Goal: Contribute content: Share content

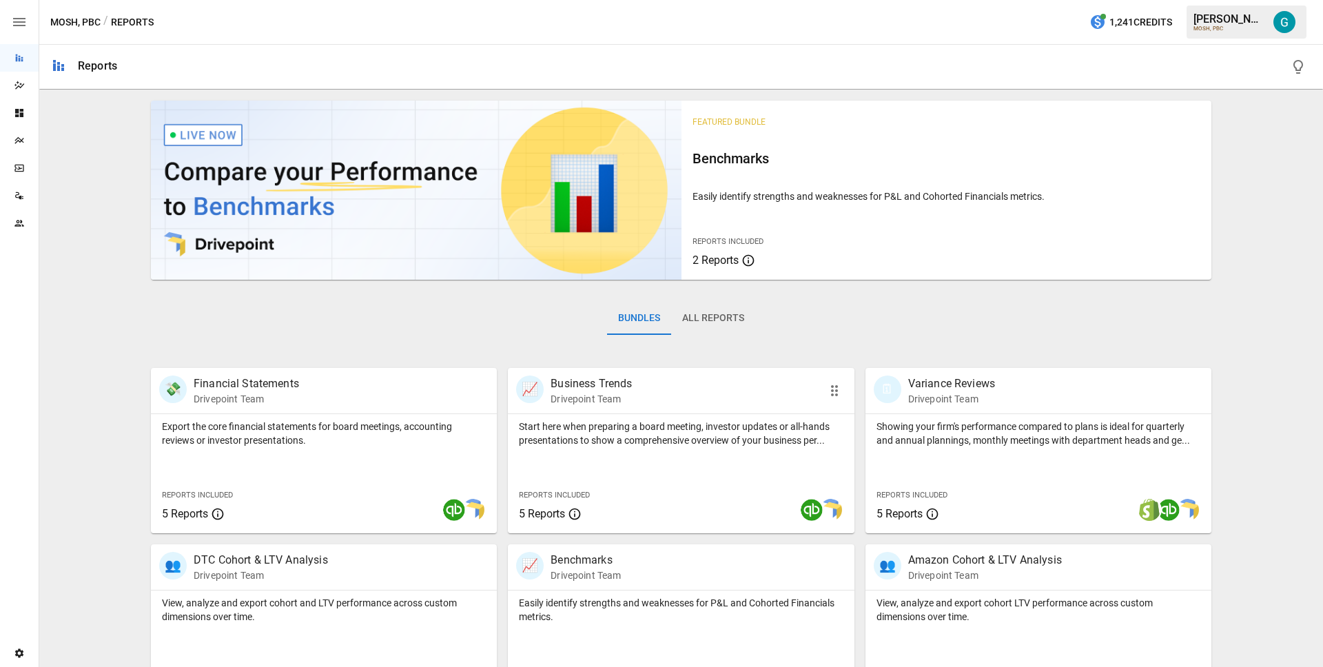
click at [606, 411] on div "📈 Business Trends Drivepoint Team" at bounding box center [681, 390] width 346 height 45
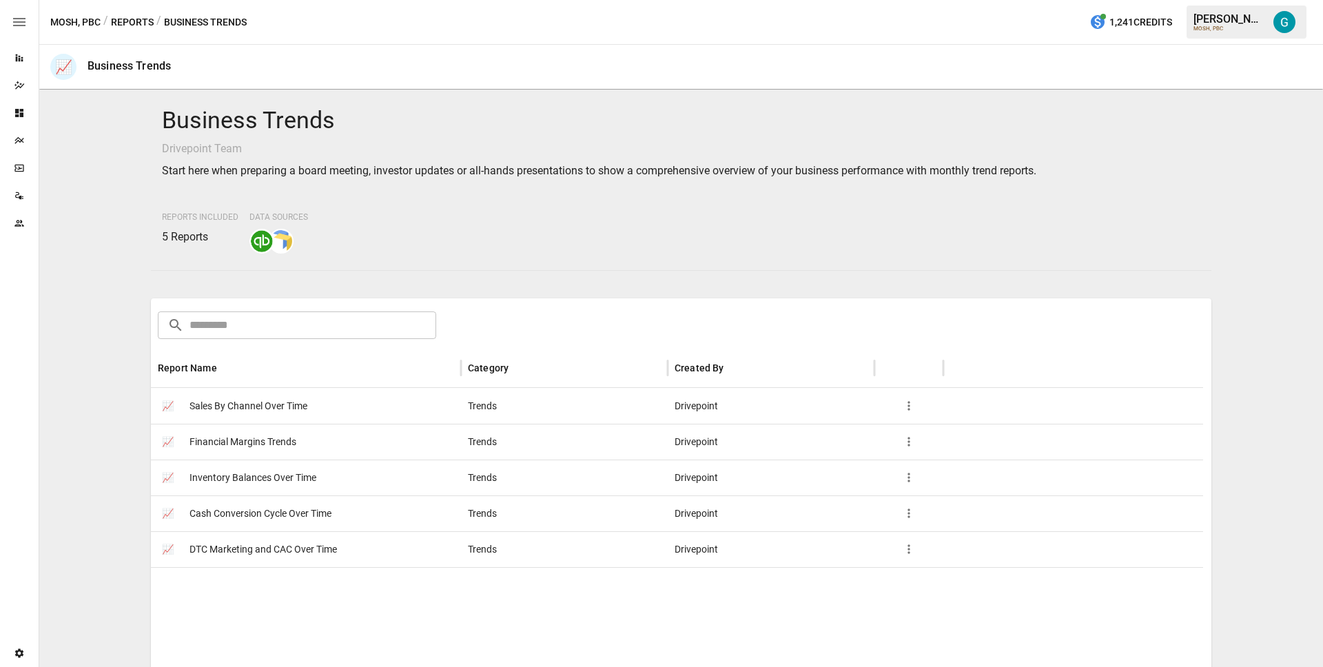
click at [312, 482] on span "Inventory Balances Over Time" at bounding box center [253, 477] width 127 height 35
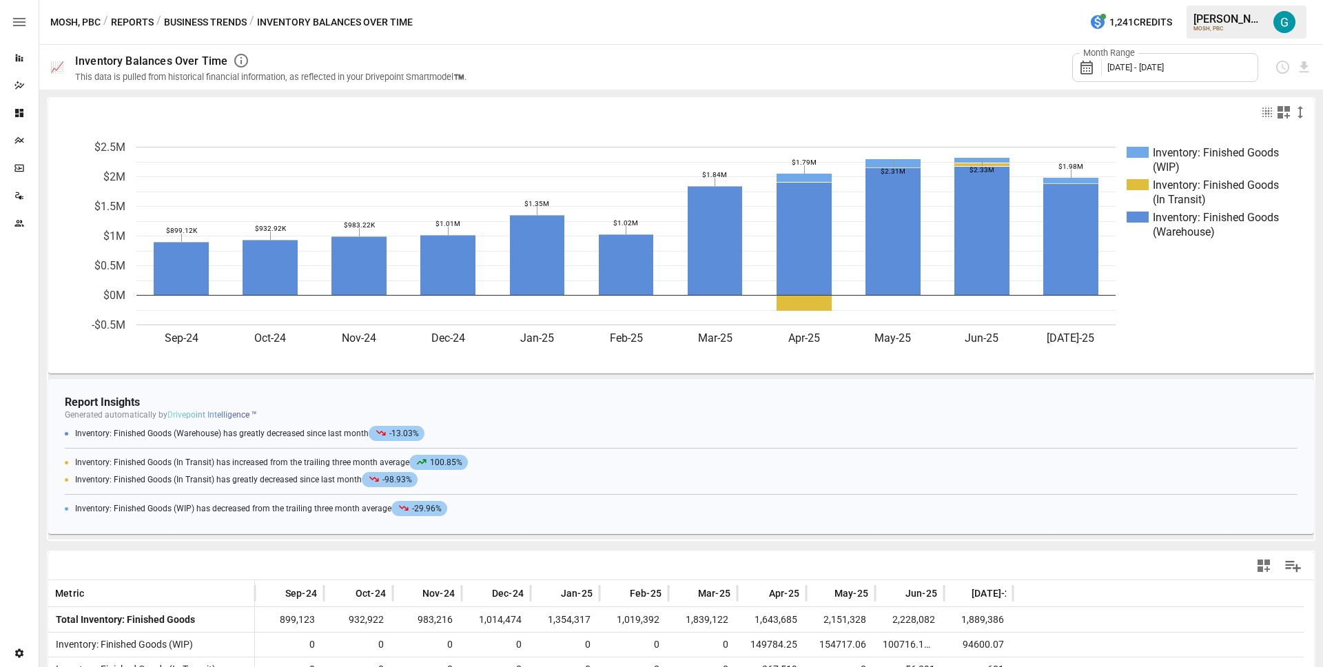
click at [183, 10] on div "MOSH, PBC / Reports / Business Trends / Inventory Balances Over Time 1,241 Cred…" at bounding box center [681, 22] width 1284 height 44
click at [186, 19] on button "Business Trends" at bounding box center [205, 22] width 83 height 17
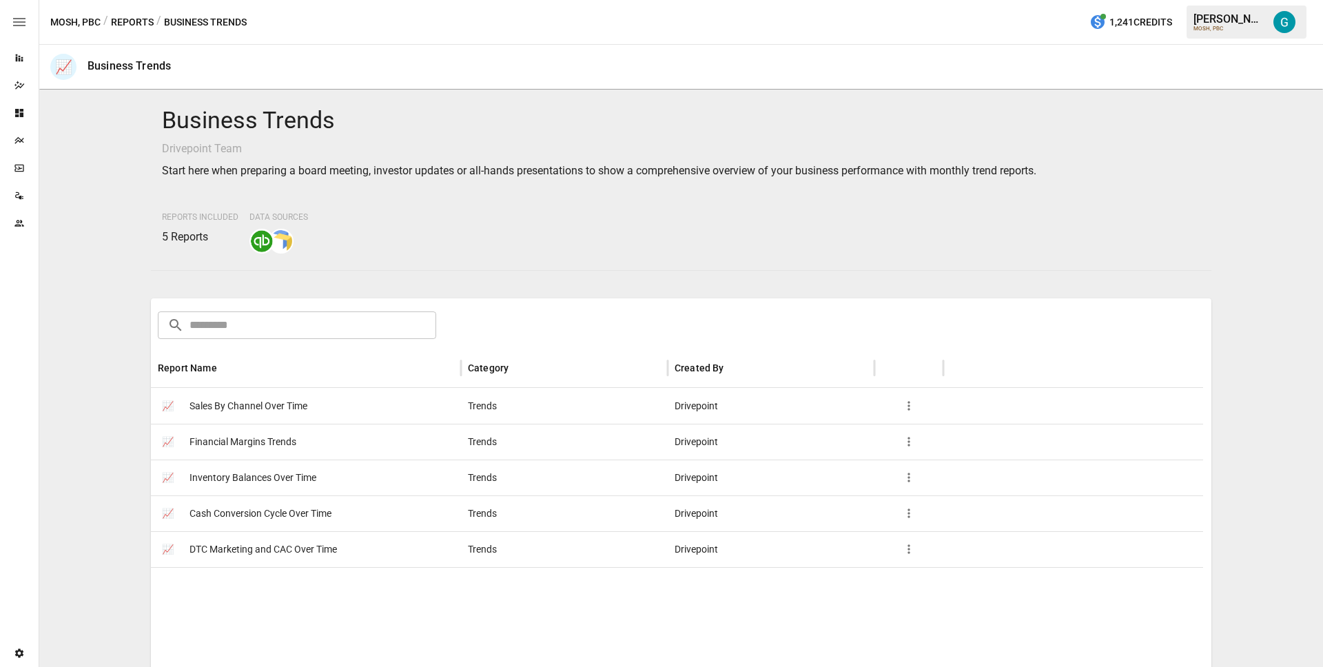
click at [127, 22] on button "Reports" at bounding box center [132, 22] width 43 height 17
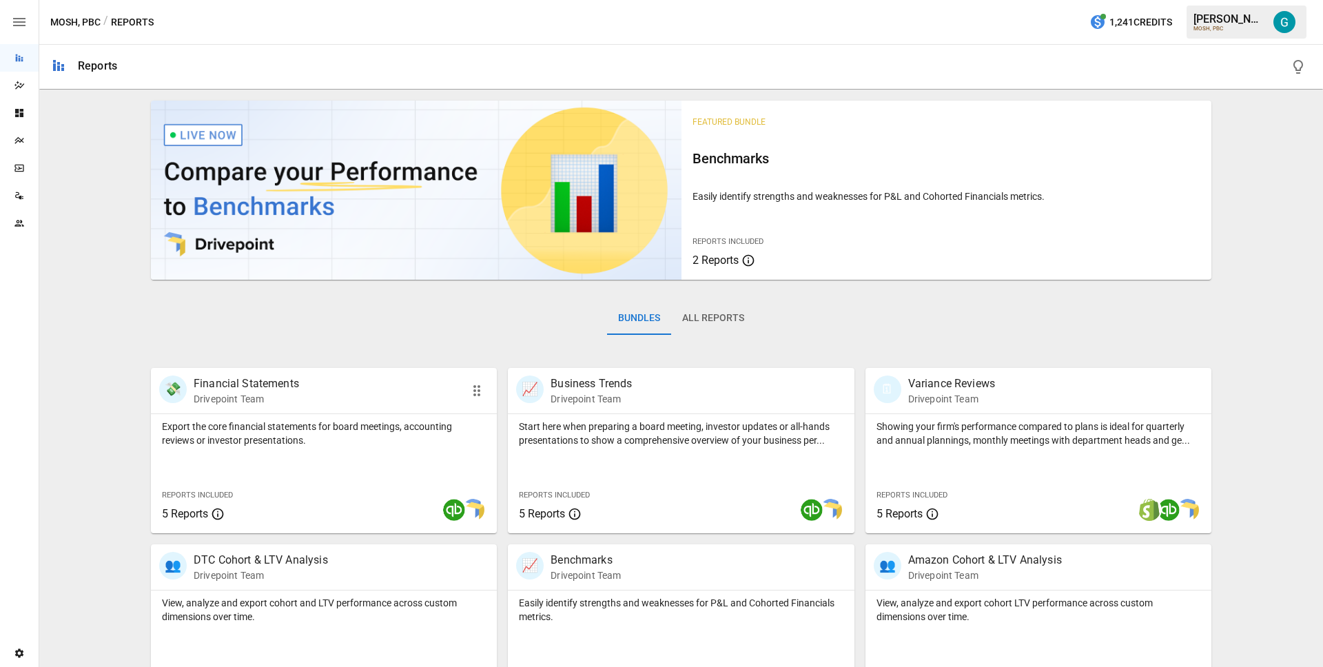
click at [283, 402] on p "Drivepoint Team" at bounding box center [246, 399] width 105 height 14
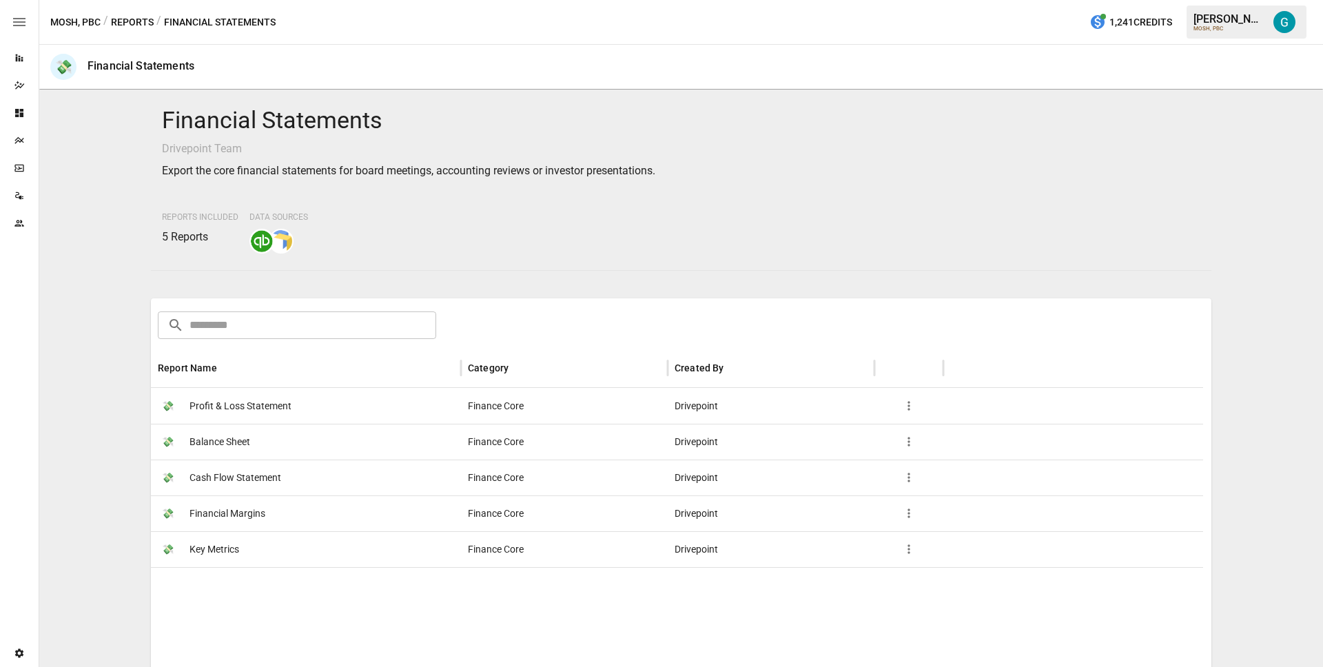
click at [485, 130] on h4 "Financial Statements" at bounding box center [681, 120] width 1039 height 29
click at [145, 19] on button "Reports" at bounding box center [132, 22] width 43 height 17
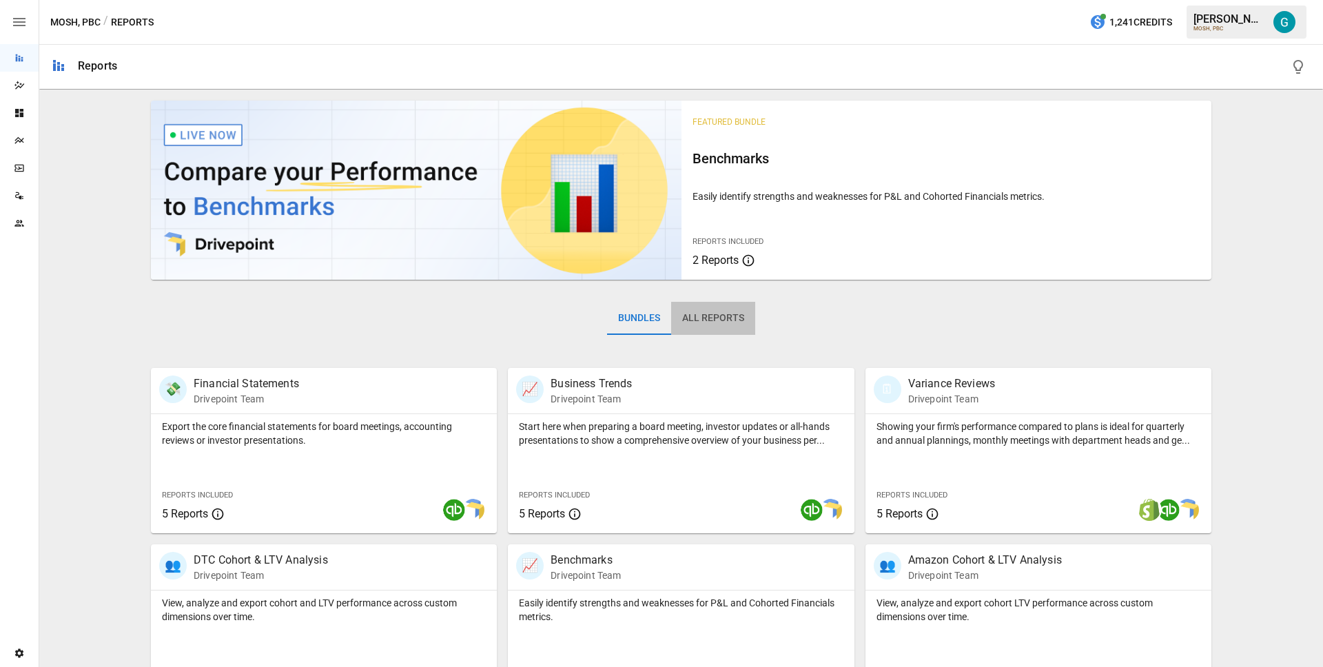
click at [712, 314] on button "All Reports" at bounding box center [713, 318] width 84 height 33
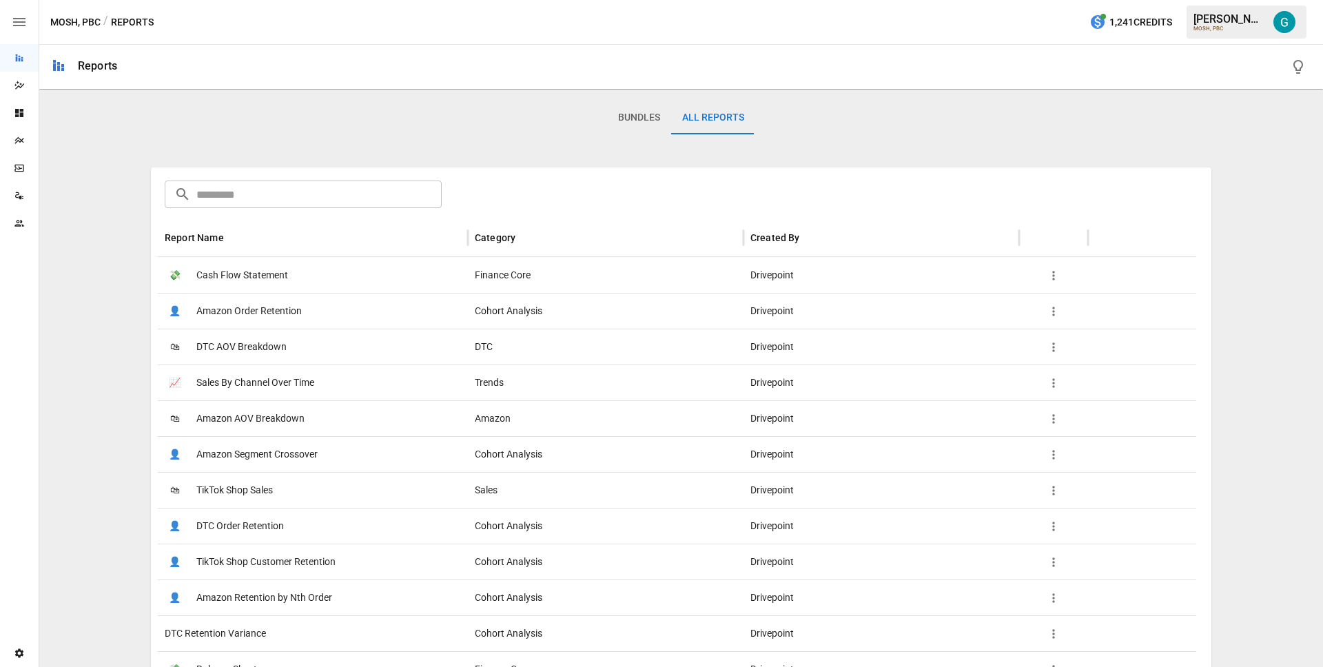
scroll to position [182, 0]
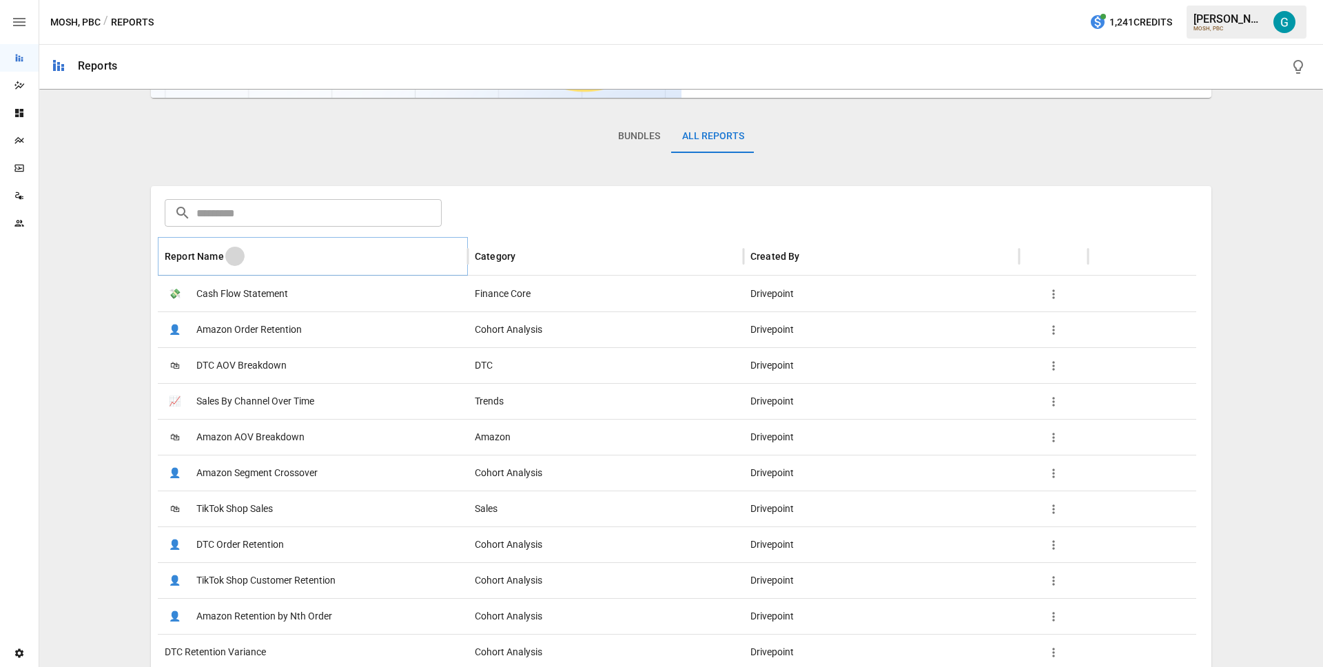
click at [229, 260] on icon "Sort" at bounding box center [235, 256] width 12 height 12
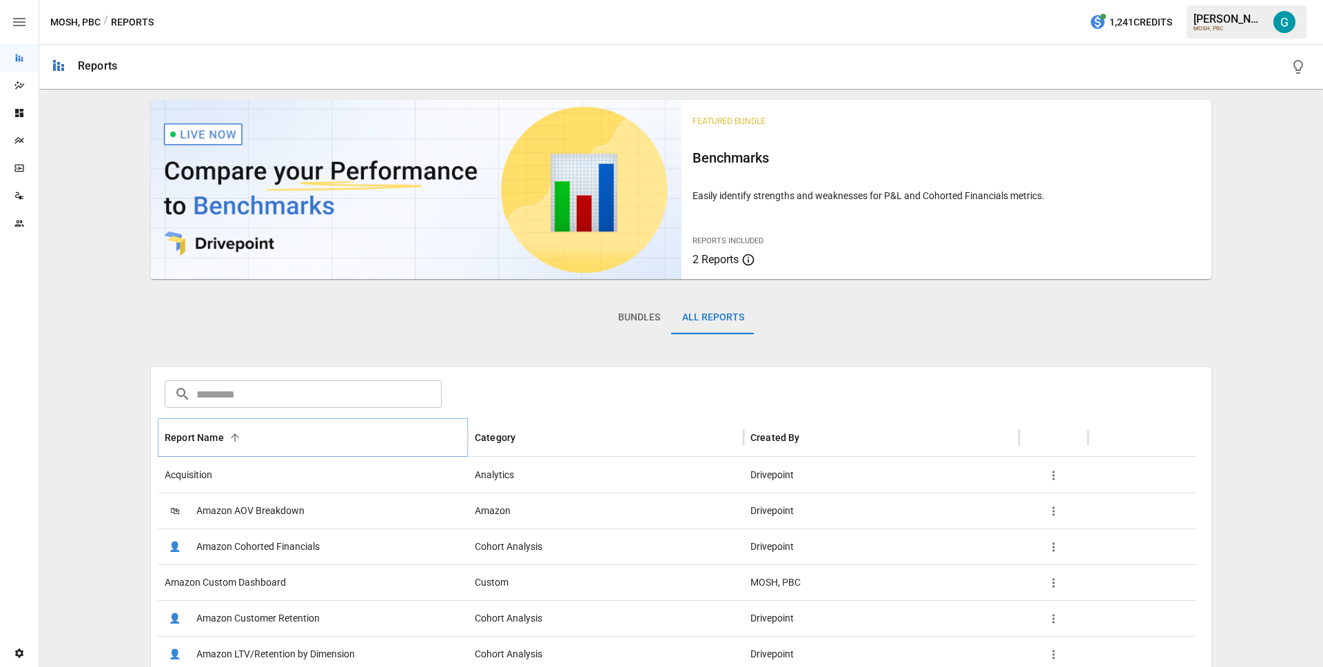
scroll to position [0, 0]
click at [272, 387] on input "text" at bounding box center [318, 395] width 245 height 28
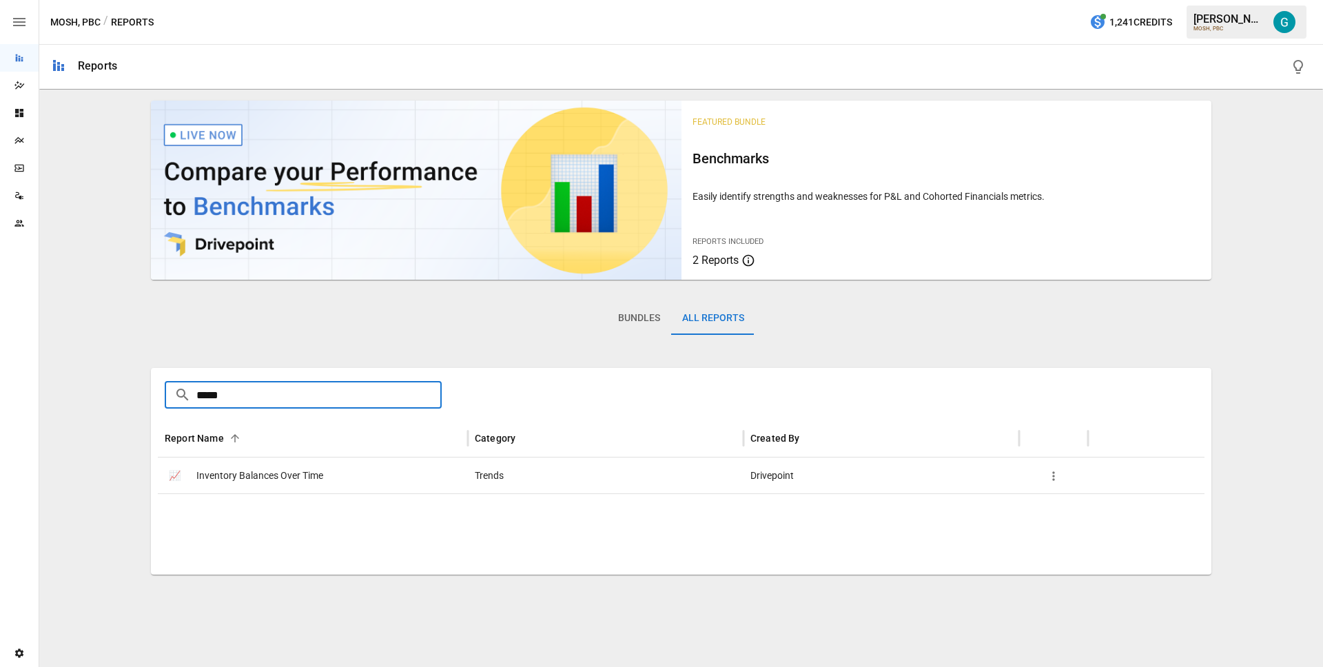
type input "*****"
click at [661, 331] on button "Bundles" at bounding box center [639, 318] width 64 height 33
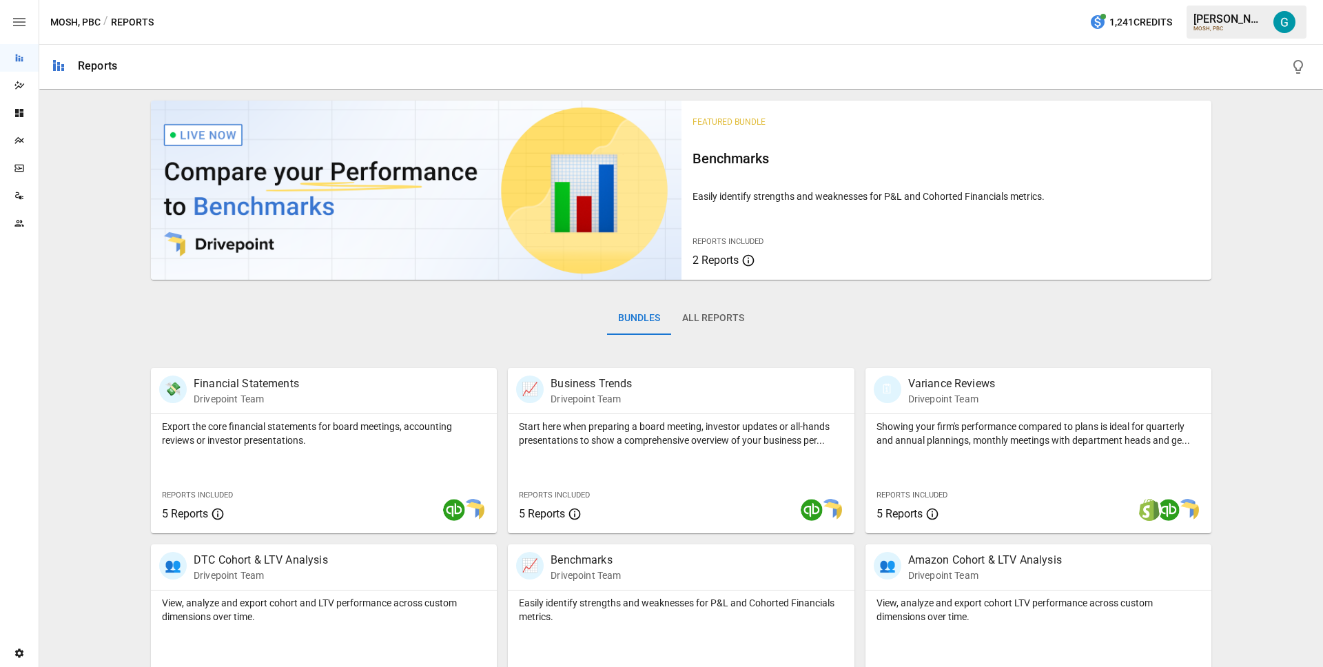
click at [708, 323] on button "All Reports" at bounding box center [713, 318] width 84 height 33
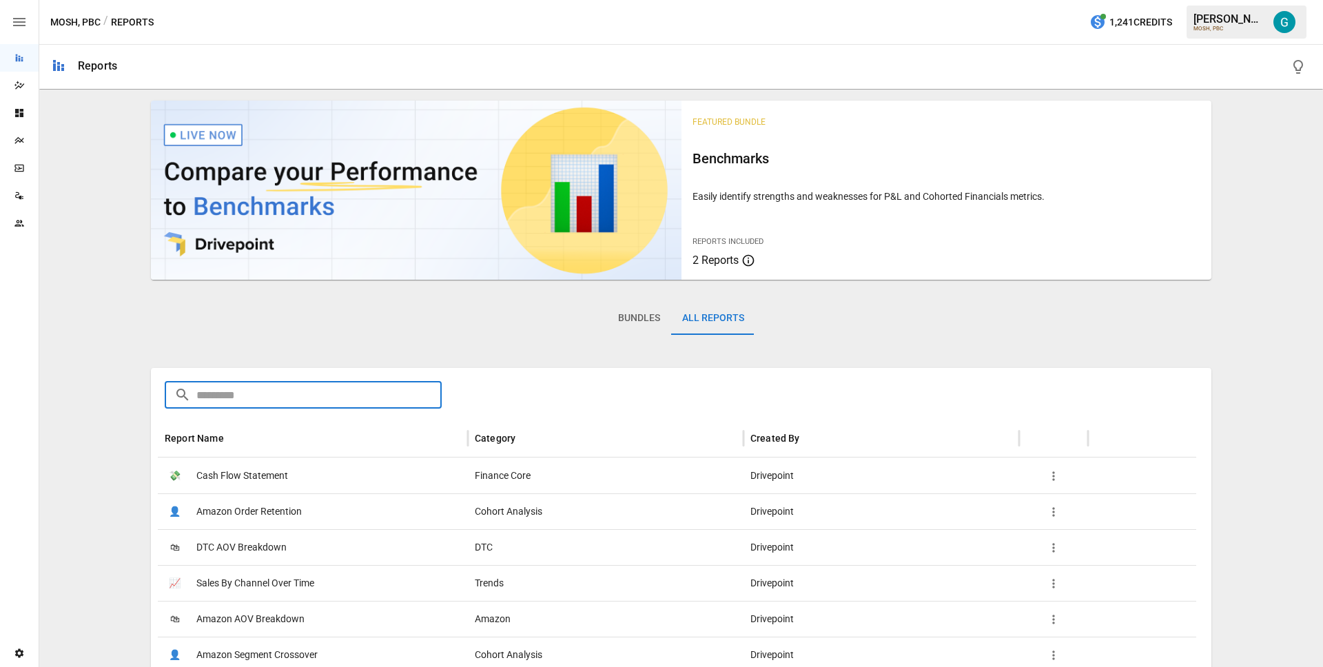
click at [243, 402] on input "text" at bounding box center [318, 395] width 245 height 28
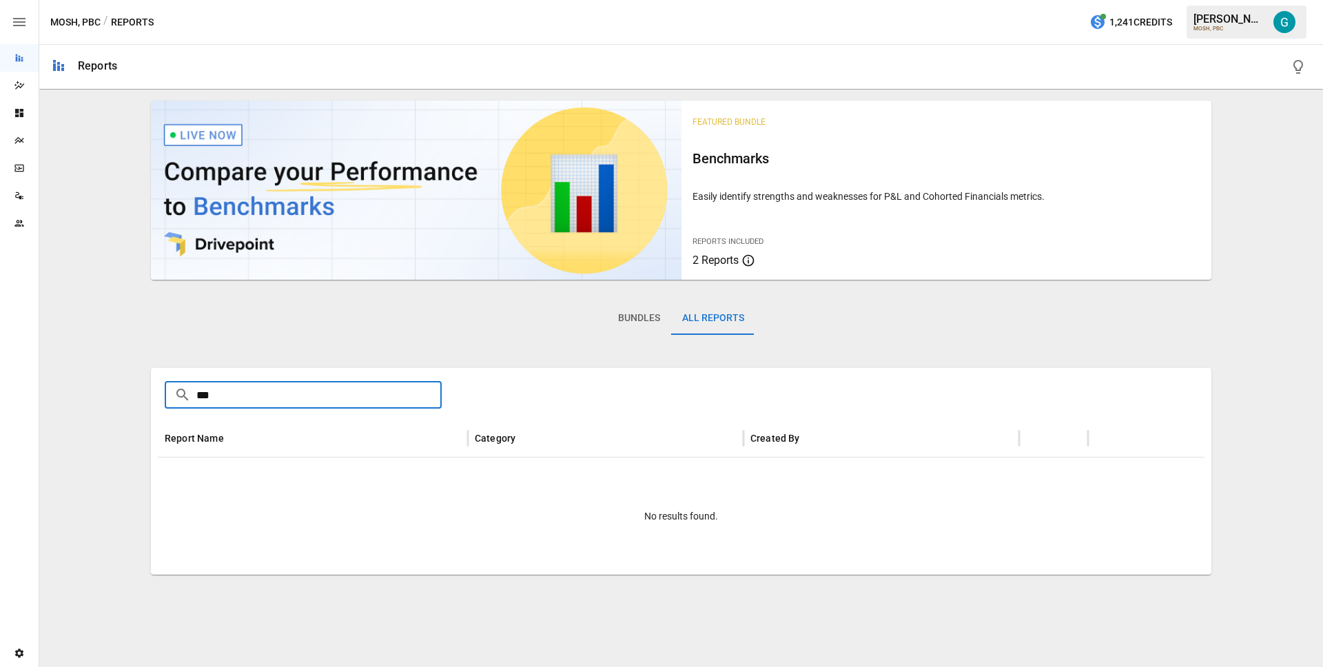
type input "****"
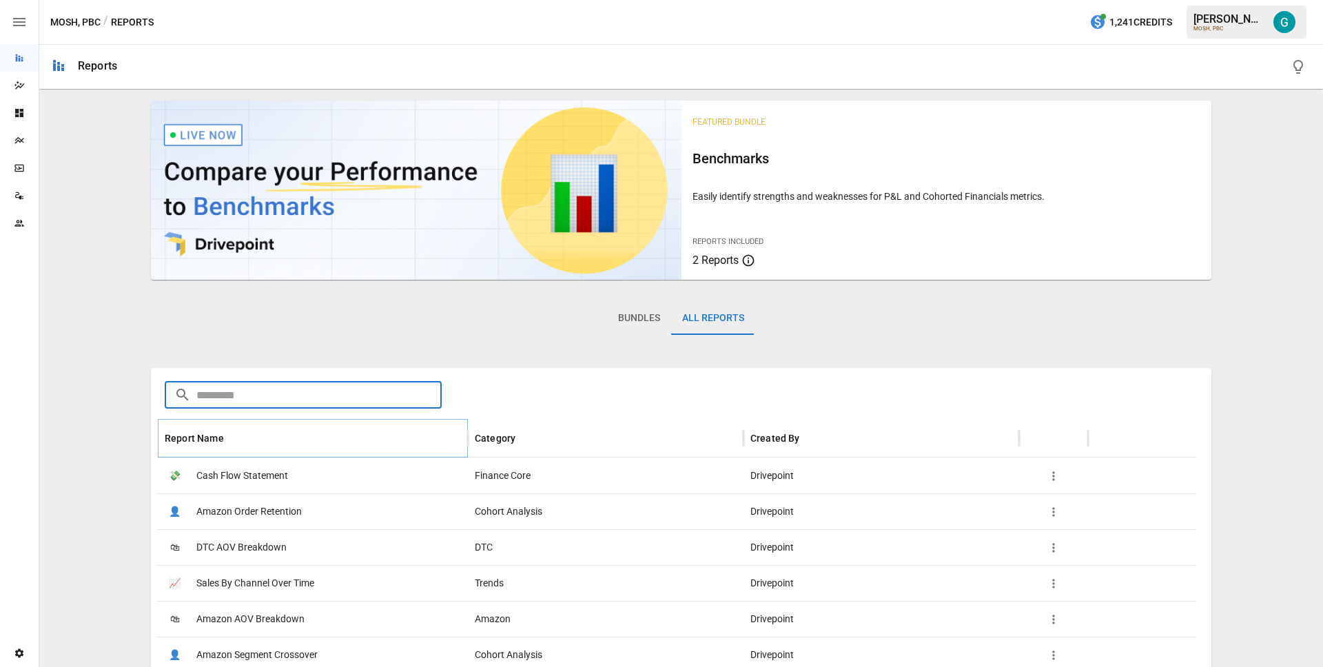
click at [232, 443] on icon "Sort" at bounding box center [235, 438] width 12 height 12
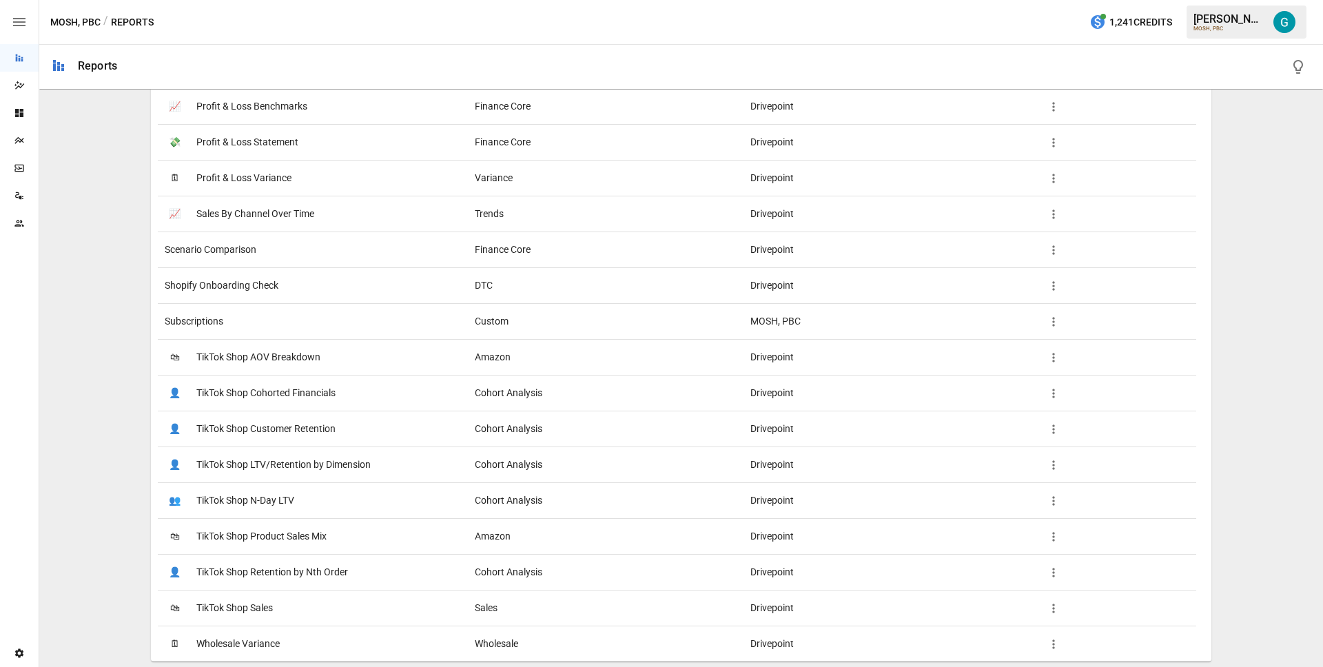
scroll to position [1908, 0]
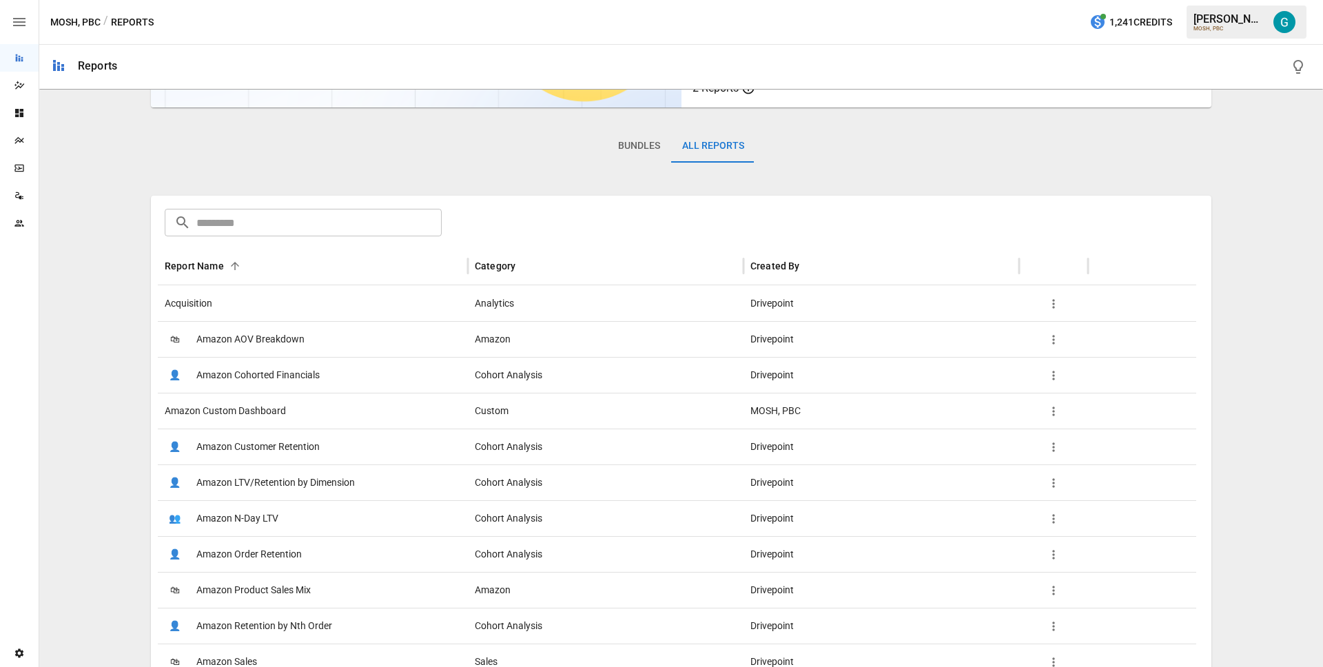
scroll to position [0, 0]
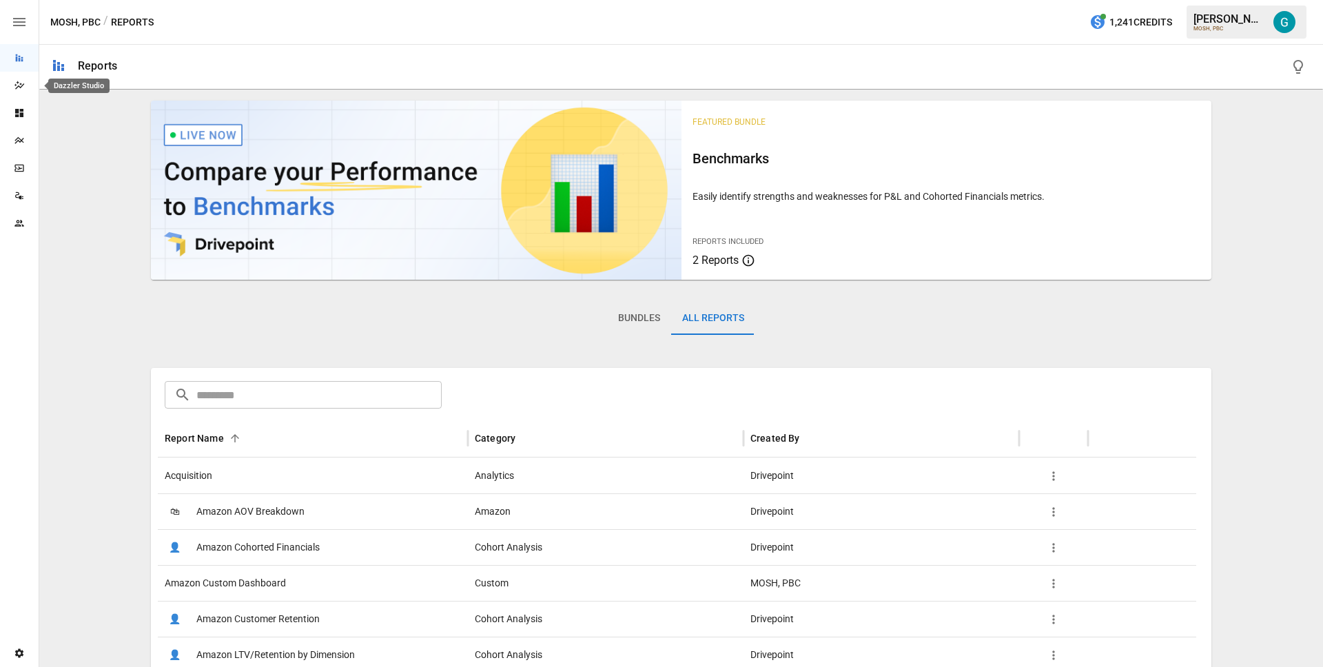
click at [23, 84] on icon "Dazzler Studio" at bounding box center [19, 85] width 11 height 11
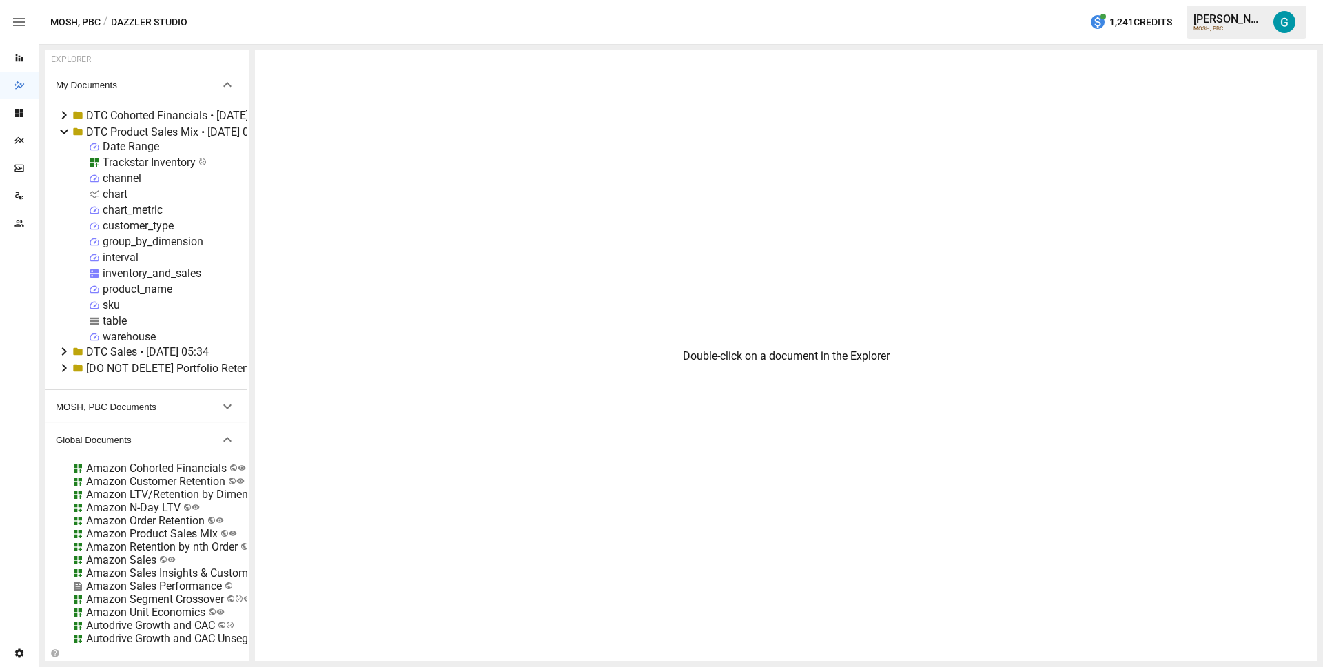
click at [65, 134] on icon at bounding box center [64, 131] width 17 height 17
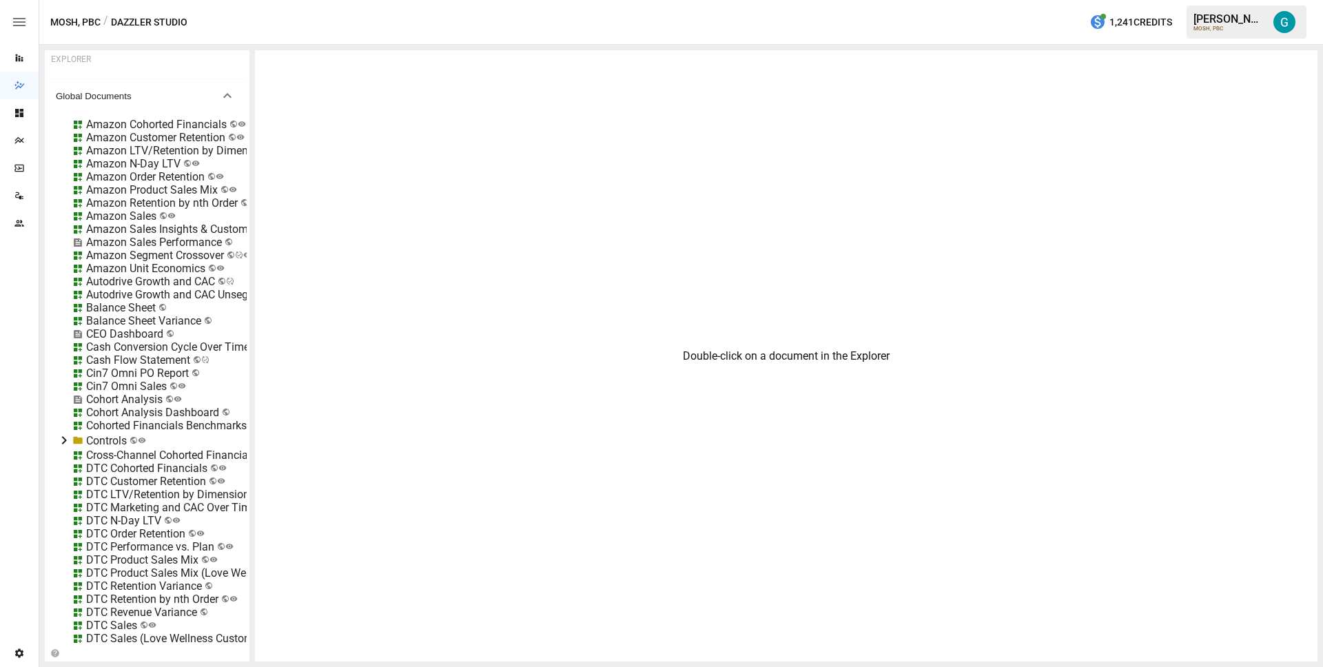
scroll to position [341, 0]
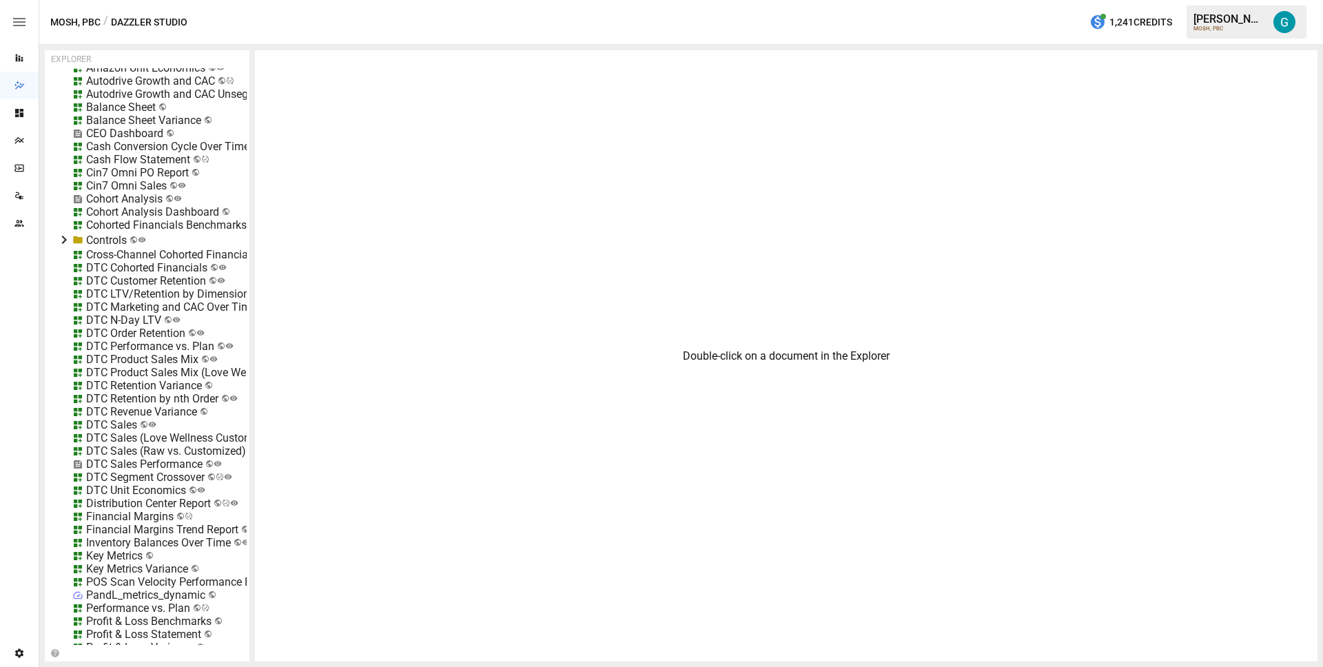
click at [115, 538] on div "Inventory Balances Over Time" at bounding box center [158, 542] width 145 height 13
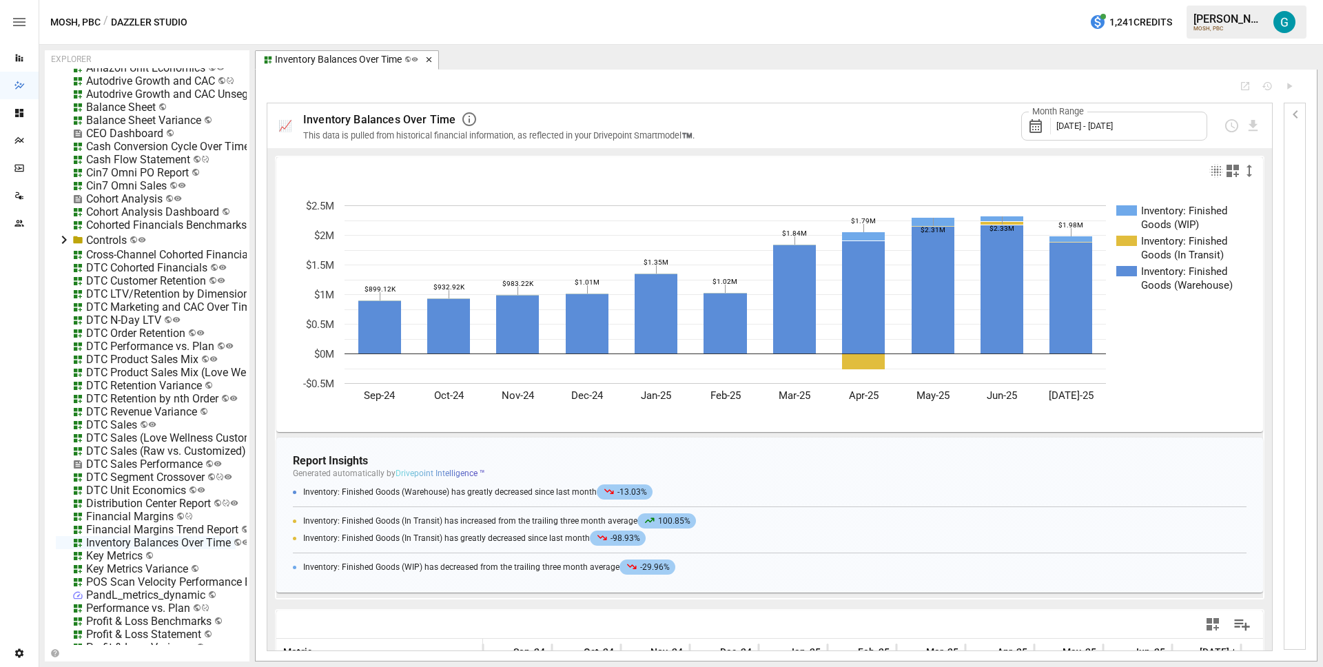
click at [429, 63] on icon "button" at bounding box center [430, 60] width 10 height 10
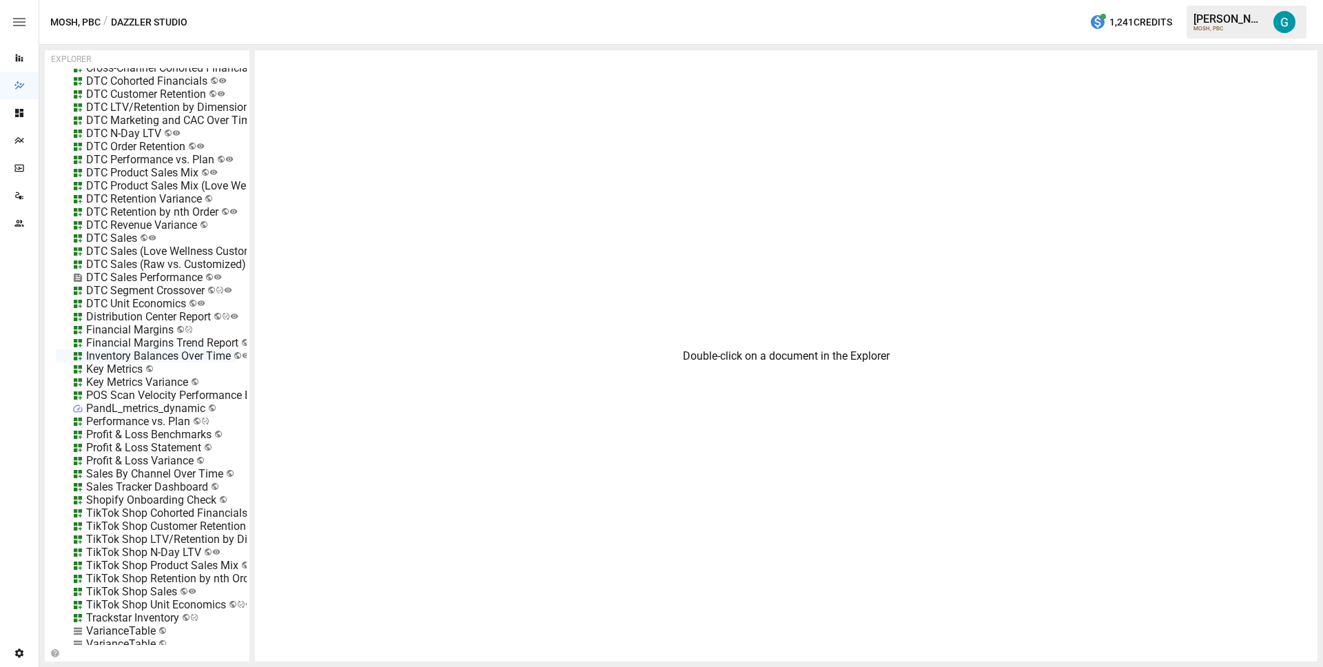
scroll to position [623, 0]
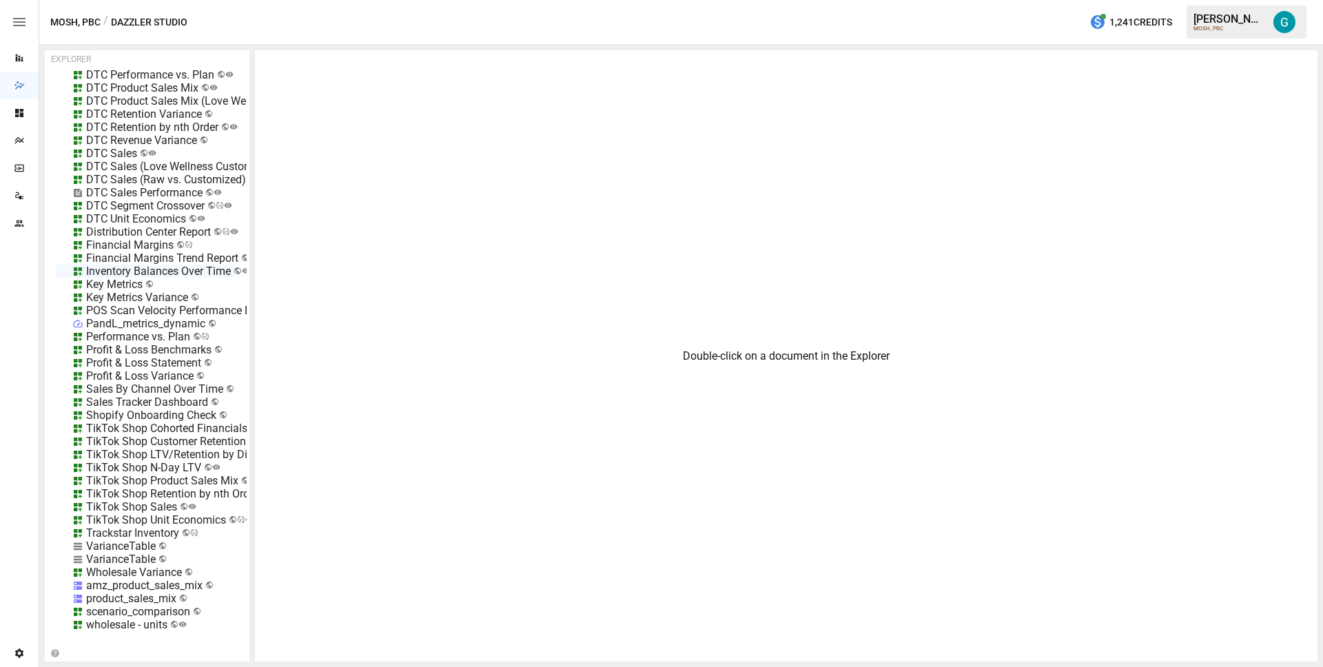
click at [125, 527] on div "Trackstar Inventory" at bounding box center [132, 533] width 93 height 13
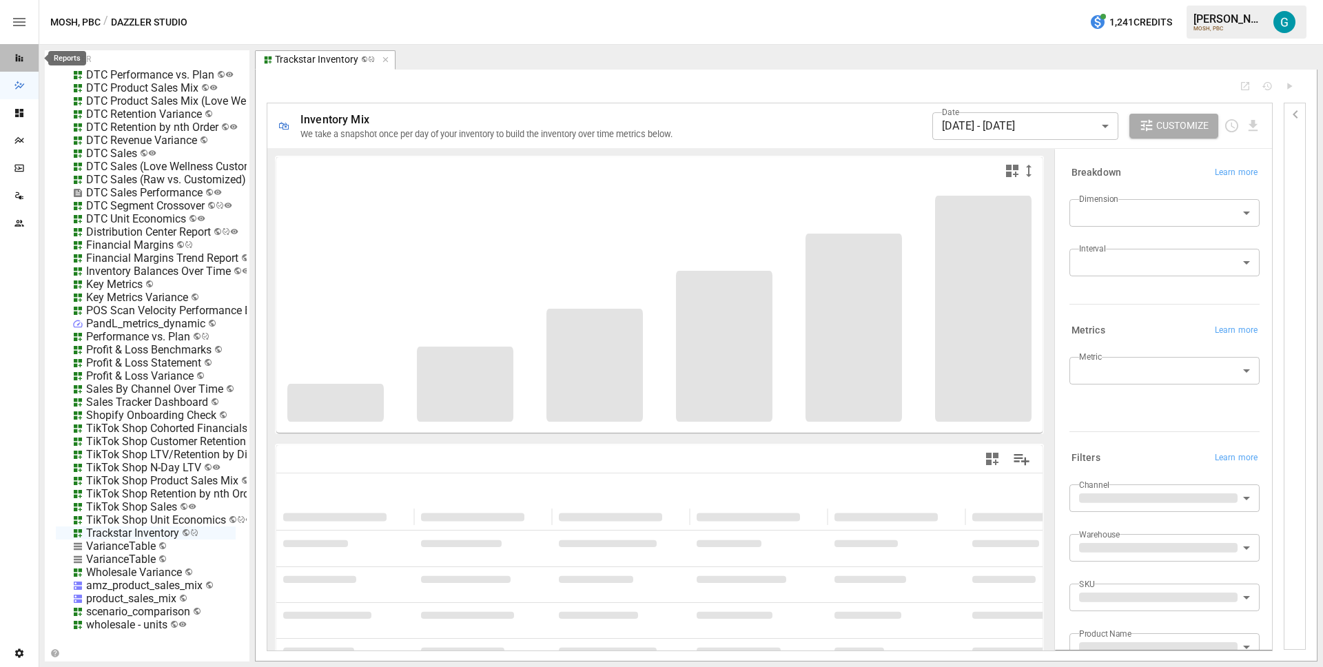
click at [25, 58] on div "Reports" at bounding box center [19, 57] width 39 height 11
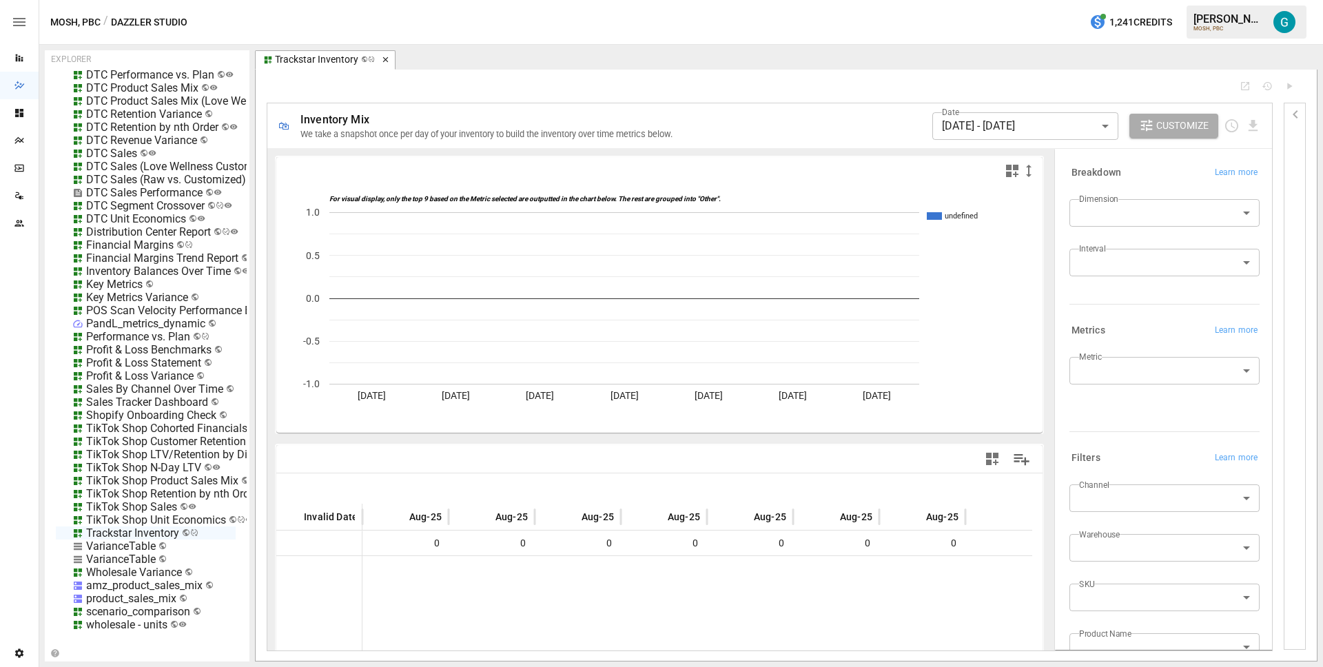
click at [385, 59] on icon "button" at bounding box center [385, 60] width 6 height 6
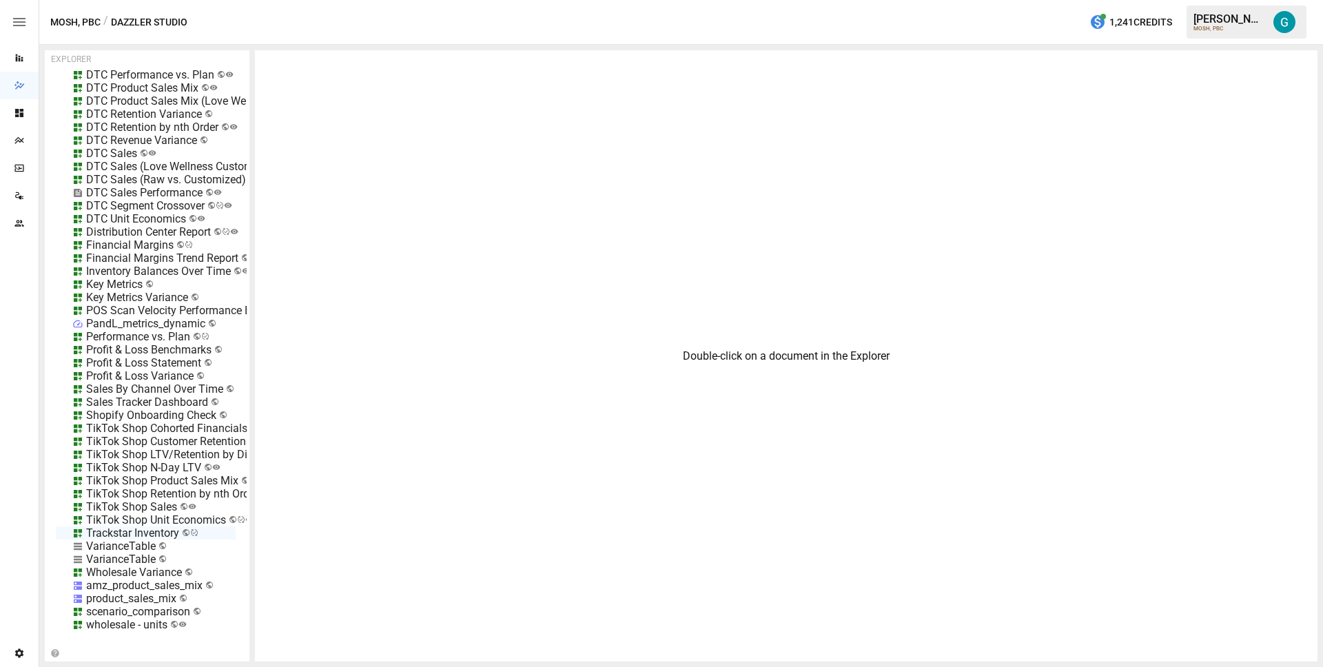
click at [788, 52] on div "Double-click on a document in the Explorer" at bounding box center [786, 355] width 1063 height 611
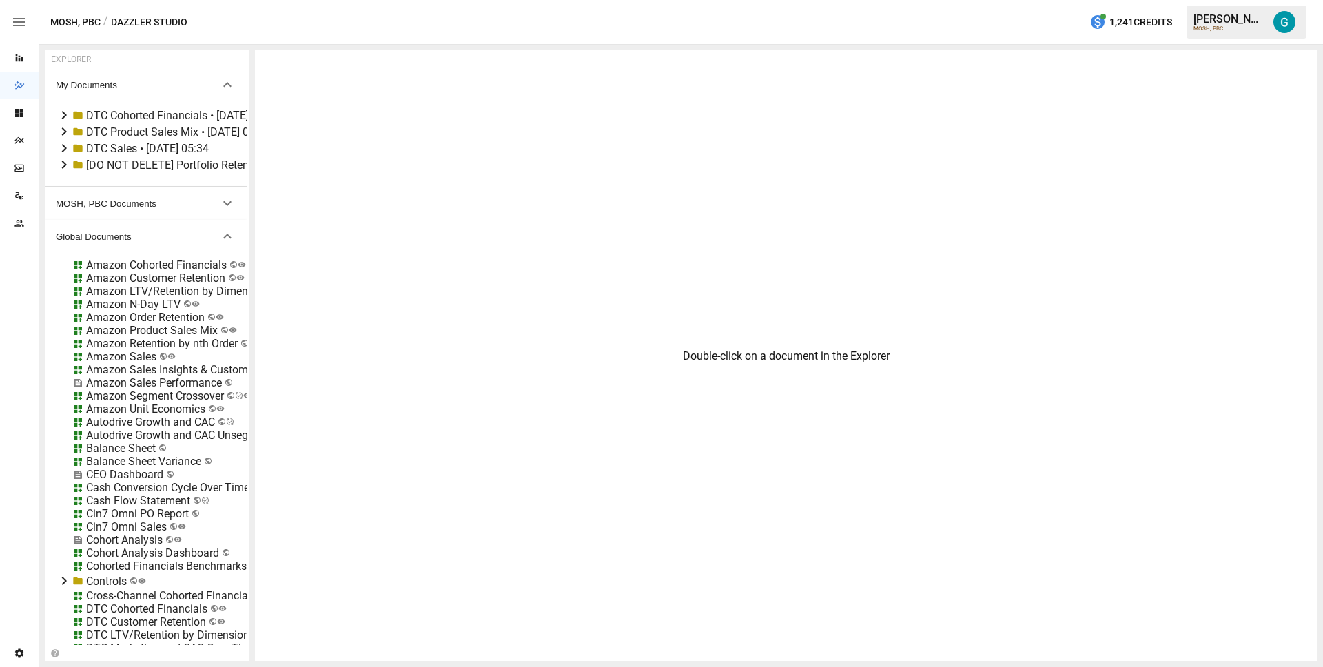
scroll to position [623, 0]
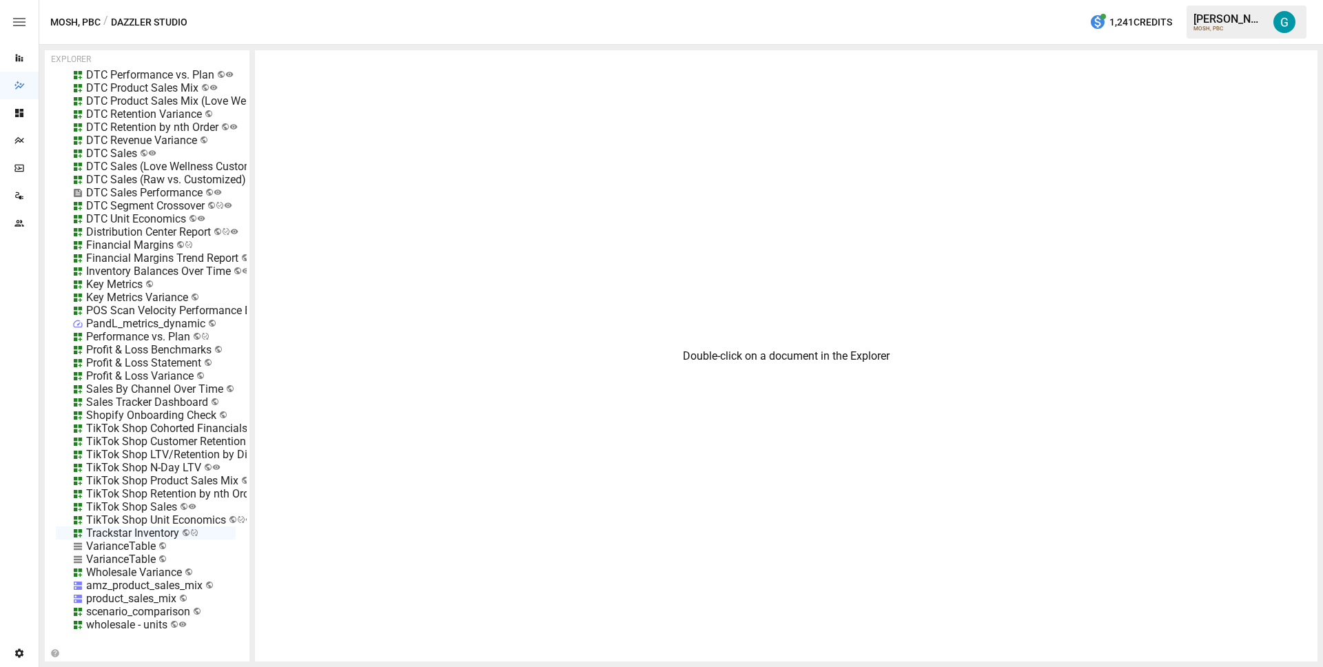
click at [130, 527] on div "Trackstar Inventory" at bounding box center [132, 533] width 93 height 13
click at [194, 598] on li "Edit" at bounding box center [186, 600] width 94 height 28
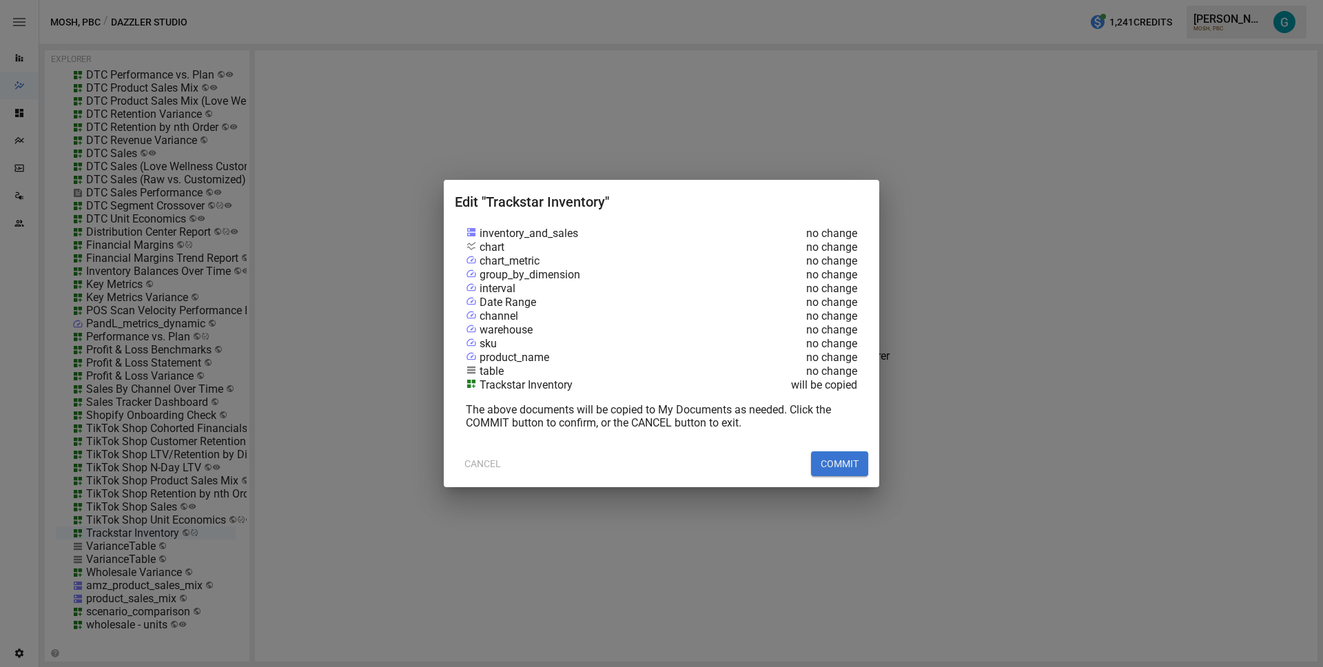
click at [836, 462] on button "COMMIT" at bounding box center [839, 463] width 57 height 25
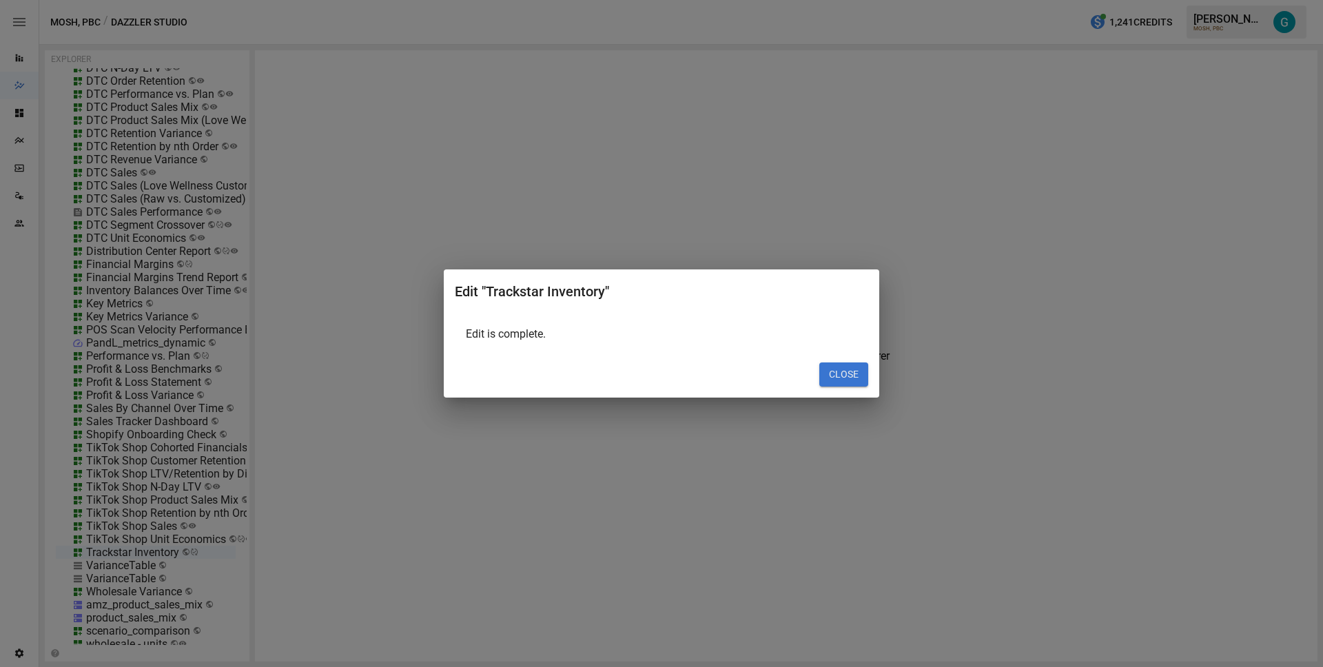
click at [861, 380] on button "CLOSE" at bounding box center [843, 375] width 49 height 25
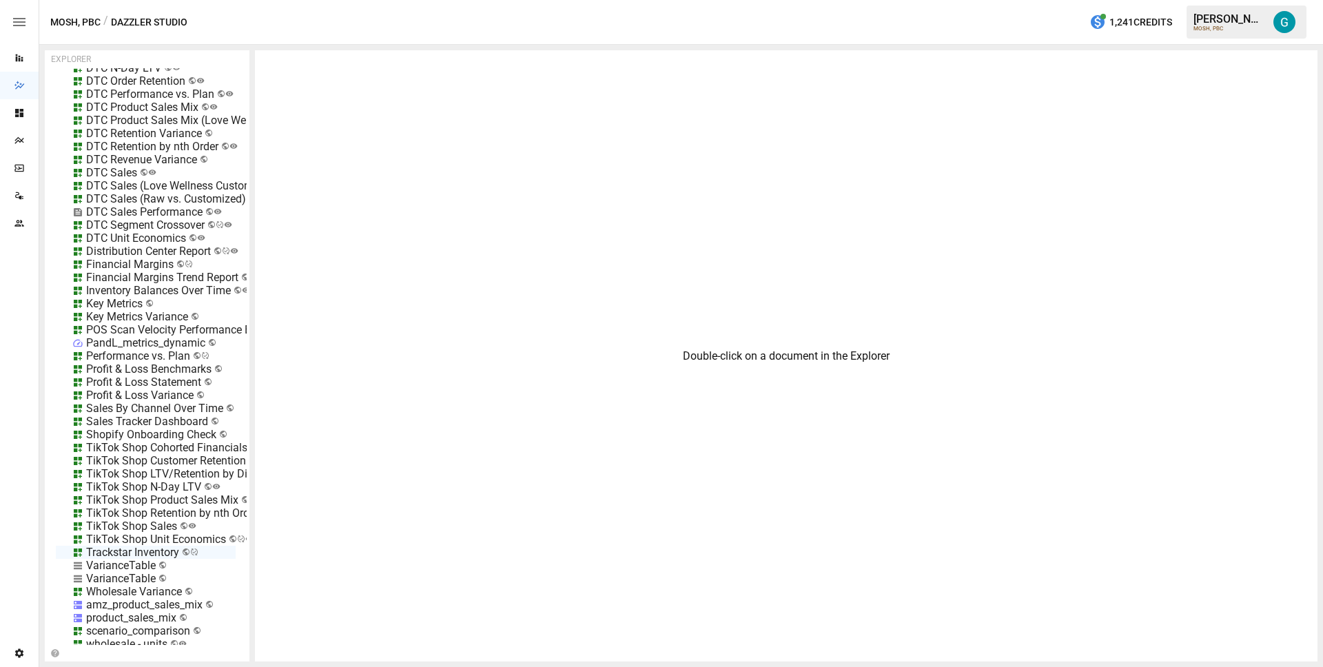
scroll to position [0, 0]
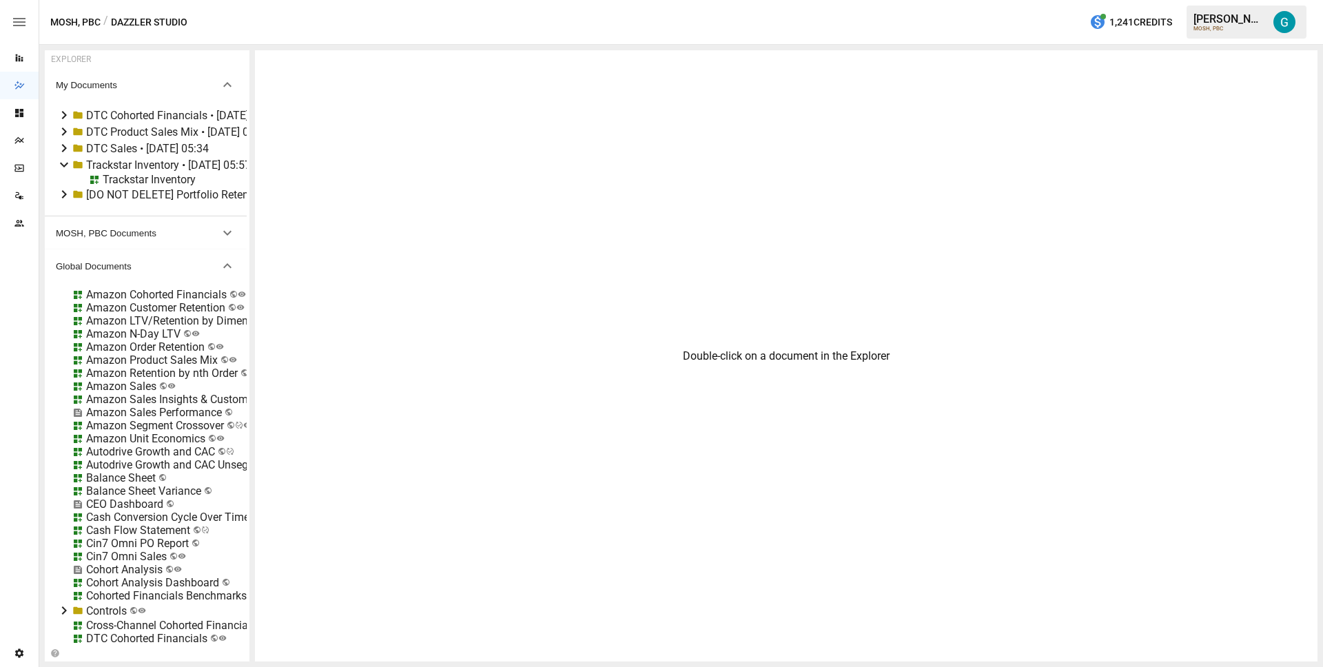
click at [65, 127] on icon at bounding box center [64, 131] width 17 height 17
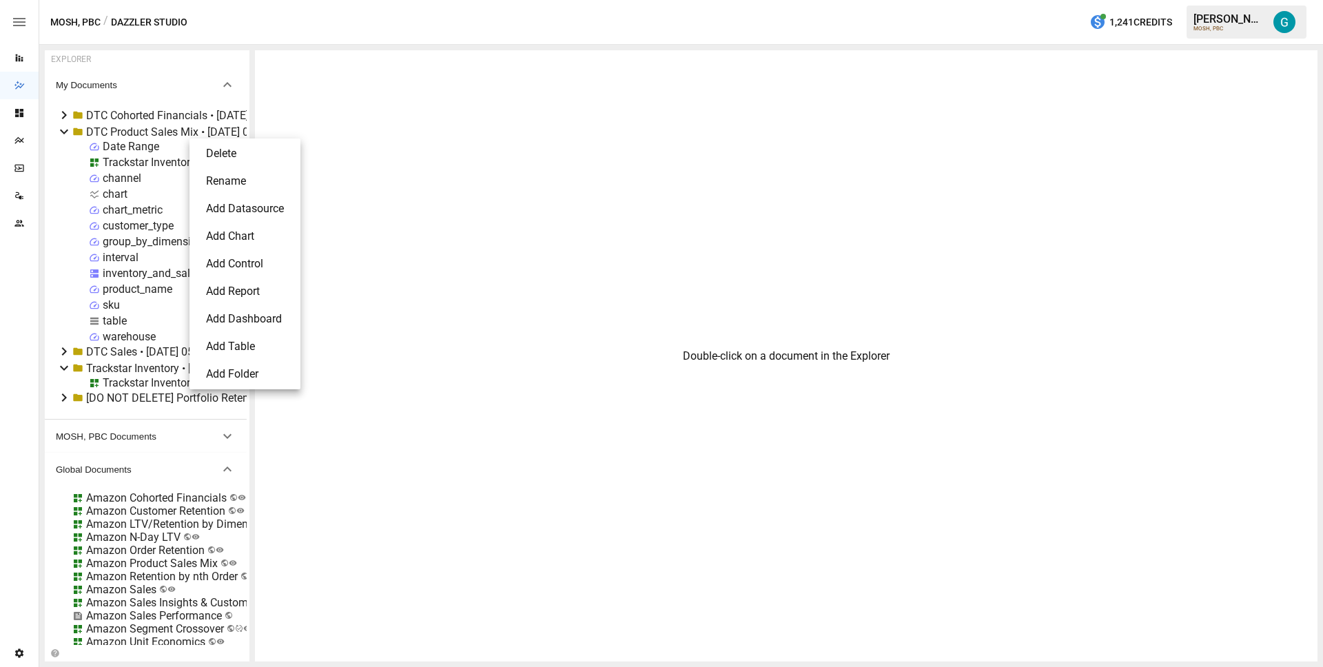
click at [218, 155] on li "Delete" at bounding box center [245, 154] width 100 height 28
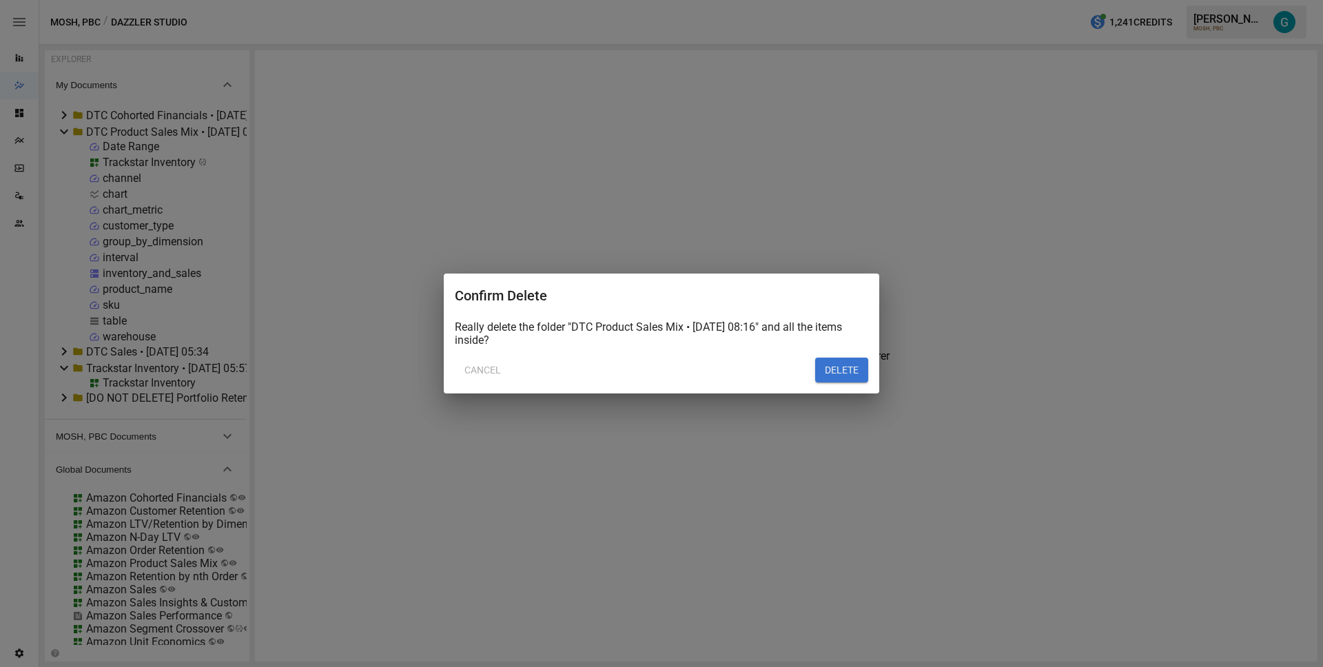
click at [835, 375] on button "DELETE" at bounding box center [841, 370] width 53 height 25
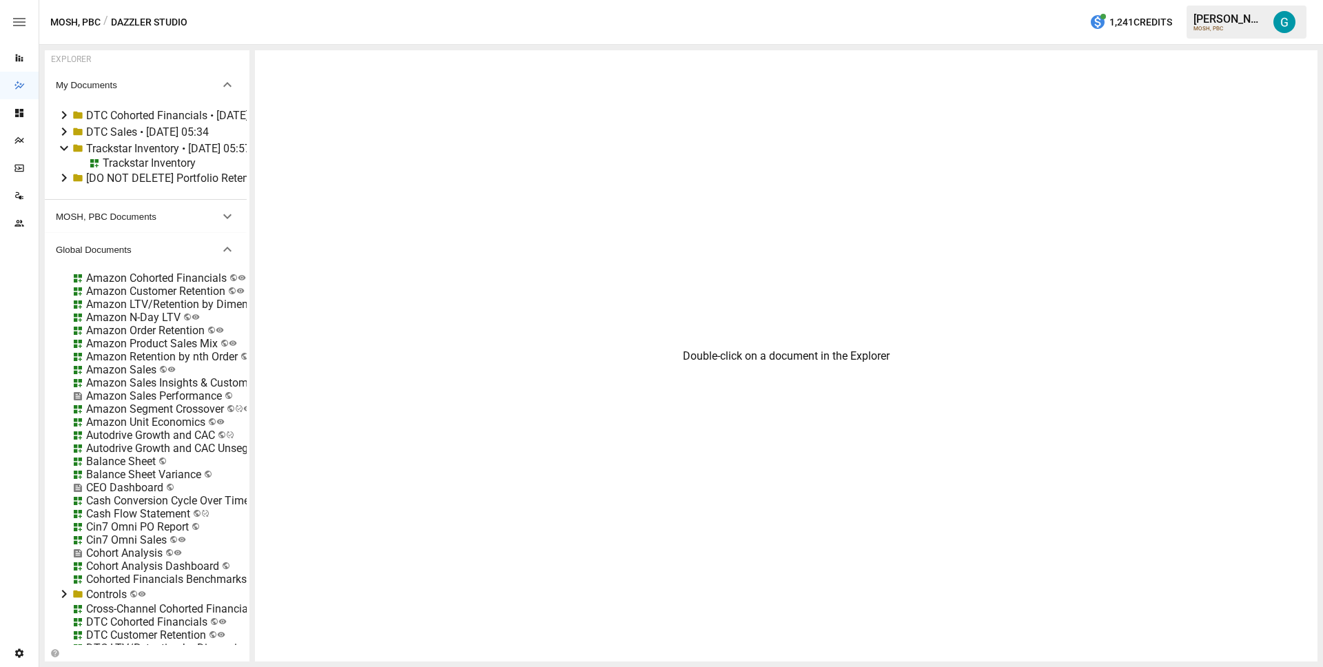
click at [126, 145] on div "Trackstar Inventory • [DATE] 05:57" at bounding box center [168, 148] width 165 height 13
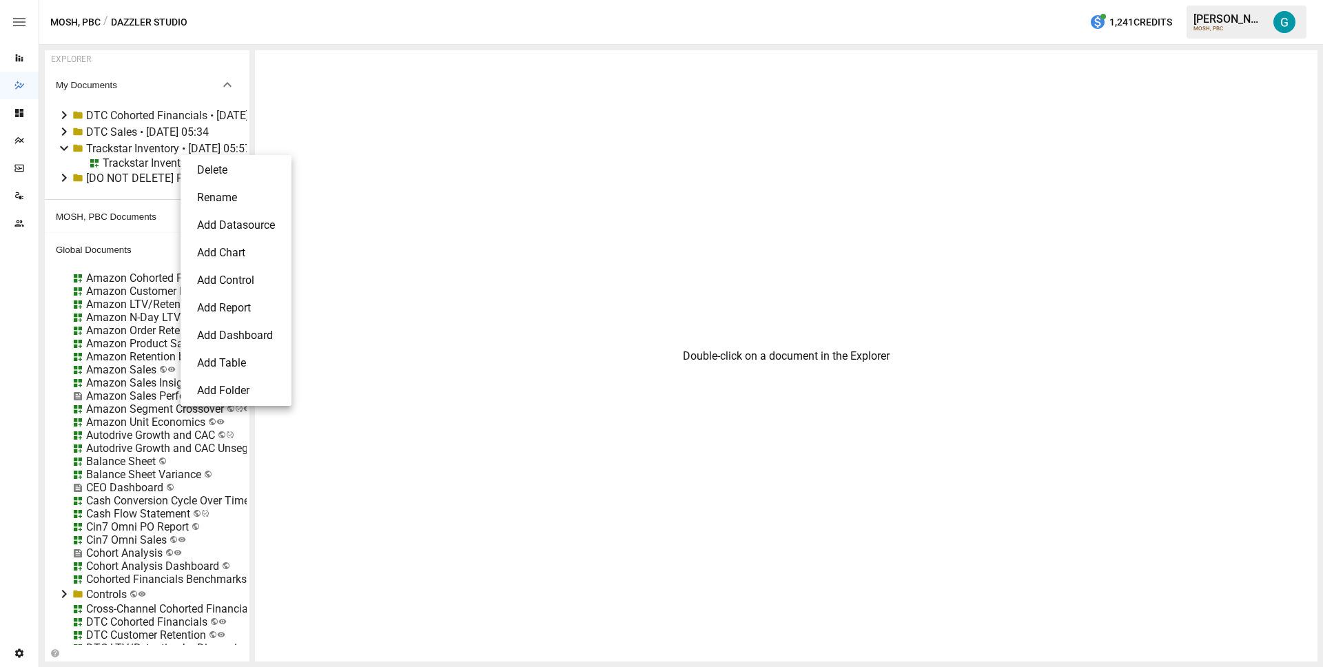
click at [190, 167] on li "Delete" at bounding box center [236, 170] width 100 height 28
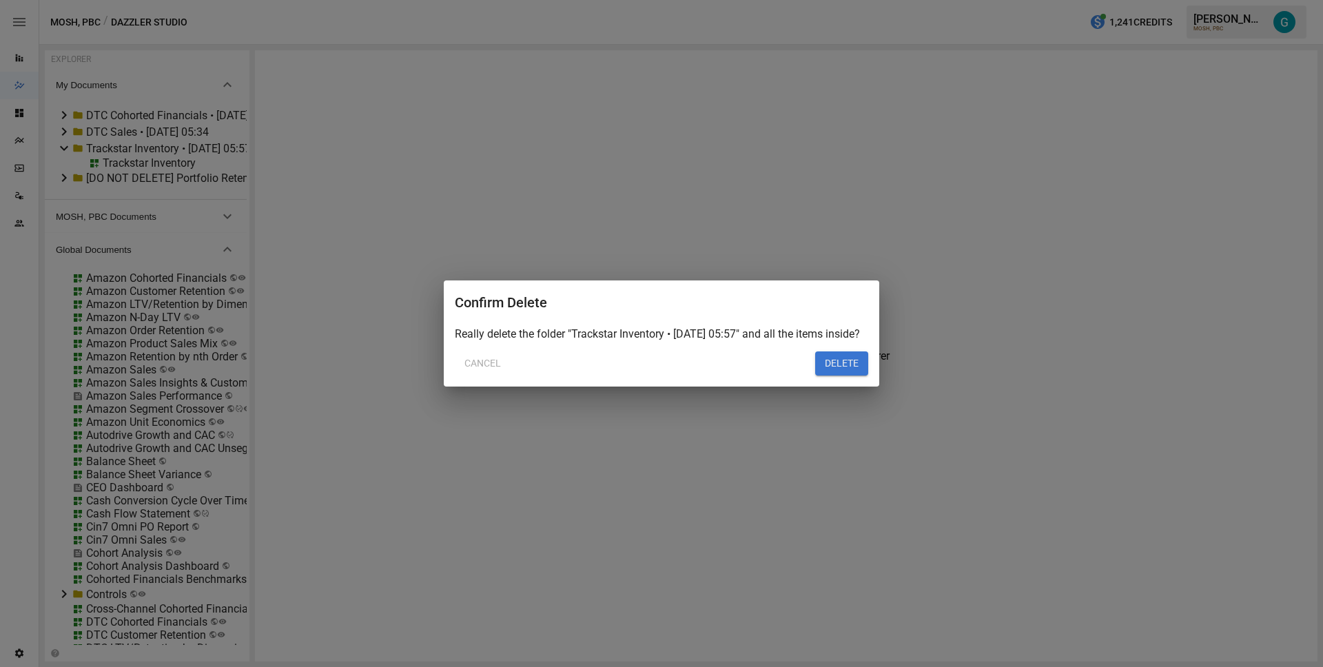
click at [837, 382] on div "Confirm Delete Really delete the folder "Trackstar Inventory • [DATE] 05:57" an…" at bounding box center [662, 333] width 436 height 107
click at [835, 374] on button "DELETE" at bounding box center [841, 363] width 53 height 25
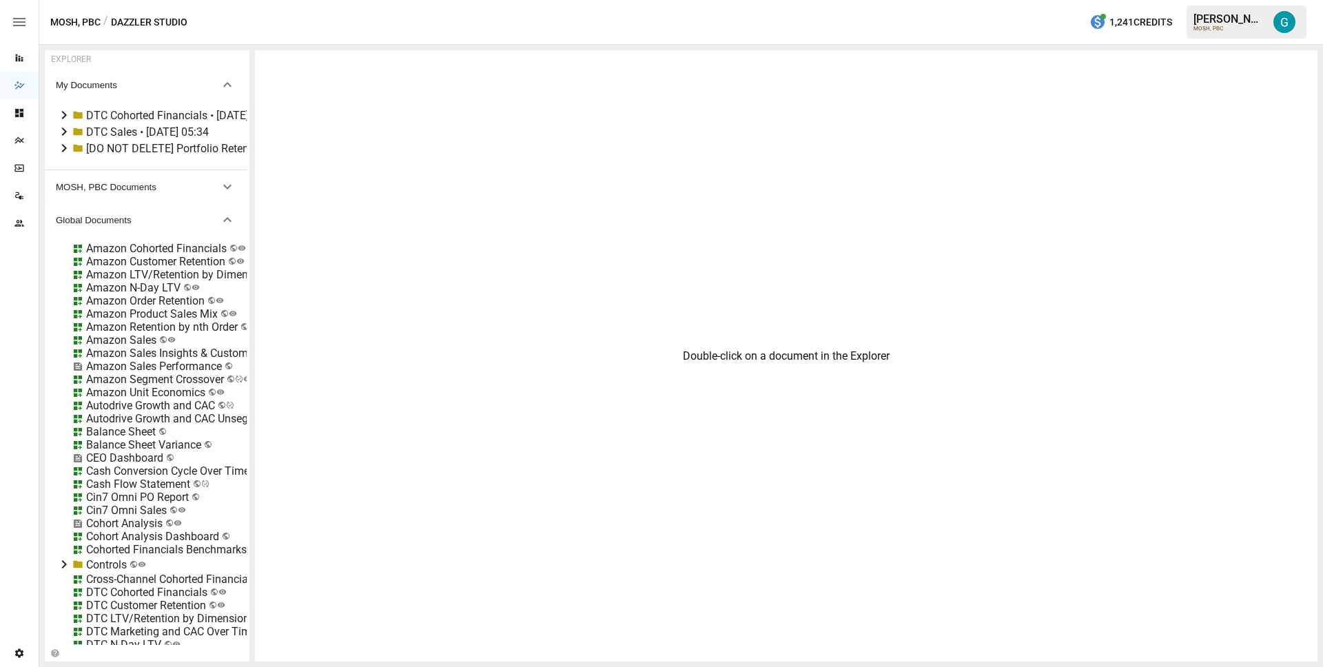
scroll to position [606, 0]
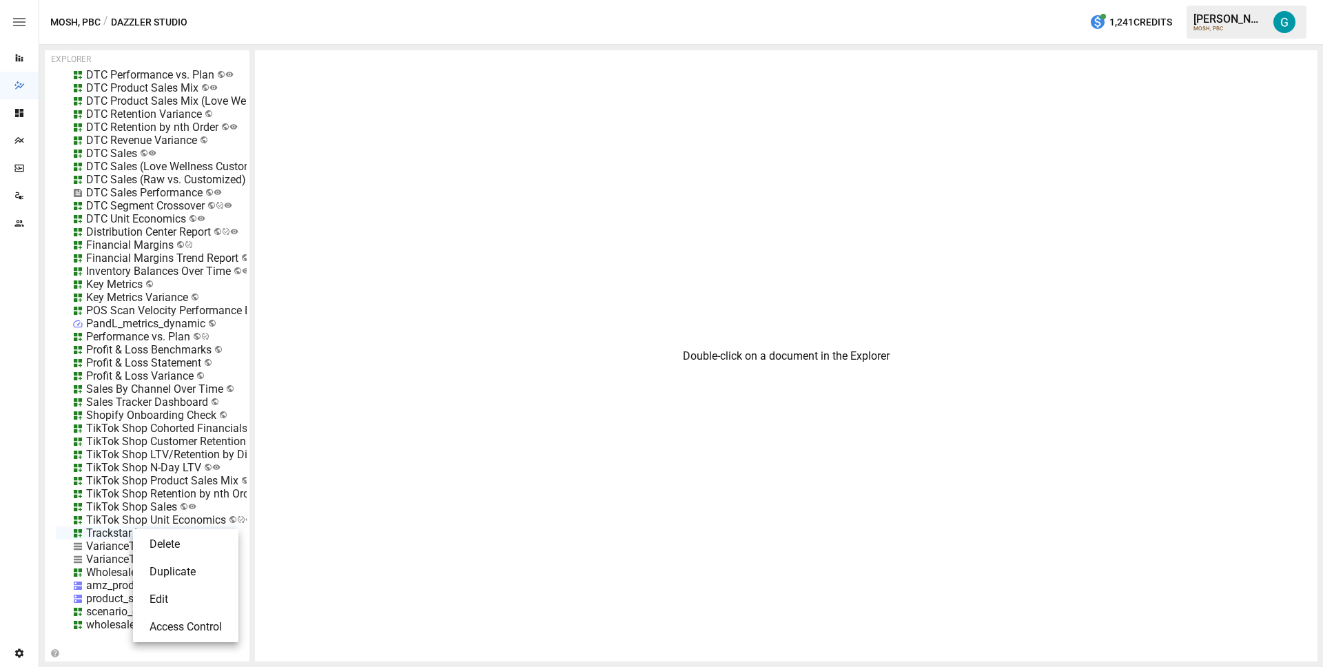
click at [163, 595] on li "Edit" at bounding box center [186, 600] width 94 height 28
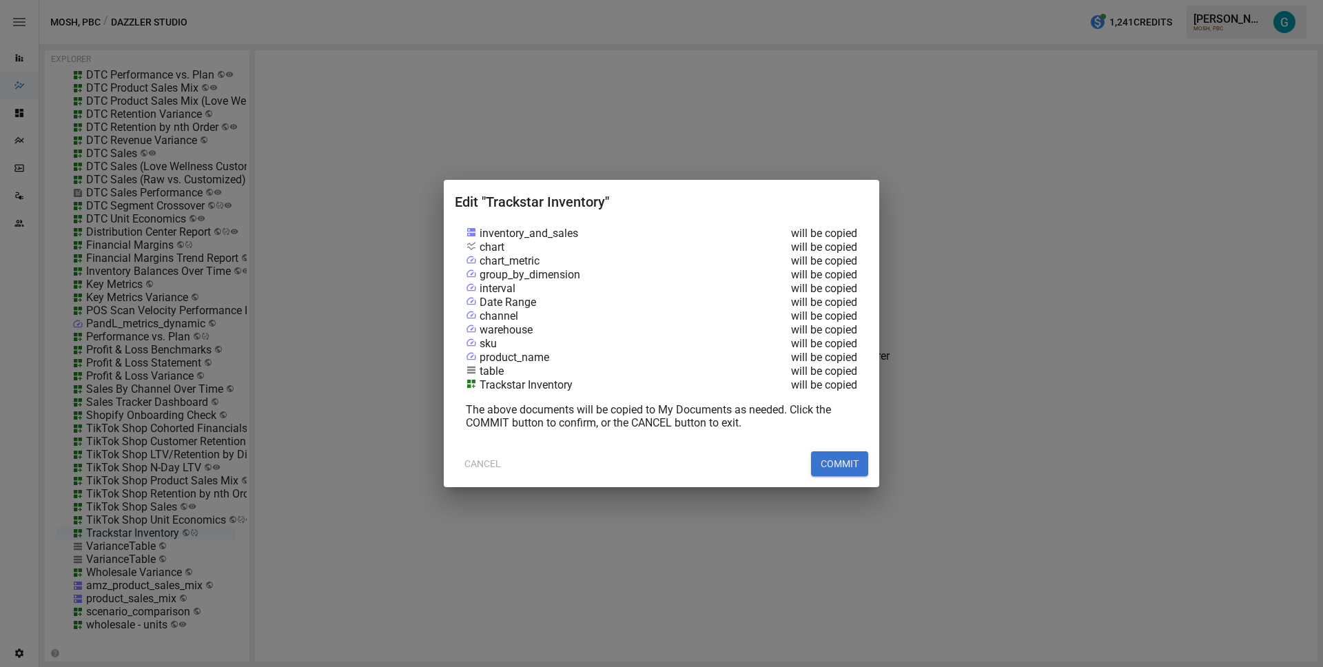
click at [860, 466] on button "COMMIT" at bounding box center [839, 463] width 57 height 25
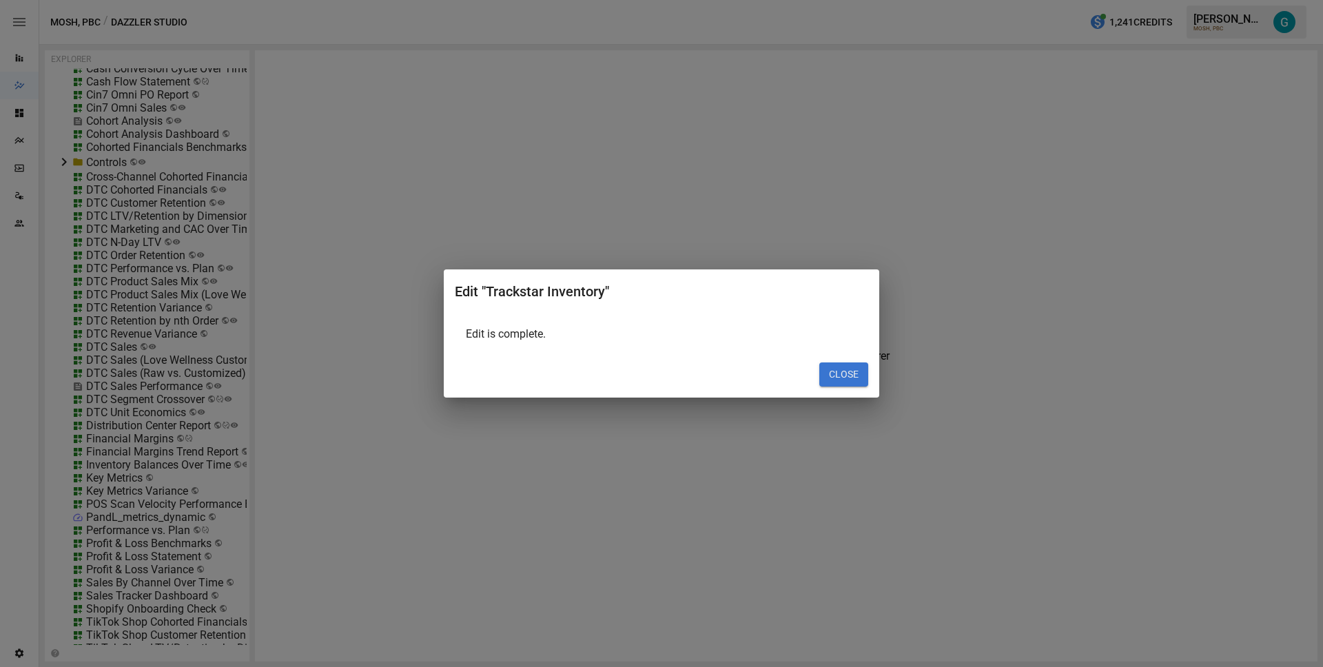
click at [849, 376] on button "CLOSE" at bounding box center [843, 375] width 49 height 25
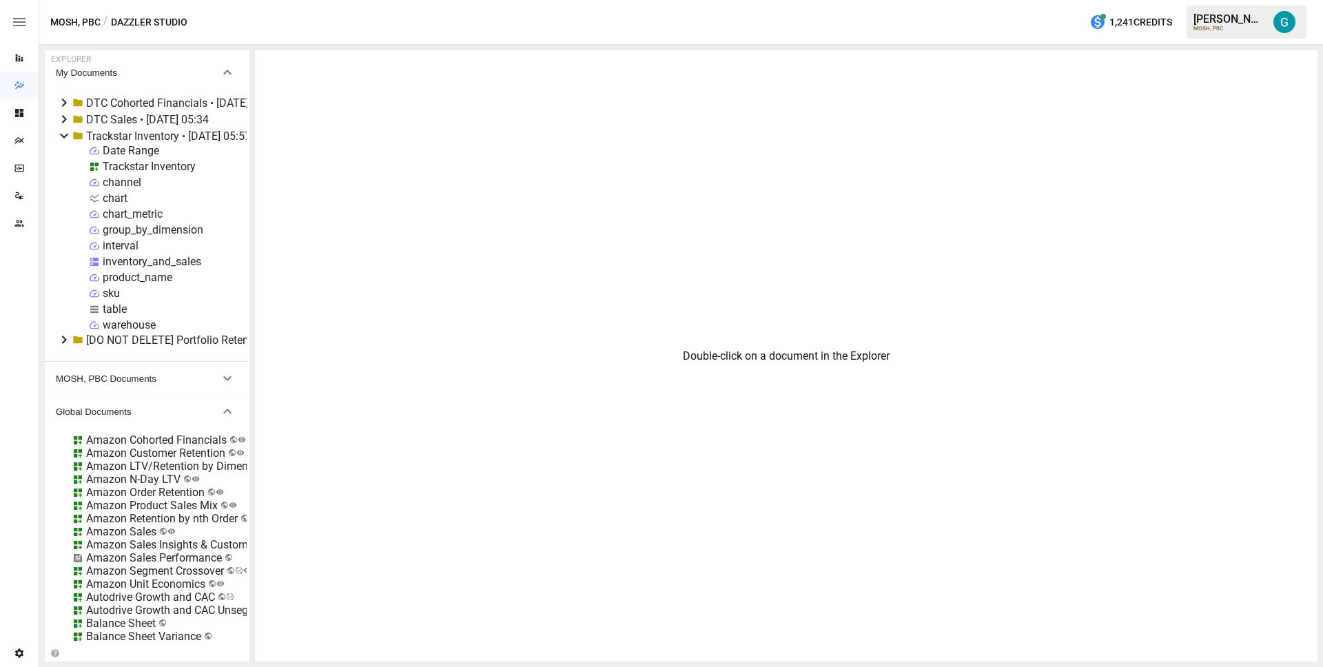
scroll to position [0, 0]
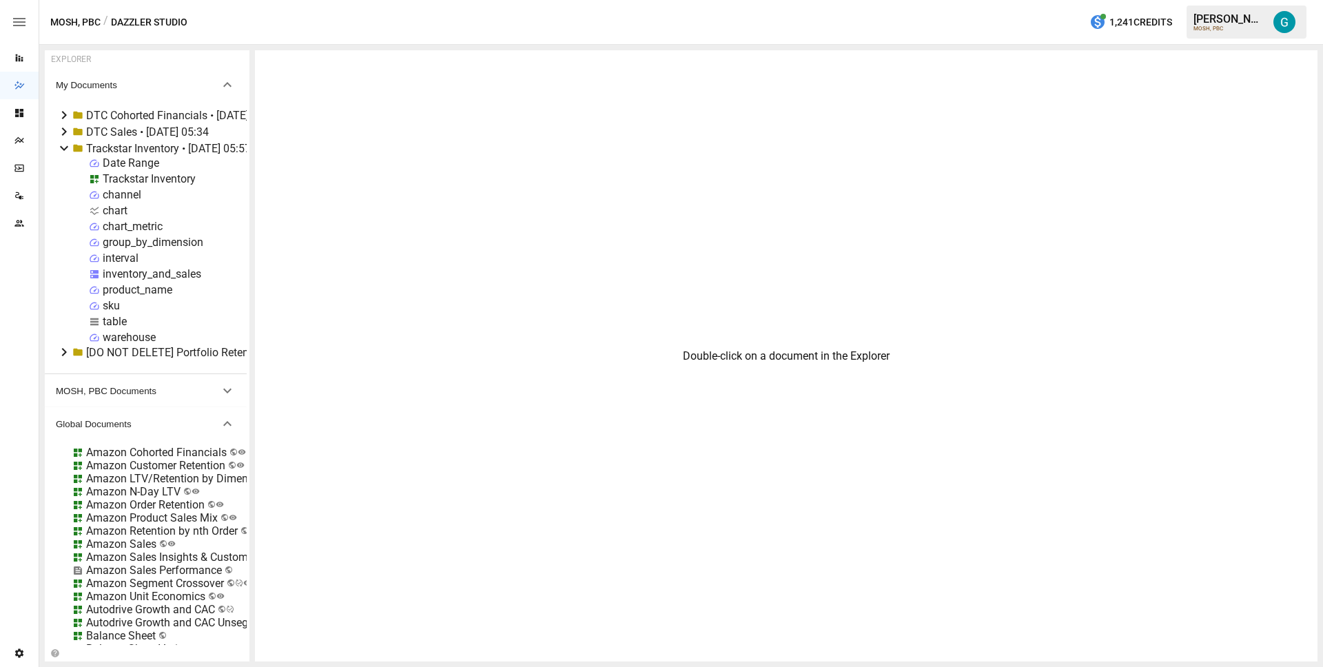
click at [151, 178] on div "Trackstar Inventory" at bounding box center [149, 178] width 93 height 13
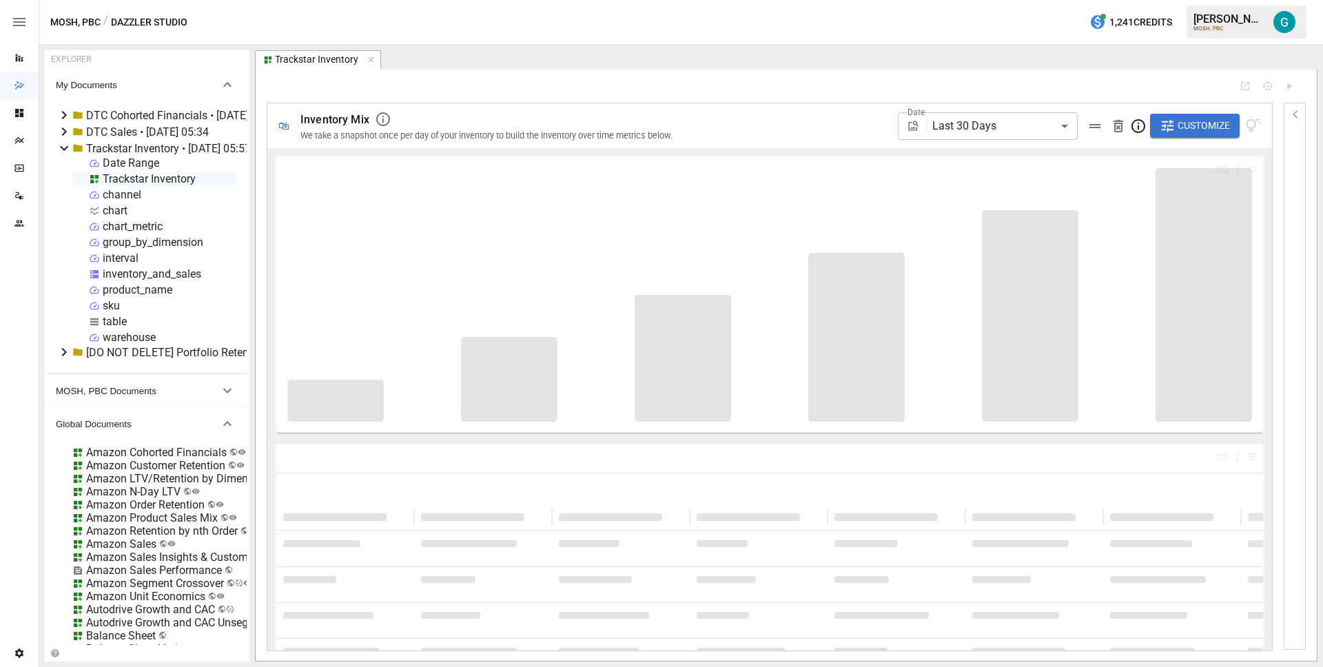
click at [133, 274] on div "inventory_and_sales" at bounding box center [152, 273] width 99 height 13
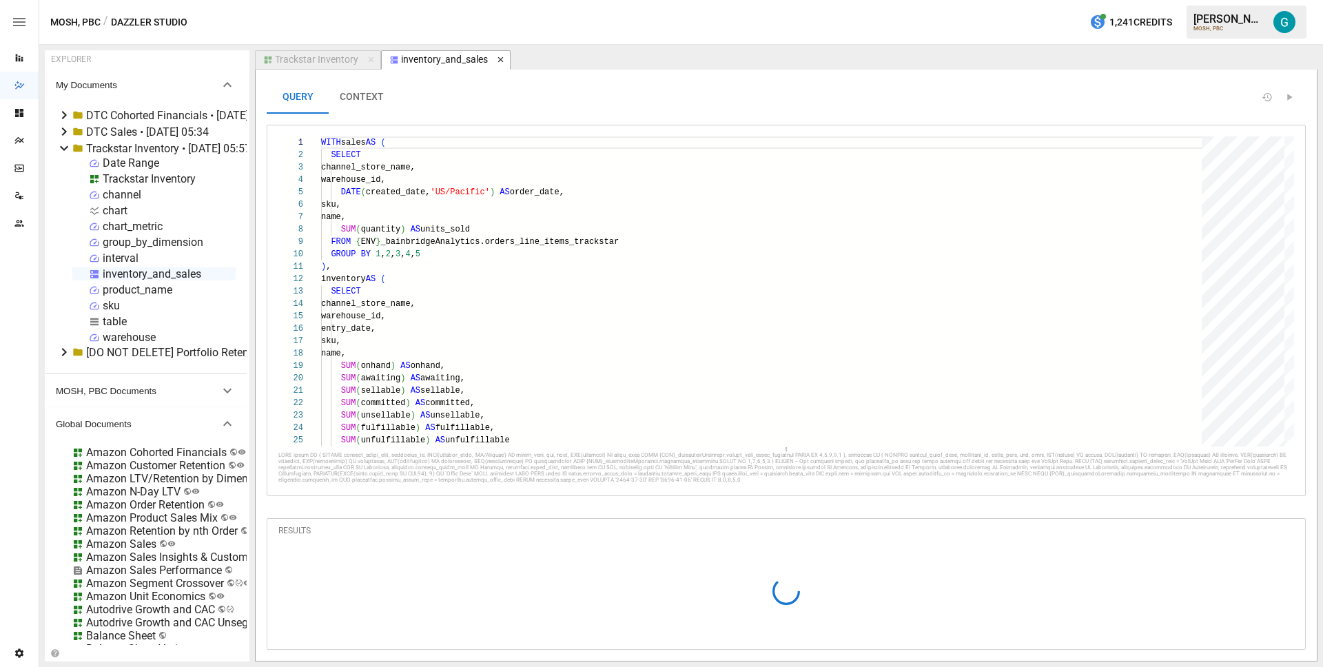
click at [498, 61] on icon "button" at bounding box center [501, 60] width 10 height 10
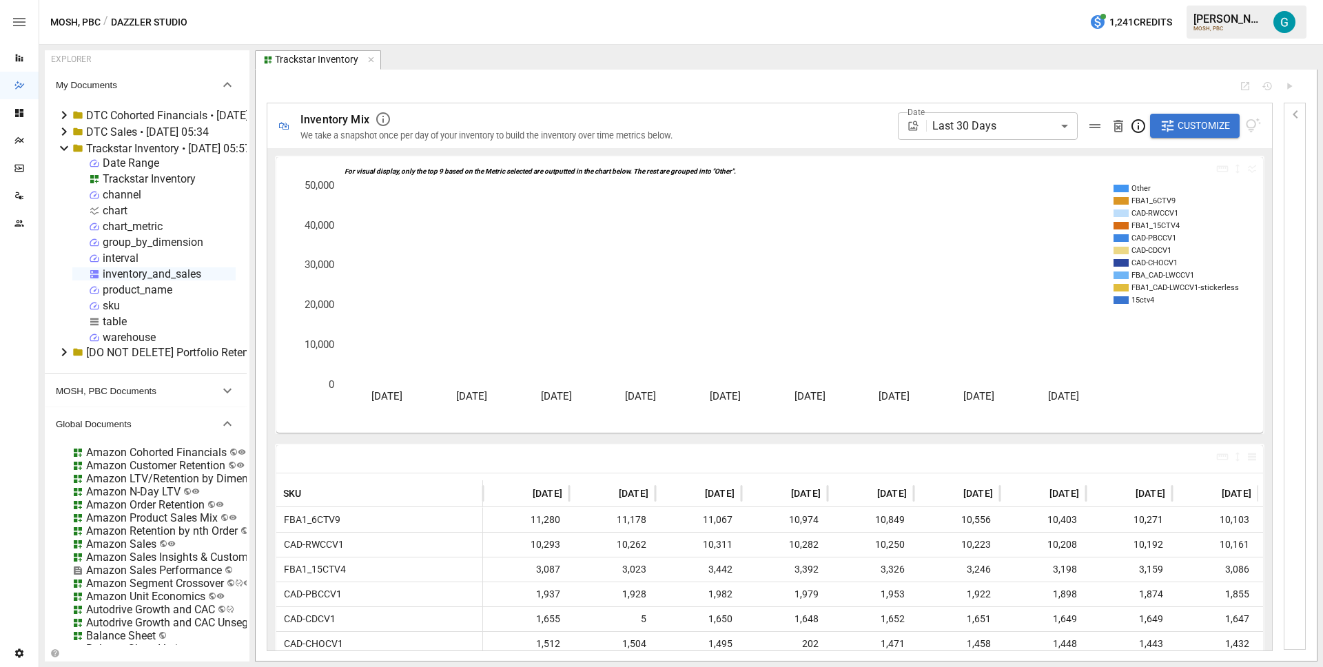
click at [114, 319] on div "table" at bounding box center [115, 321] width 24 height 13
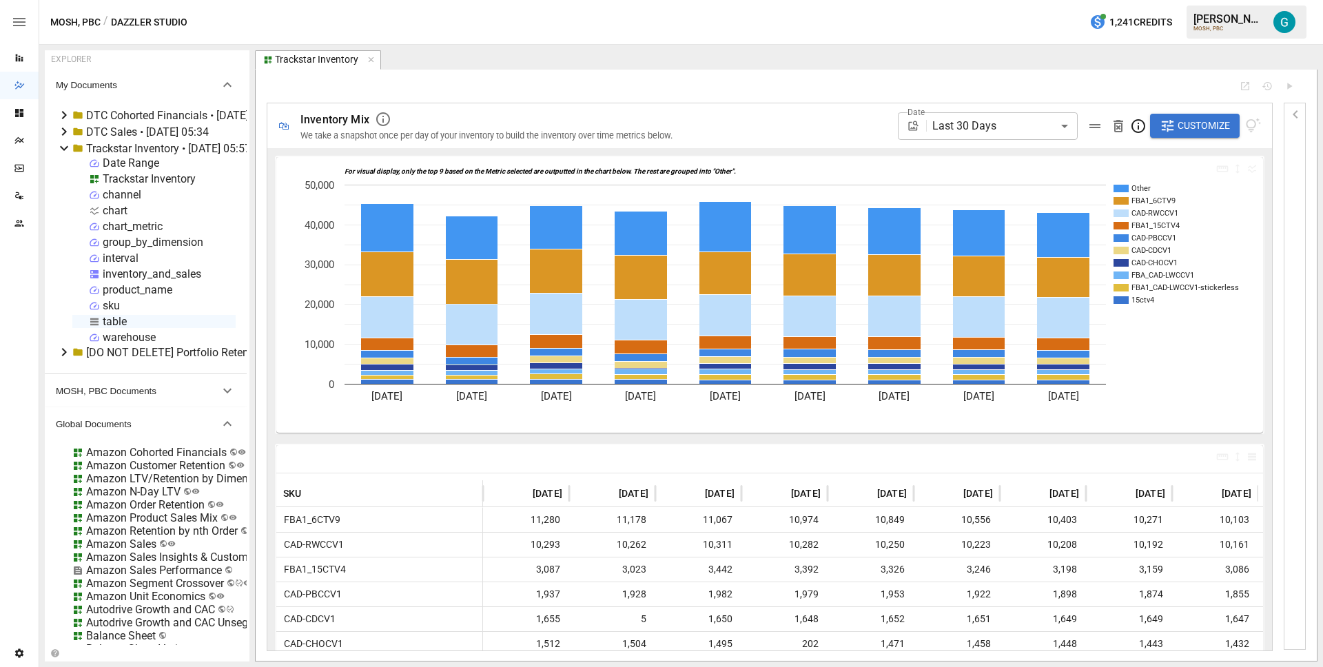
click at [114, 319] on div "table" at bounding box center [115, 321] width 24 height 13
select select "**********"
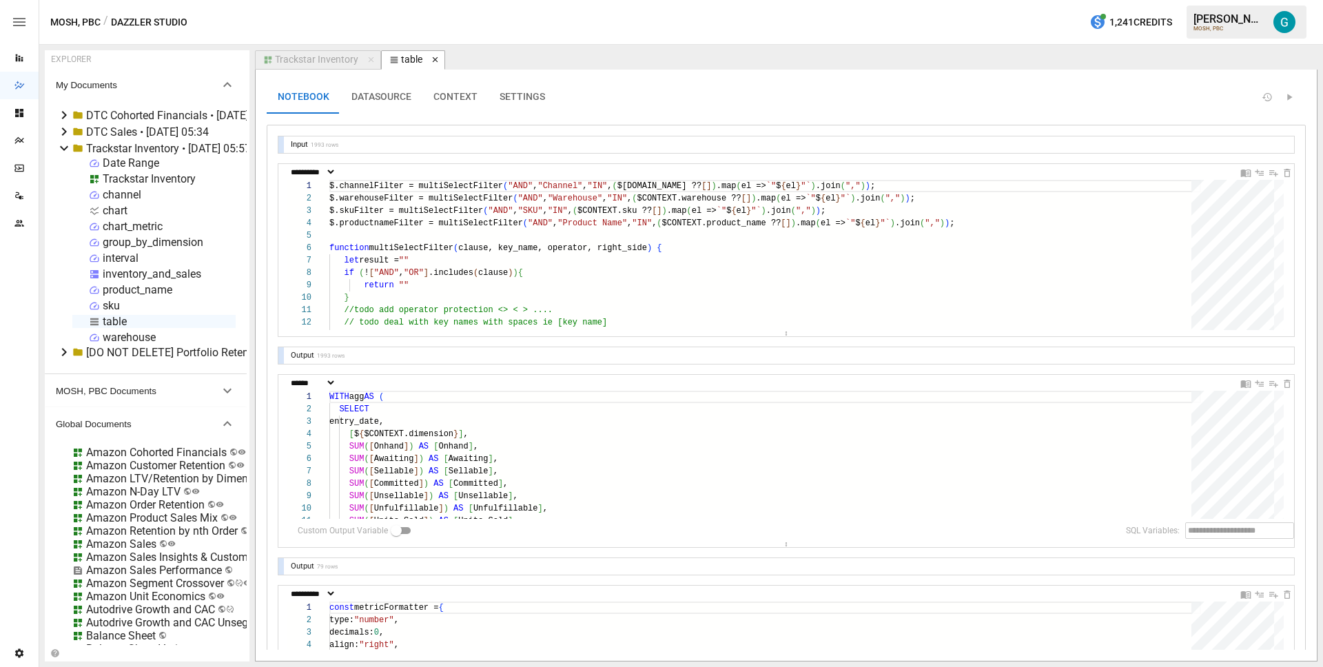
click at [434, 63] on icon "button" at bounding box center [436, 60] width 10 height 10
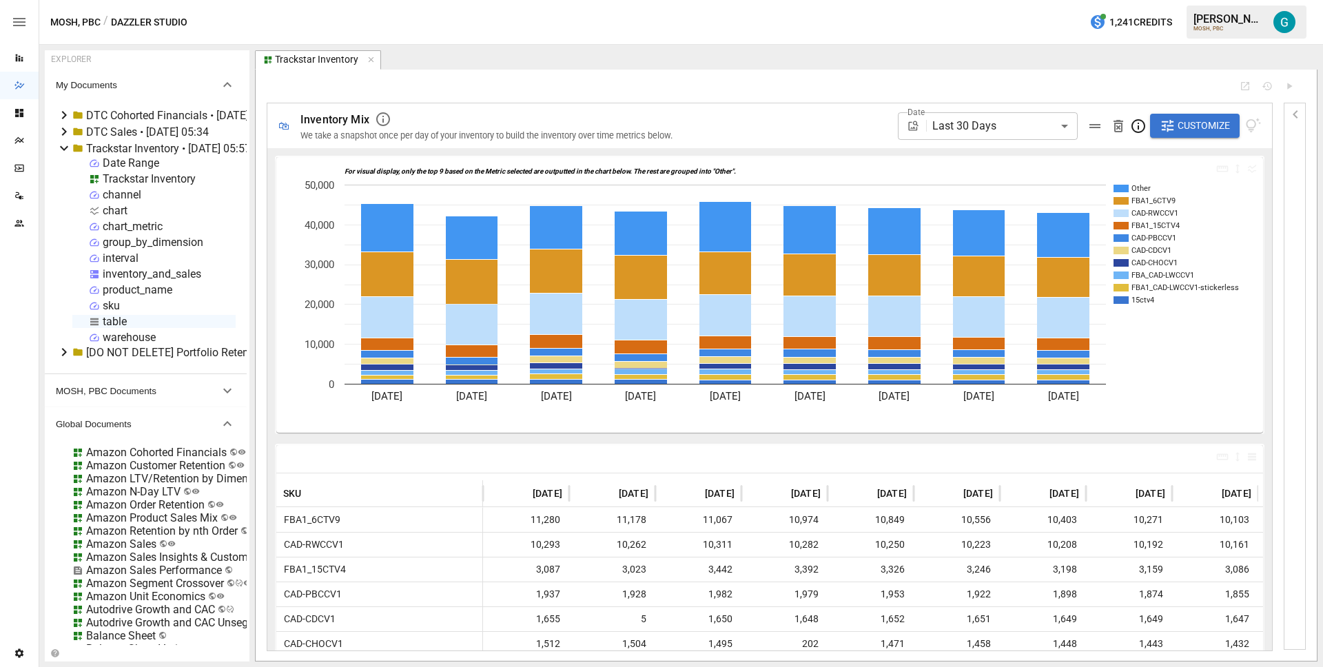
click at [125, 269] on div "inventory_and_sales" at bounding box center [152, 273] width 99 height 13
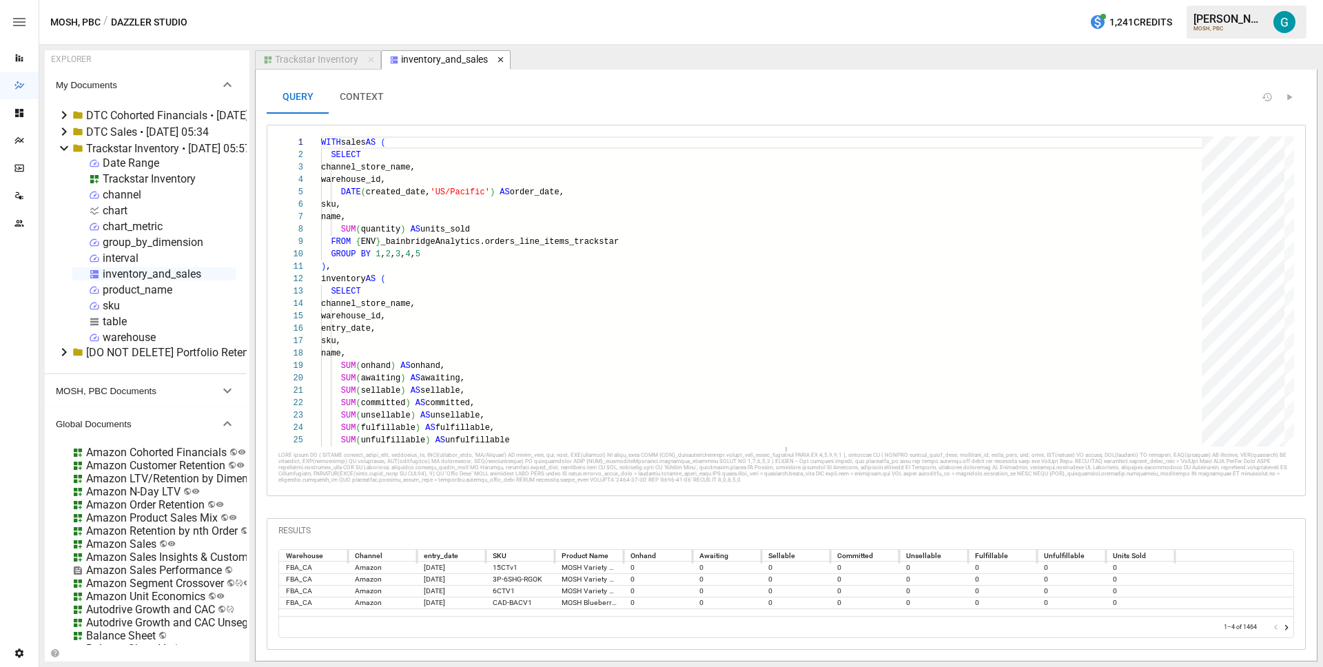
click at [501, 59] on icon "button" at bounding box center [501, 60] width 10 height 10
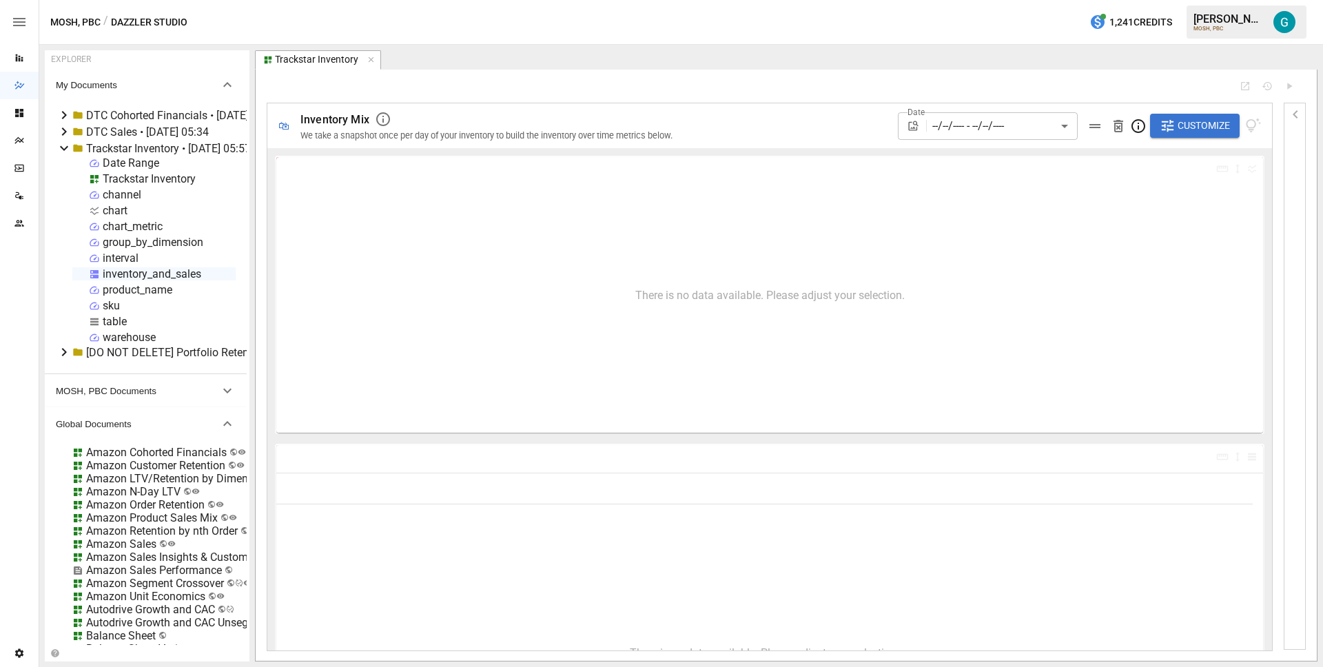
type input "**********"
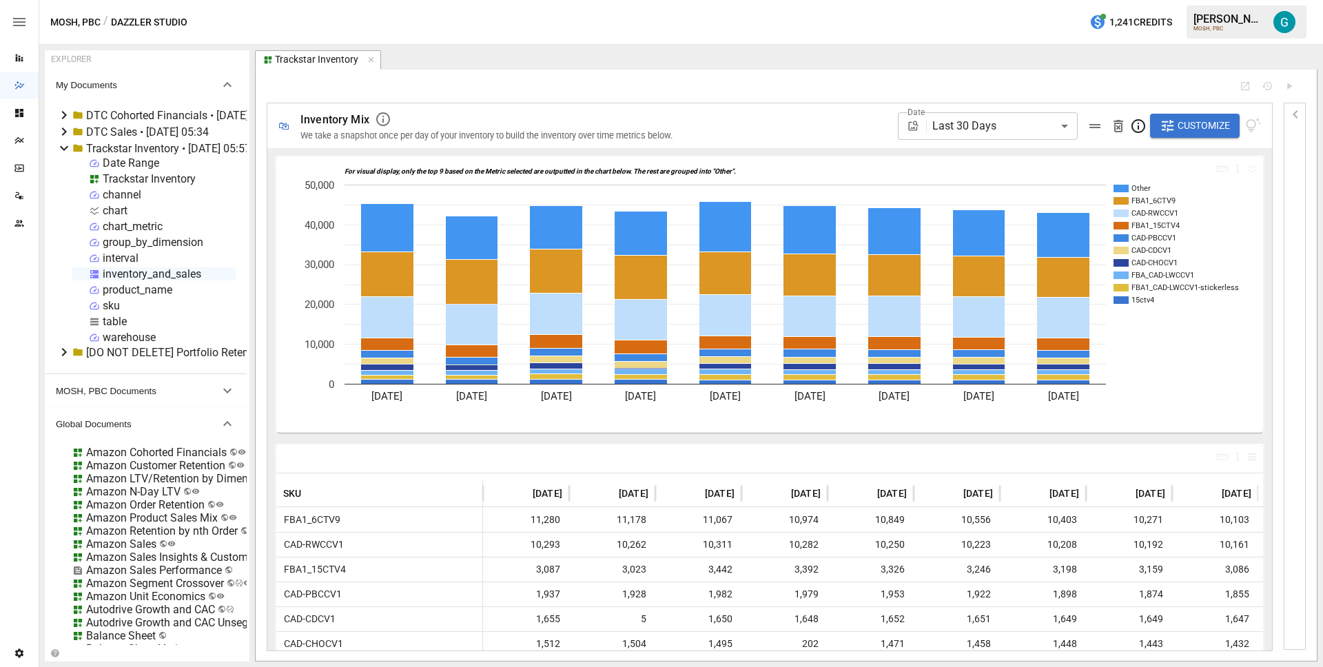
click at [144, 274] on div "inventory_and_sales" at bounding box center [152, 273] width 99 height 13
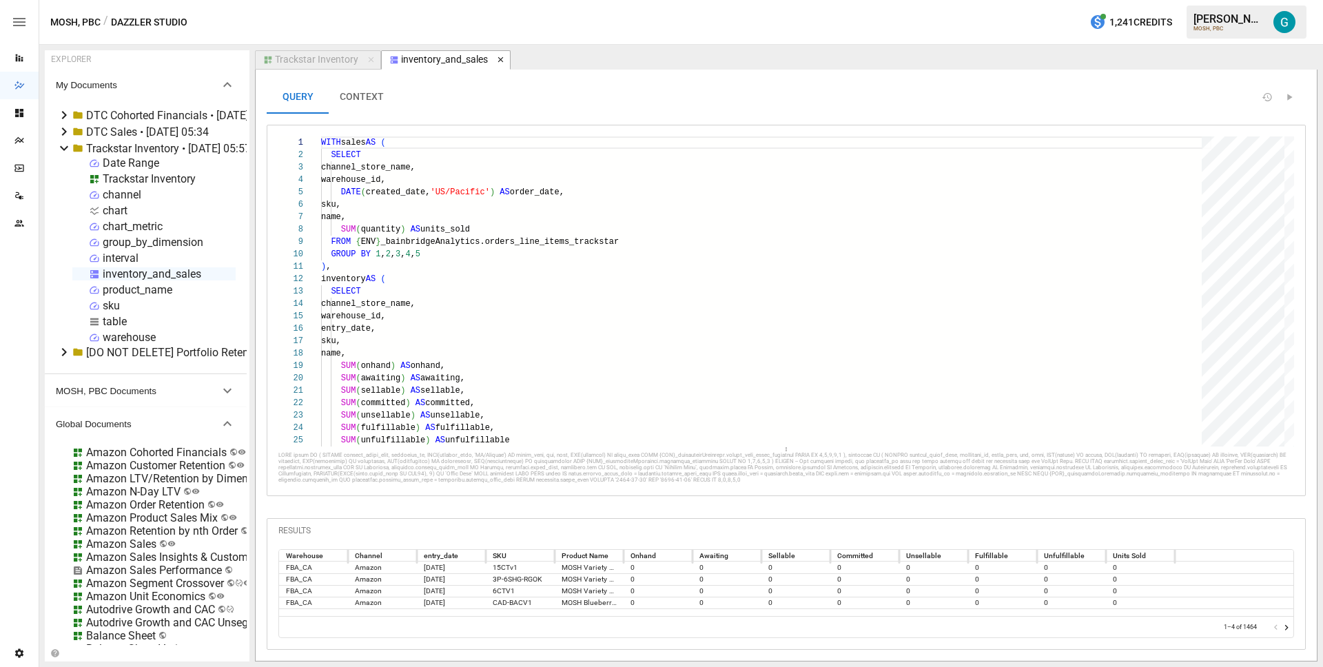
click at [499, 59] on icon "button" at bounding box center [501, 60] width 6 height 6
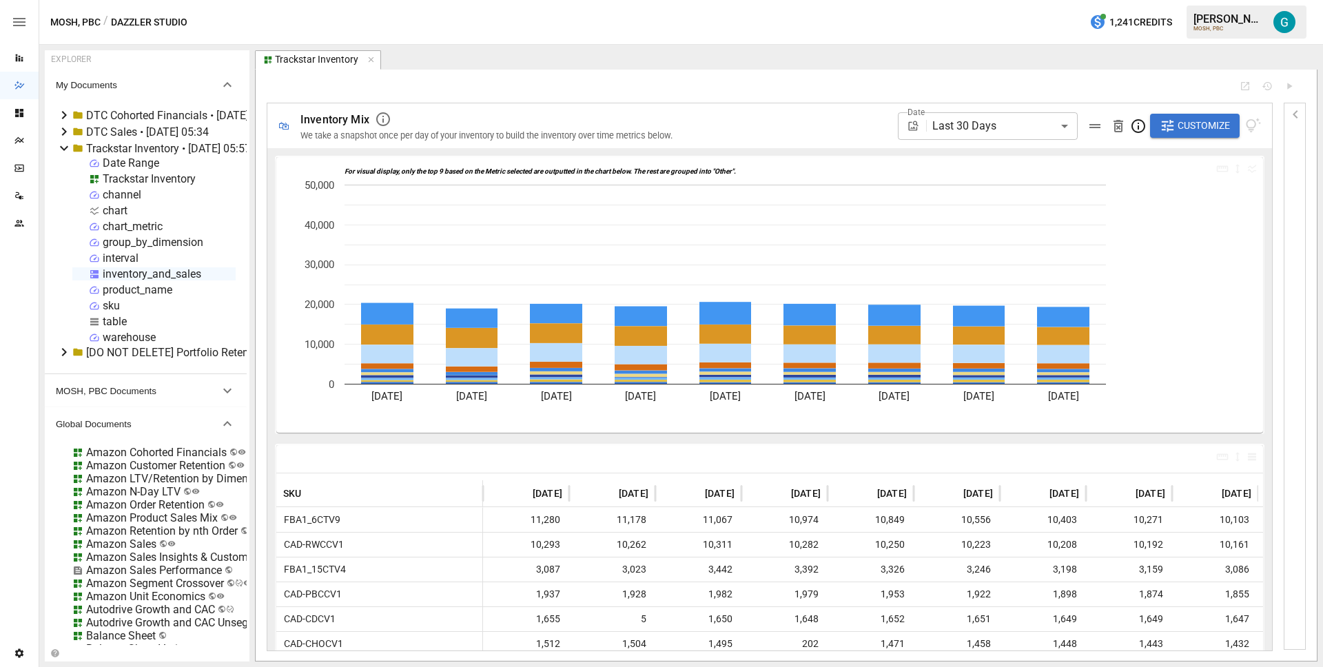
click at [499, 59] on div "Trackstar Inventory" at bounding box center [786, 59] width 1063 height 19
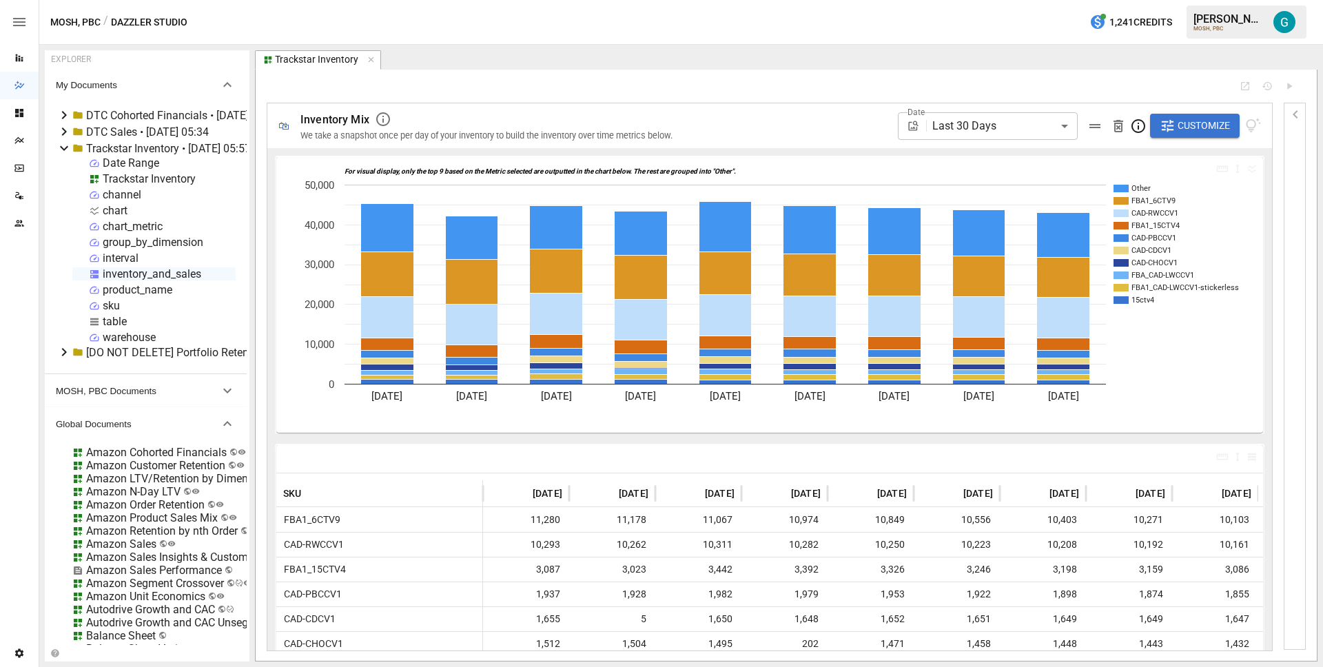
click at [143, 269] on div "inventory_and_sales" at bounding box center [152, 273] width 99 height 13
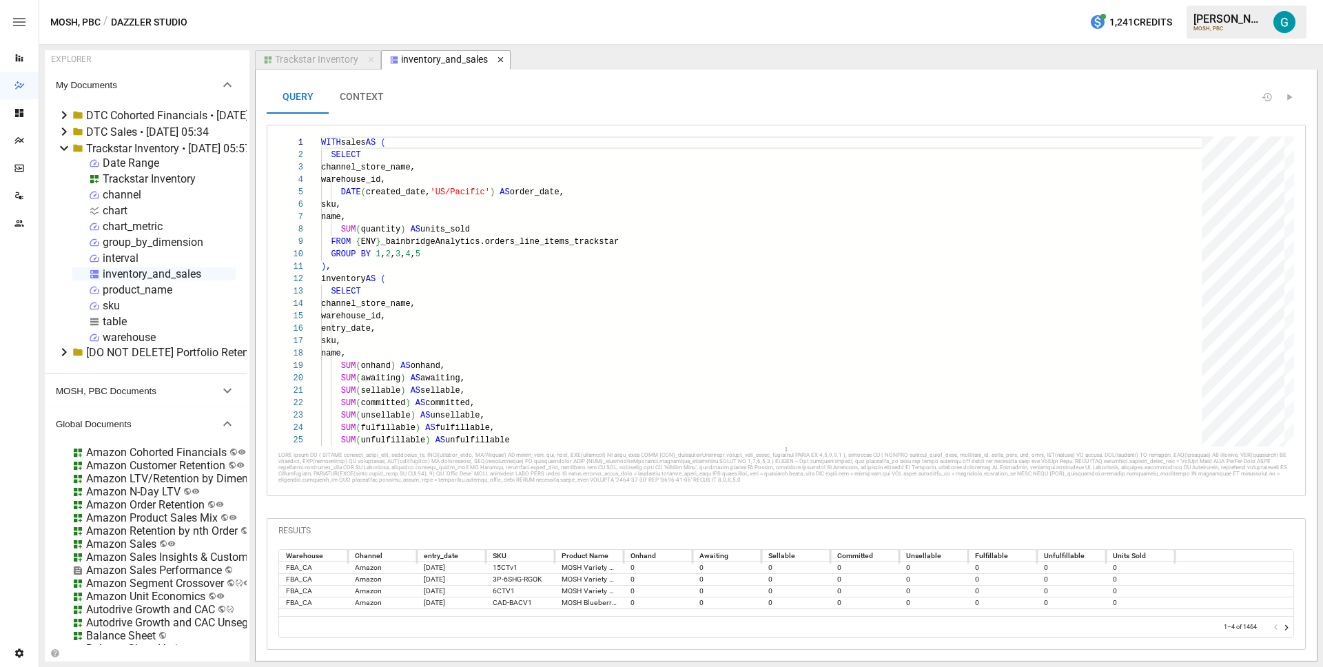
click at [499, 63] on icon "button" at bounding box center [501, 60] width 10 height 10
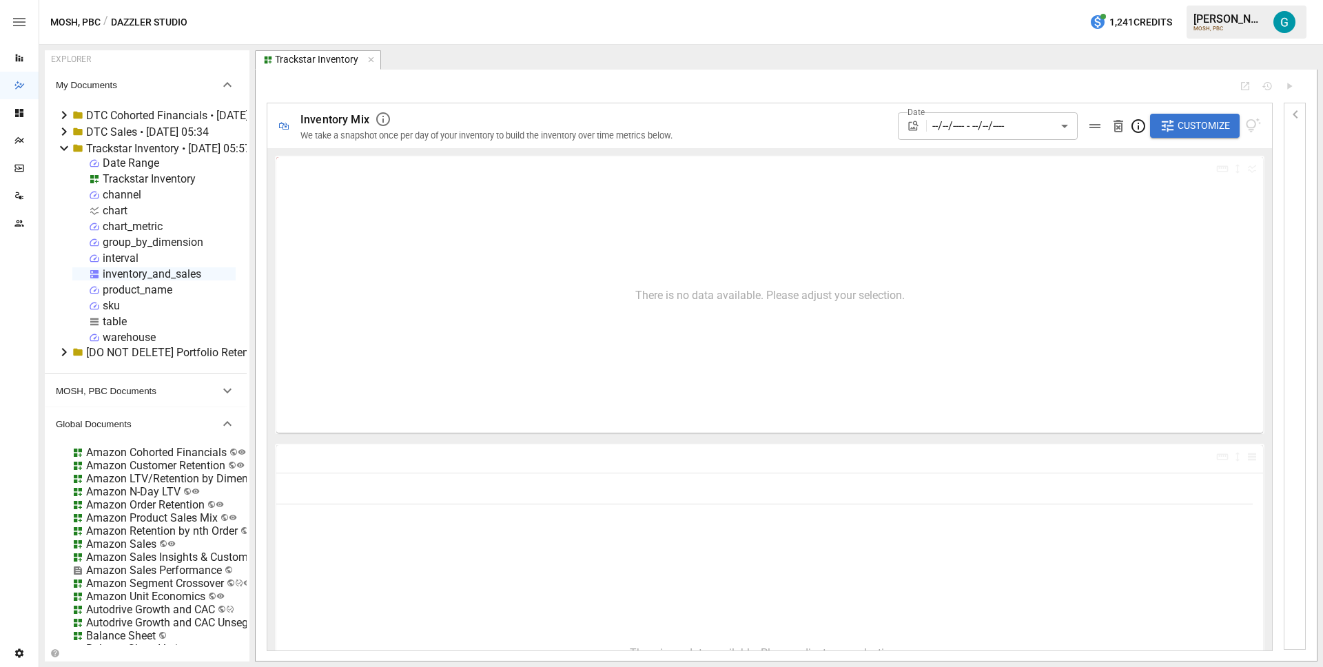
type input "**********"
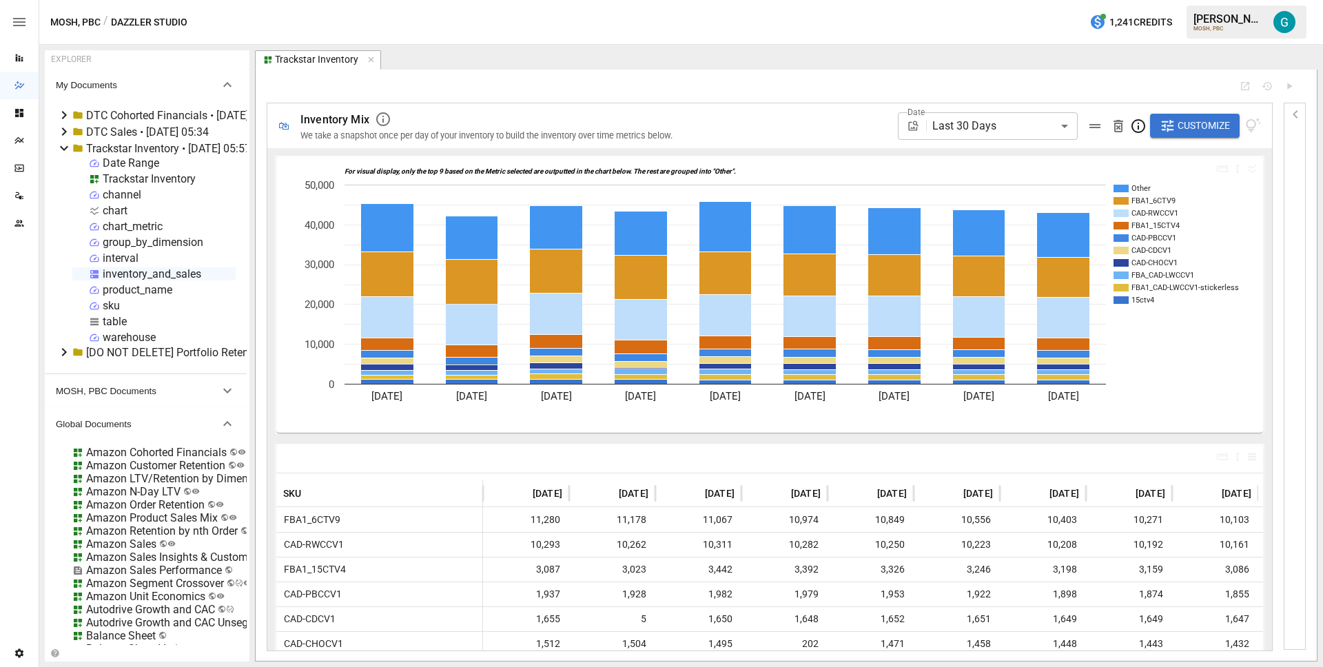
click at [132, 176] on div "Trackstar Inventory" at bounding box center [149, 178] width 93 height 13
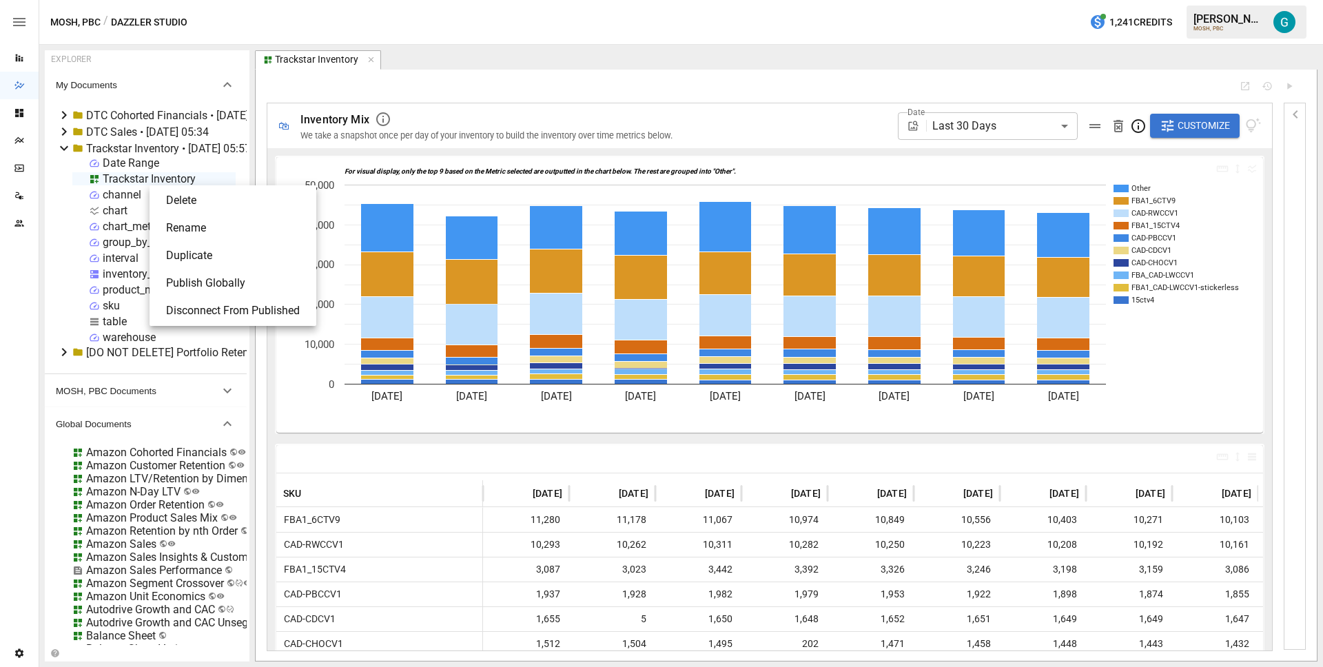
click at [477, 76] on div at bounding box center [661, 333] width 1323 height 667
click at [124, 272] on div "inventory_and_sales" at bounding box center [152, 273] width 99 height 13
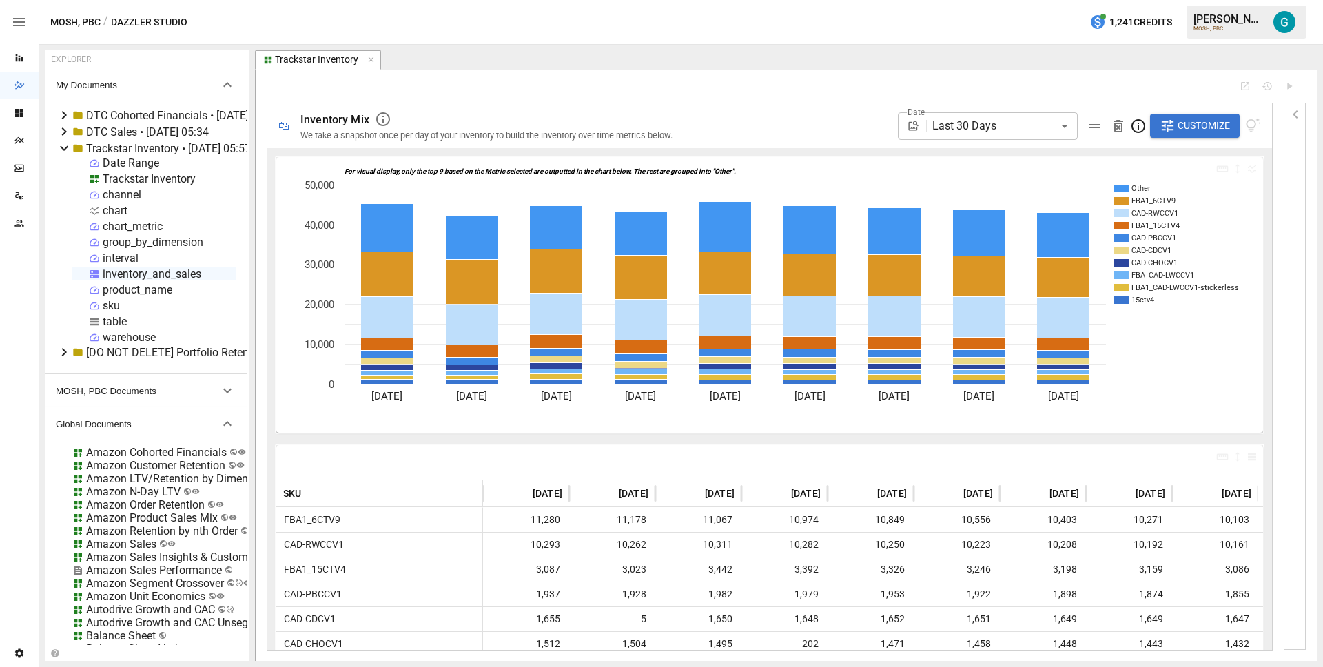
click at [124, 272] on div "inventory_and_sales" at bounding box center [152, 273] width 99 height 13
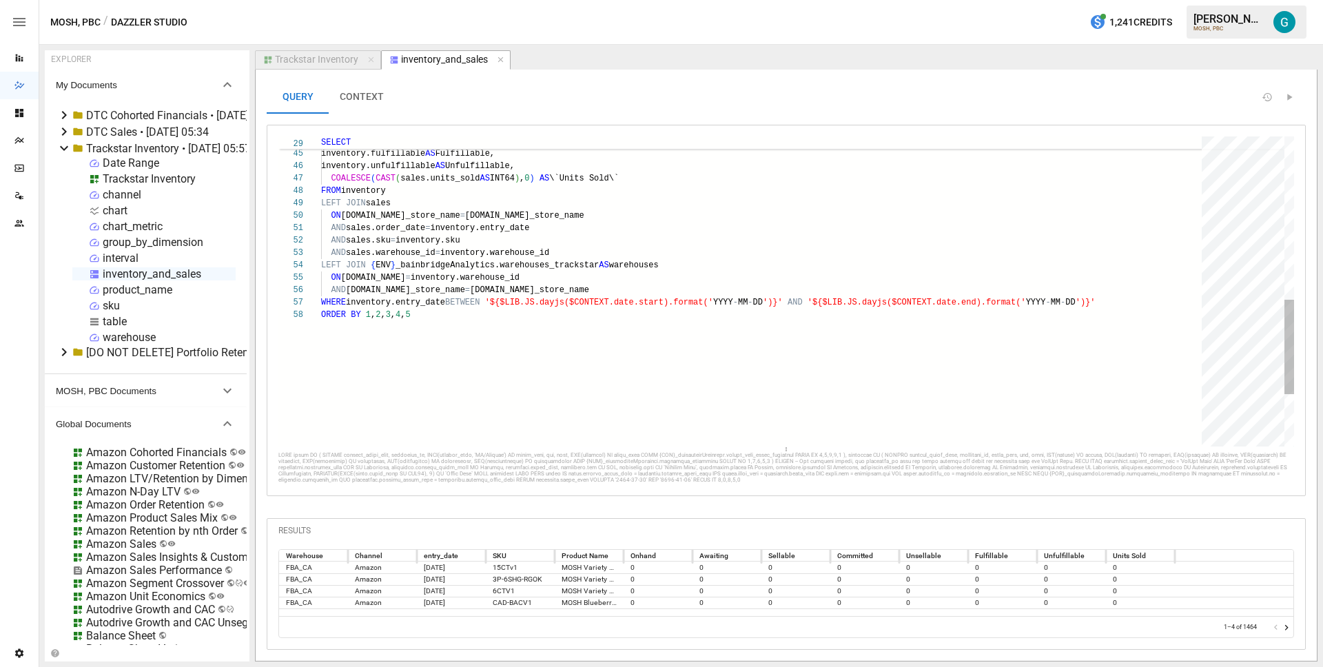
click at [336, 260] on div "ORDER BY 1 , 2 , 3 , 4 , 5 ON [DOMAIN_NAME] = [DOMAIN_NAME]_id AND [DOMAIN_NAME…" at bounding box center [766, 110] width 890 height 1017
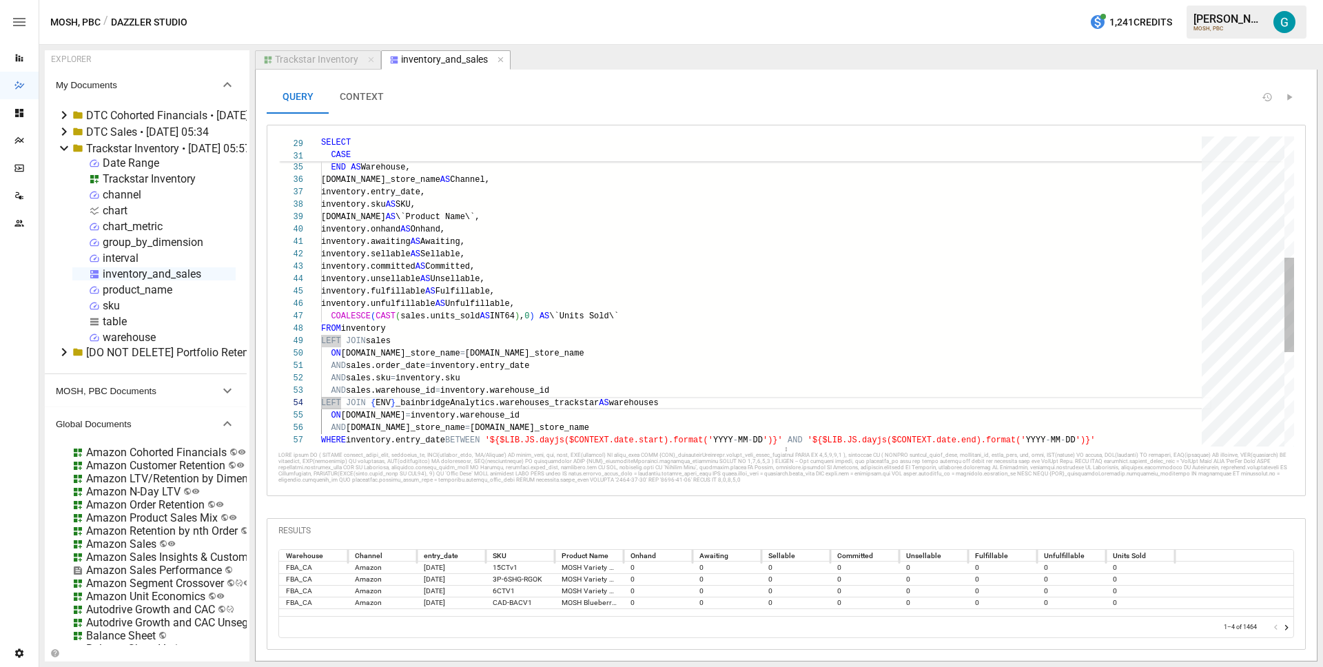
click at [340, 343] on div "ON [DOMAIN_NAME] = [DOMAIN_NAME]_id AND [DOMAIN_NAME]_store_name = [DOMAIN_NAME…" at bounding box center [766, 247] width 890 height 1017
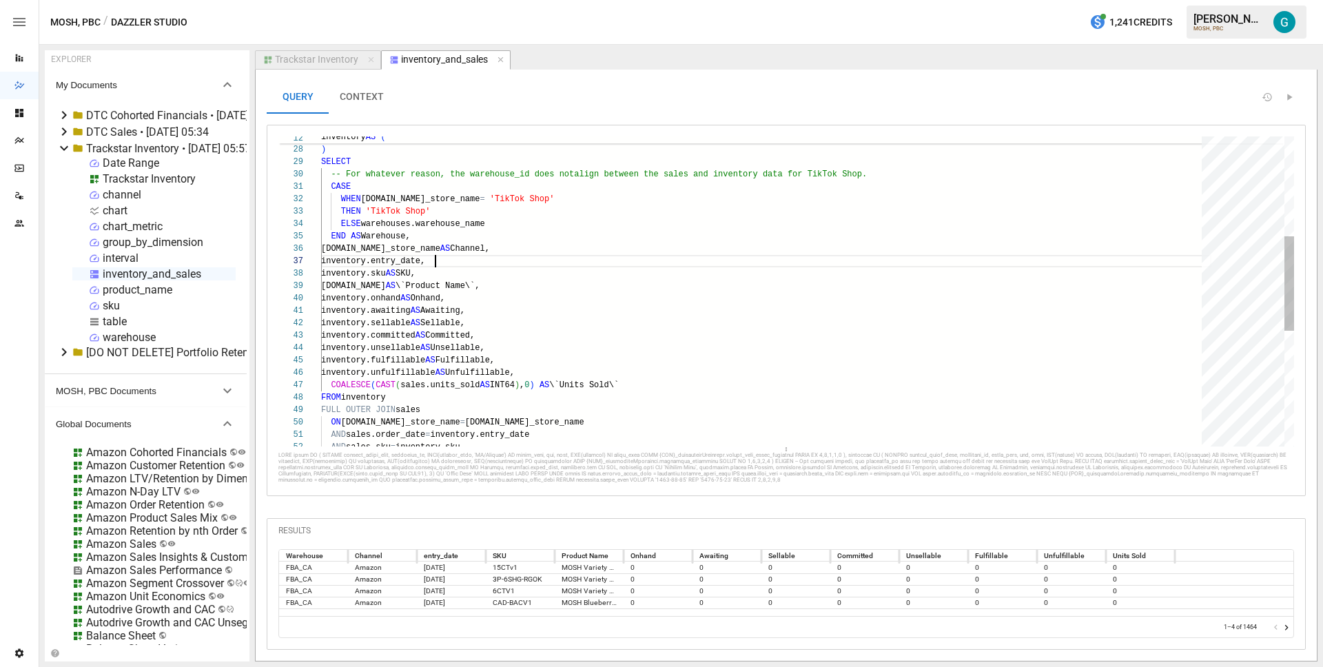
click at [600, 258] on div "inventory.unsellable AS Unsellable, inventory.fulfillable AS Fulfillable, inven…" at bounding box center [766, 316] width 890 height 1017
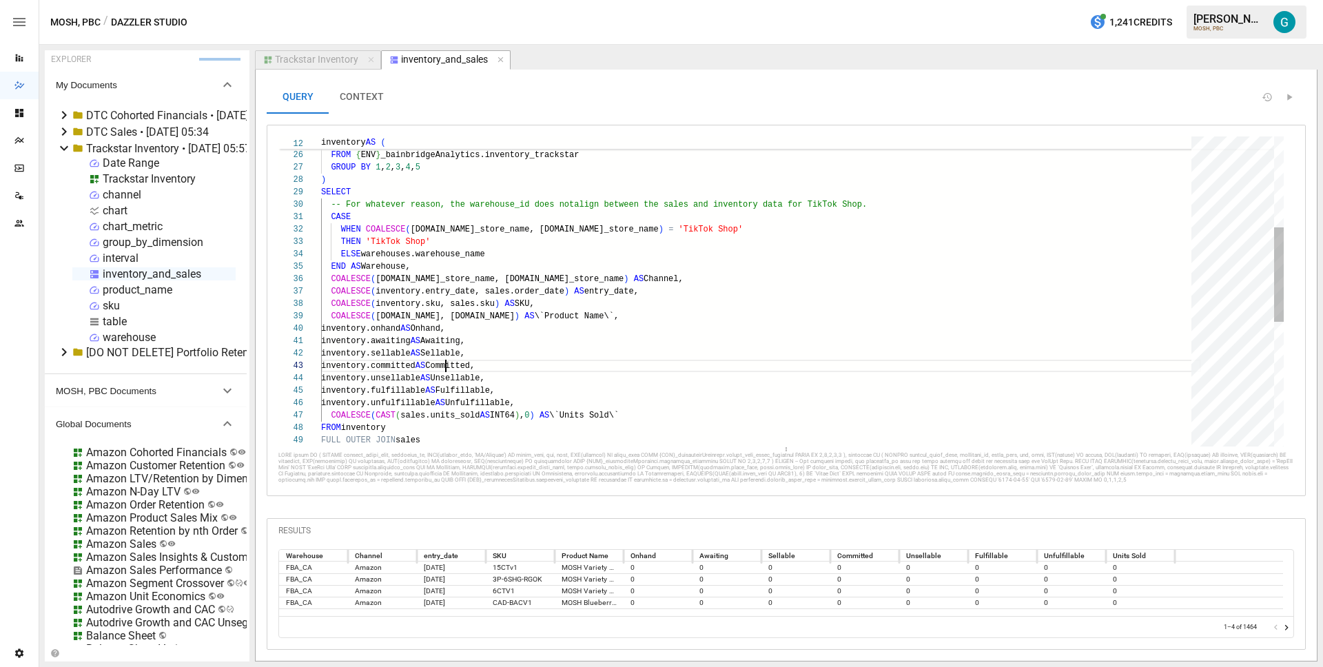
scroll to position [25, 125]
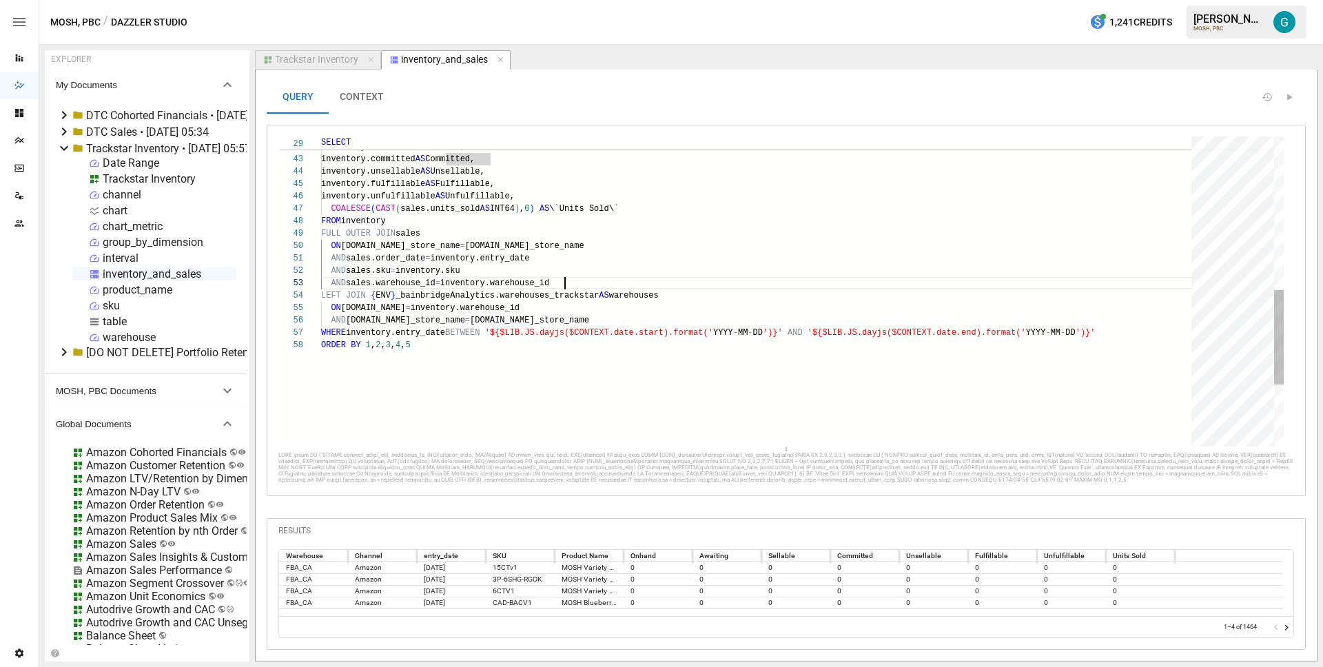
click at [611, 287] on div "inventory.awaiting AS Awaiting, inventory.sellable AS Sellable, inventory.commi…" at bounding box center [761, 140] width 880 height 1017
click at [427, 334] on div "inventory.awaiting AS Awaiting, inventory.sellable AS Sellable, inventory.commi…" at bounding box center [761, 140] width 880 height 1017
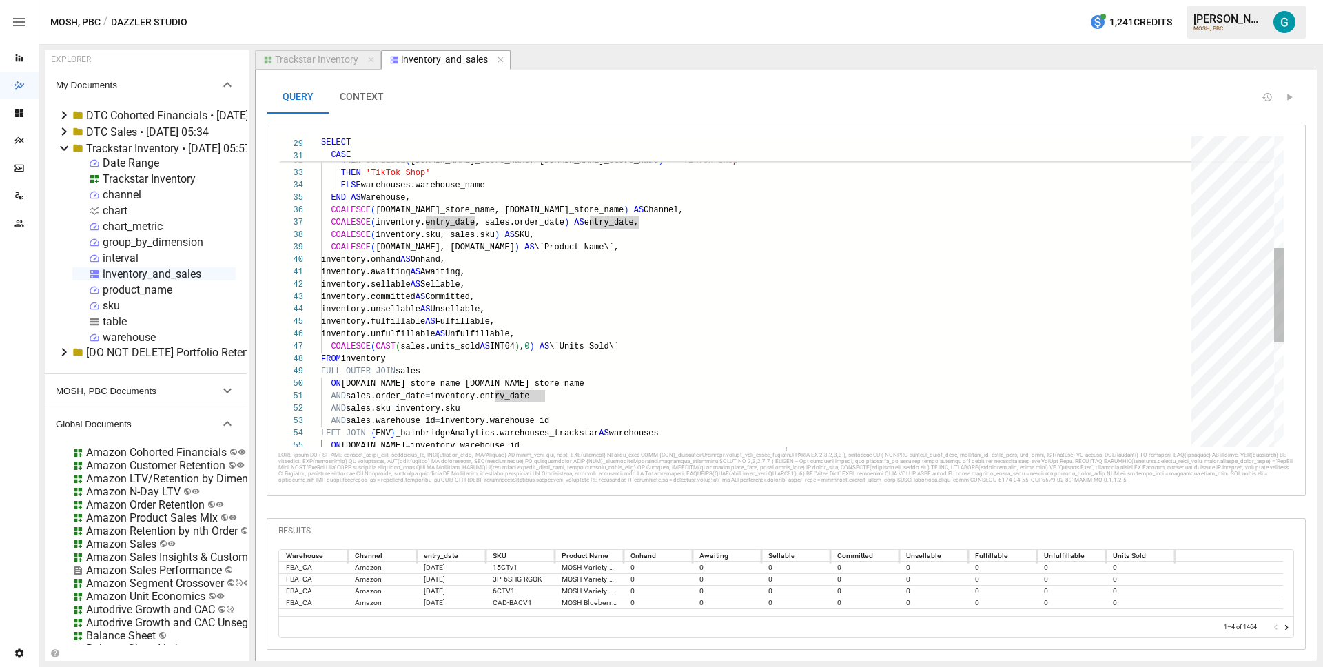
click at [569, 226] on div "inventory.awaiting AS Awaiting, inventory.sellable AS Sellable, inventory.commi…" at bounding box center [761, 278] width 880 height 1017
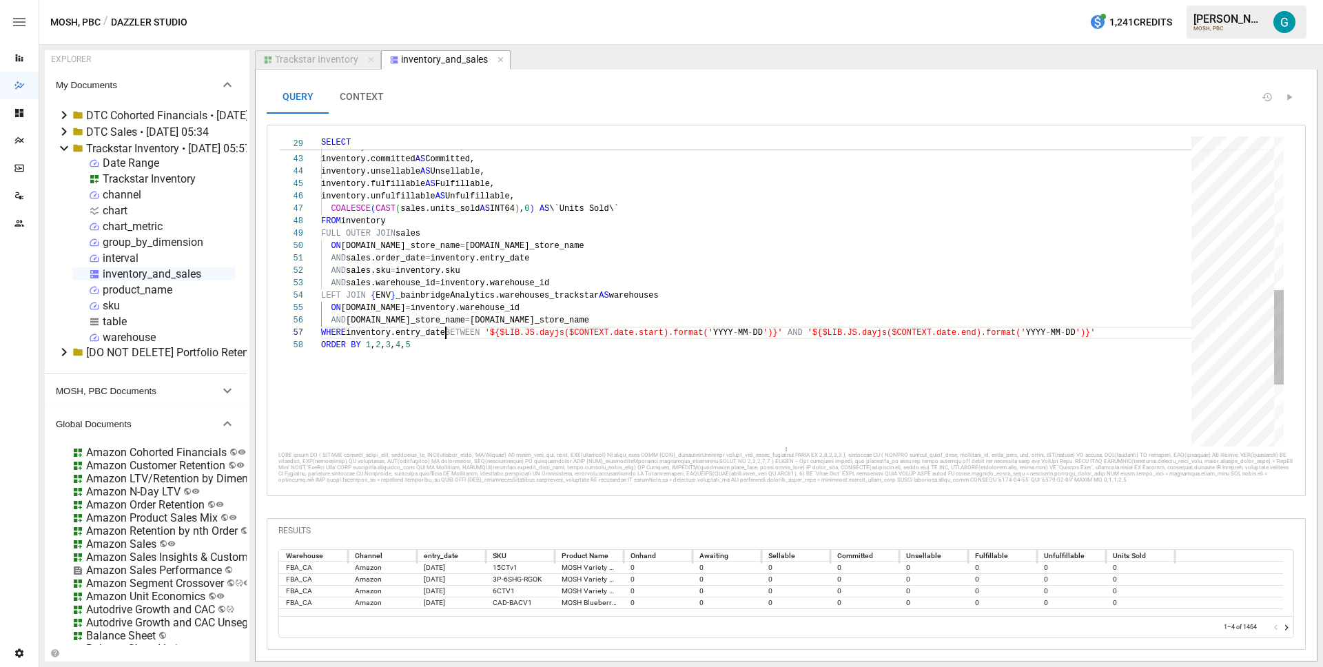
click at [447, 328] on div "inventory.awaiting AS Awaiting, inventory.sellable AS Sellable, inventory.commi…" at bounding box center [761, 140] width 880 height 1017
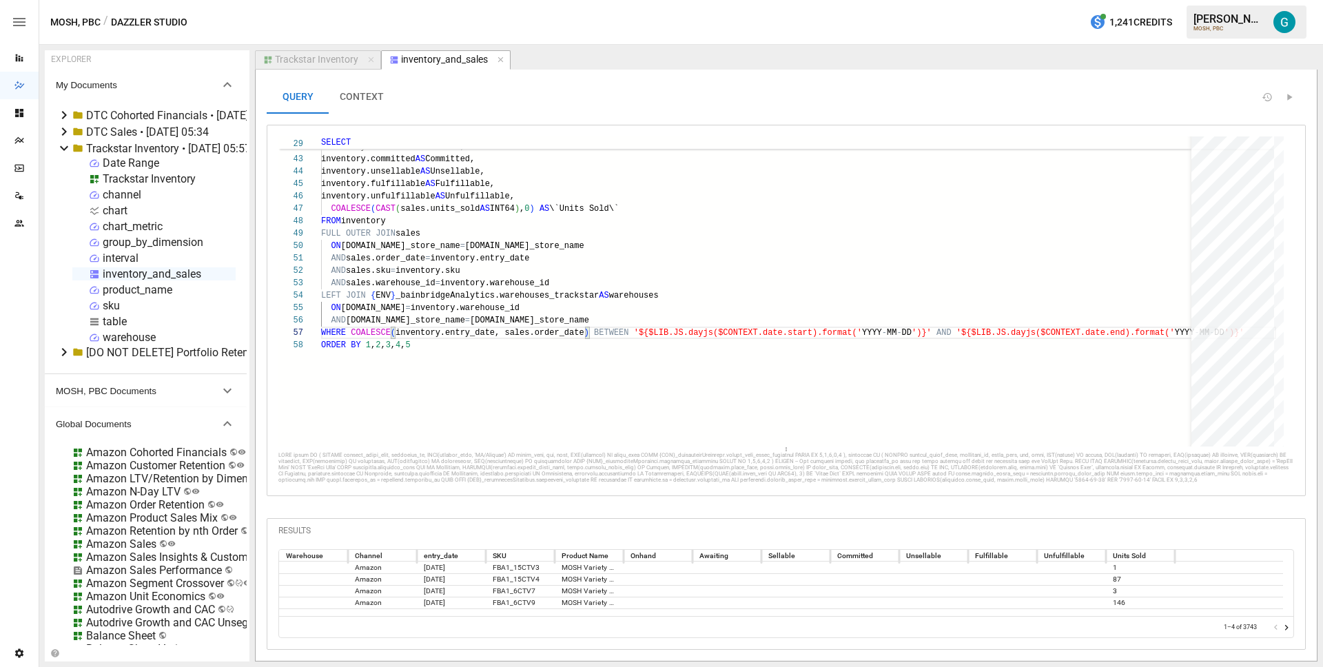
scroll to position [6, 0]
type textarea "**********"
click at [172, 176] on div "Trackstar Inventory" at bounding box center [149, 178] width 93 height 13
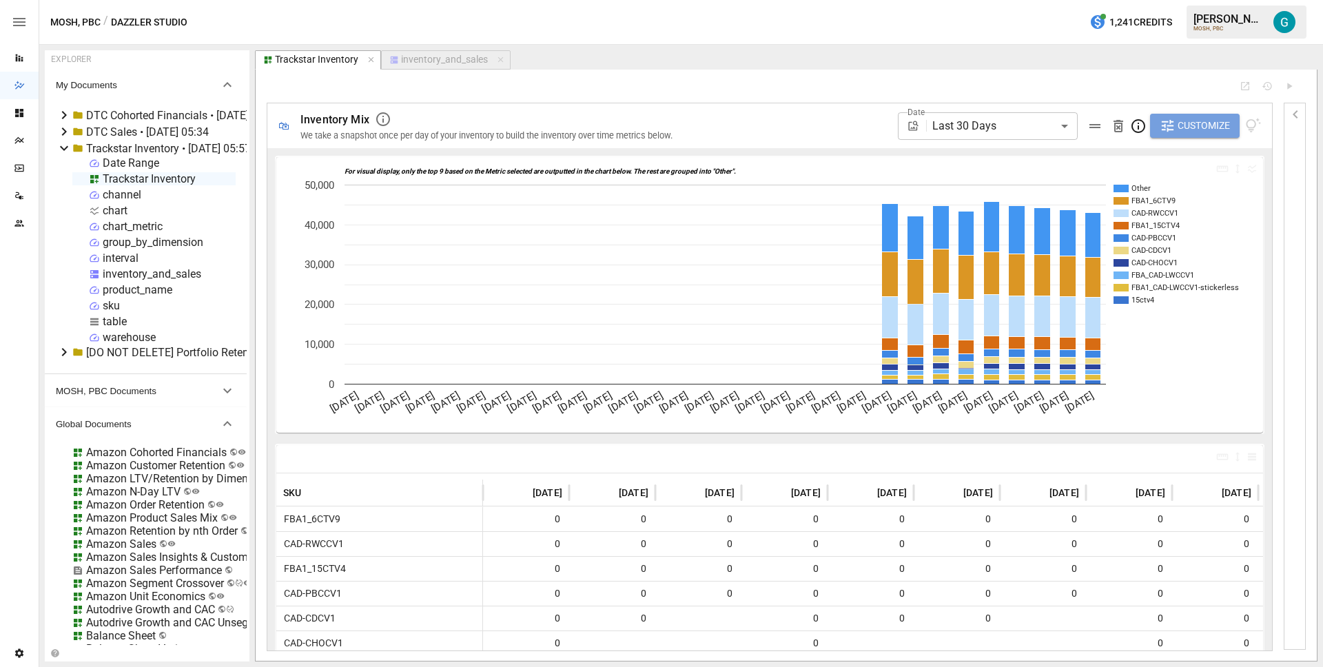
click at [1190, 123] on span "Customize" at bounding box center [1204, 125] width 52 height 17
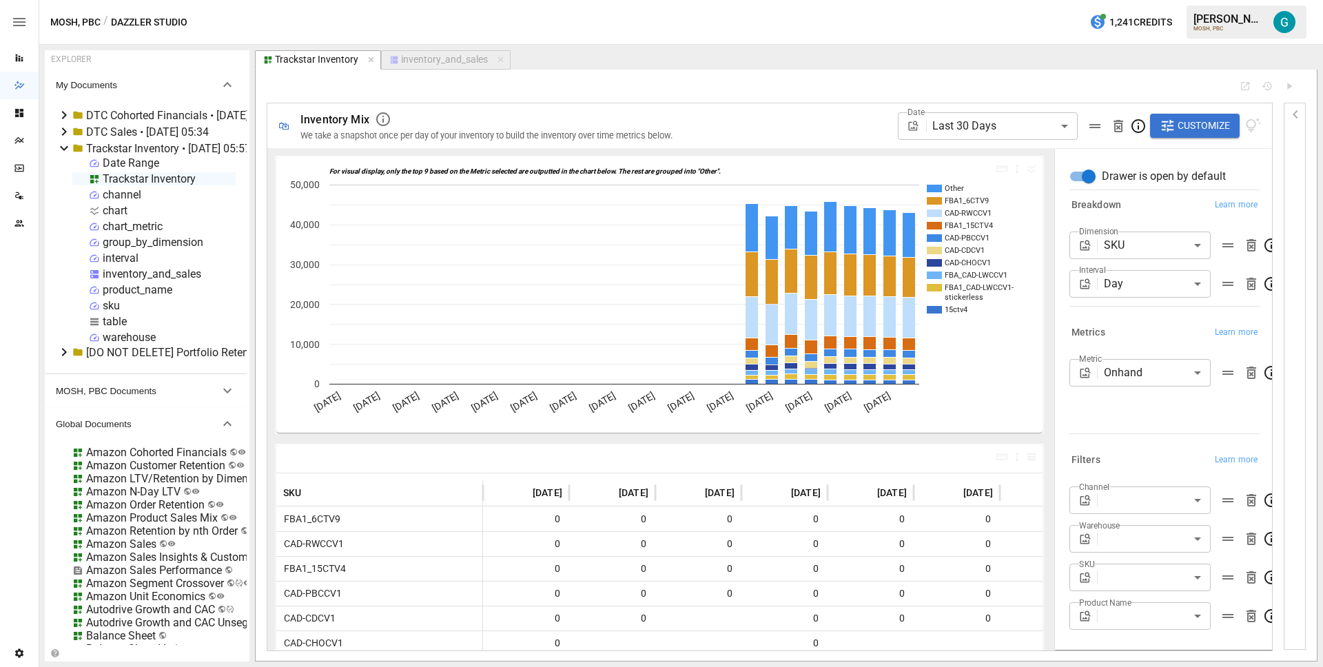
click at [1123, 0] on body "Reports Dazzler Studio Dashboards Plans SmartModel ™ Data Sources Team Settings…" at bounding box center [661, 0] width 1323 height 0
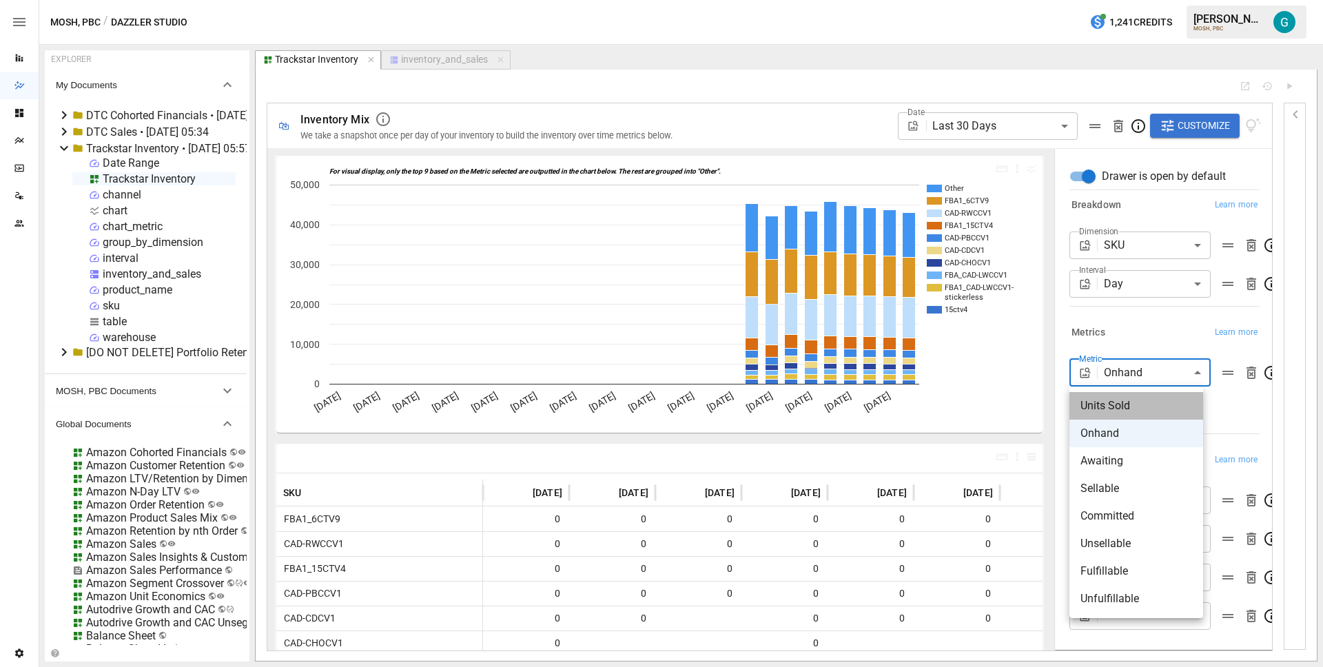
click at [1151, 398] on span "Units Sold" at bounding box center [1137, 406] width 112 height 17
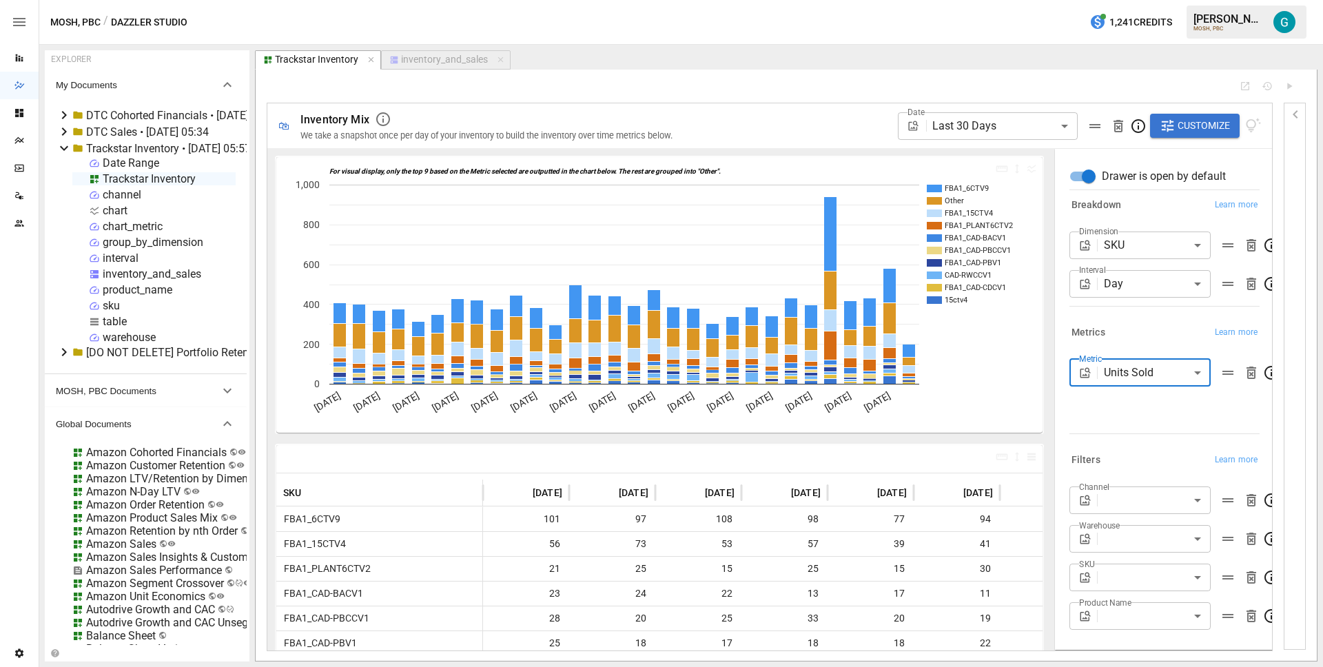
click at [1143, 0] on body "Reports Dazzler Studio Dashboards Plans SmartModel ™ Data Sources Team Settings…" at bounding box center [661, 0] width 1323 height 0
click at [1132, 442] on li "Onhand" at bounding box center [1137, 434] width 134 height 28
type input "******"
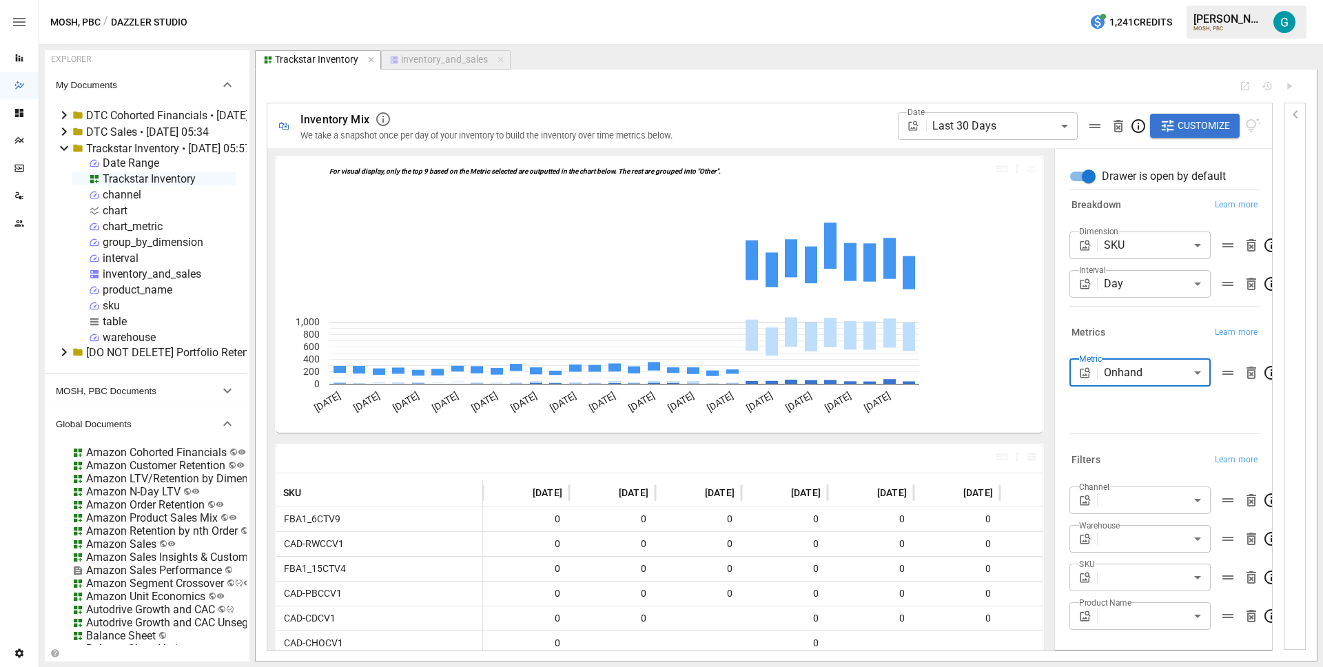
click at [1119, 331] on div "Metrics Learn more" at bounding box center [1165, 332] width 190 height 19
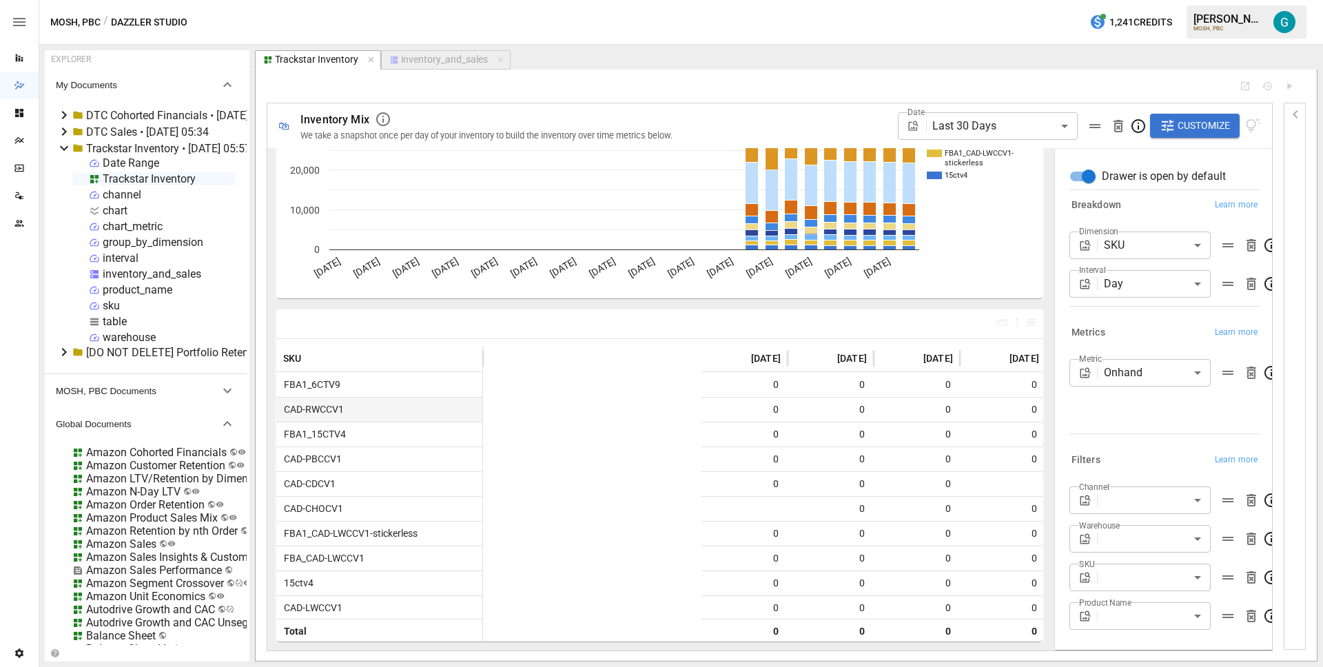
scroll to position [0, 2046]
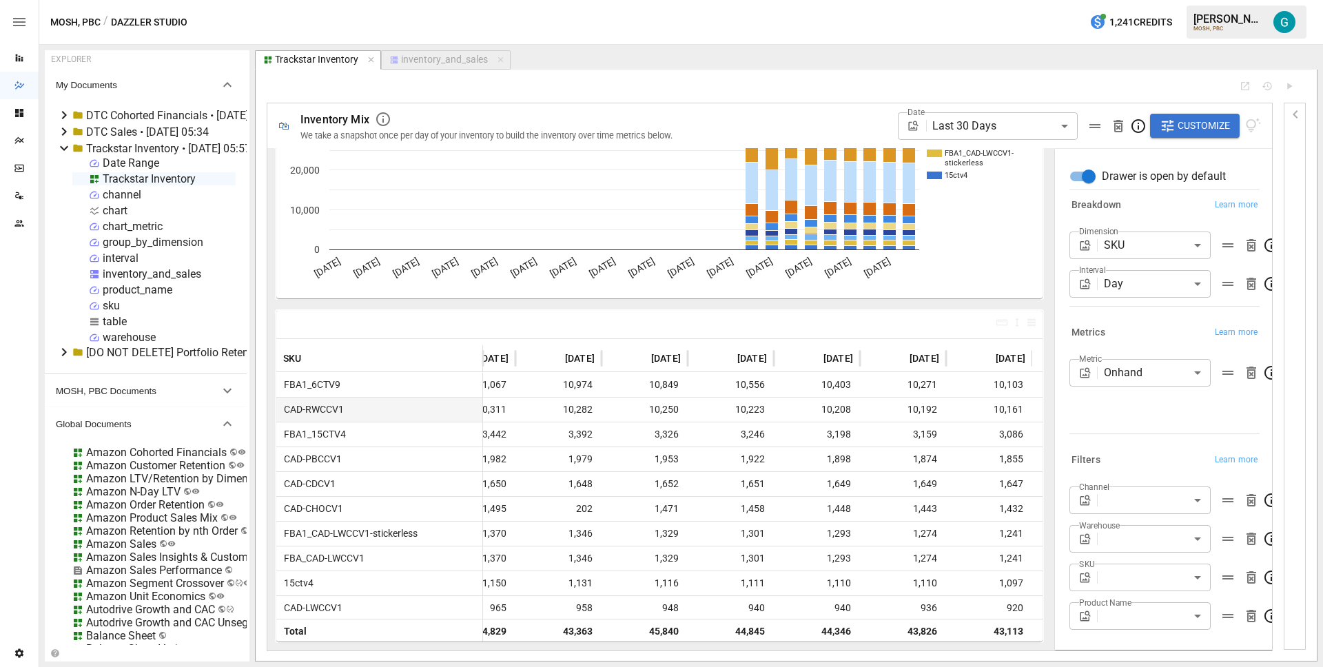
click at [469, 58] on div "inventory_and_sales" at bounding box center [444, 60] width 87 height 12
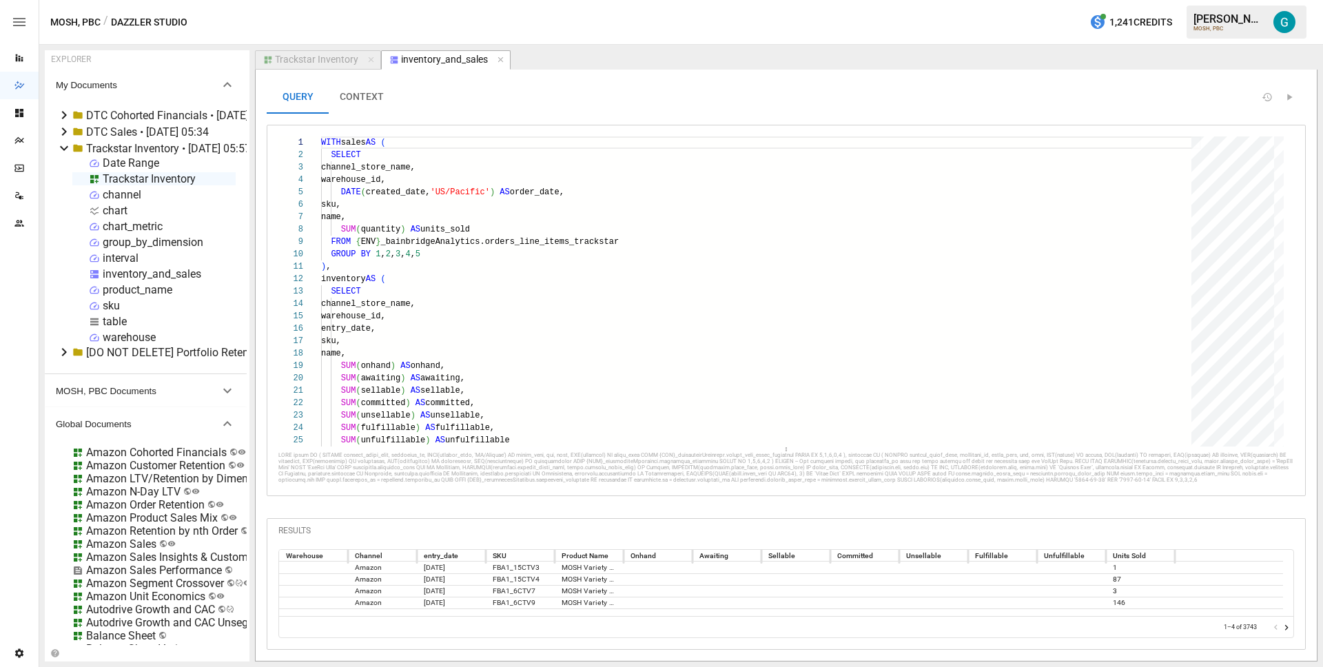
click at [114, 328] on div "Date Range Trackstar Inventory channel chart chart_metric group_by_dimension in…" at bounding box center [153, 249] width 163 height 187
click at [111, 323] on div "table" at bounding box center [115, 321] width 24 height 13
select select "**********"
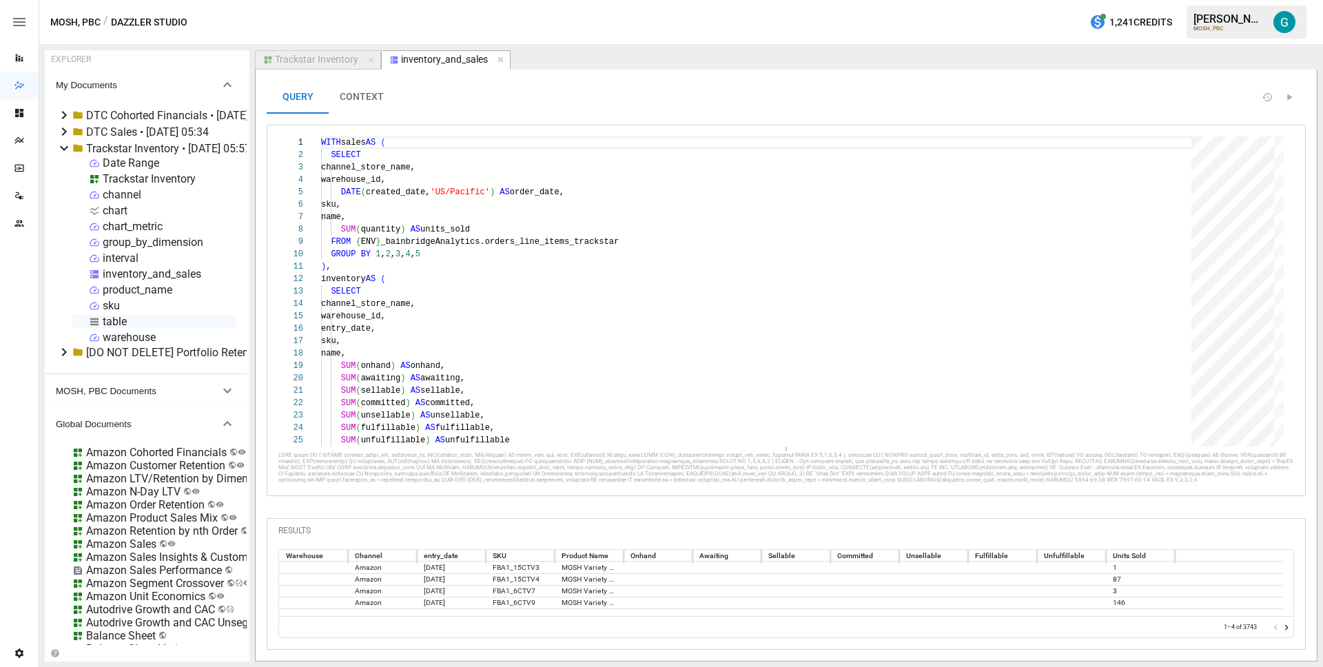
select select "**********"
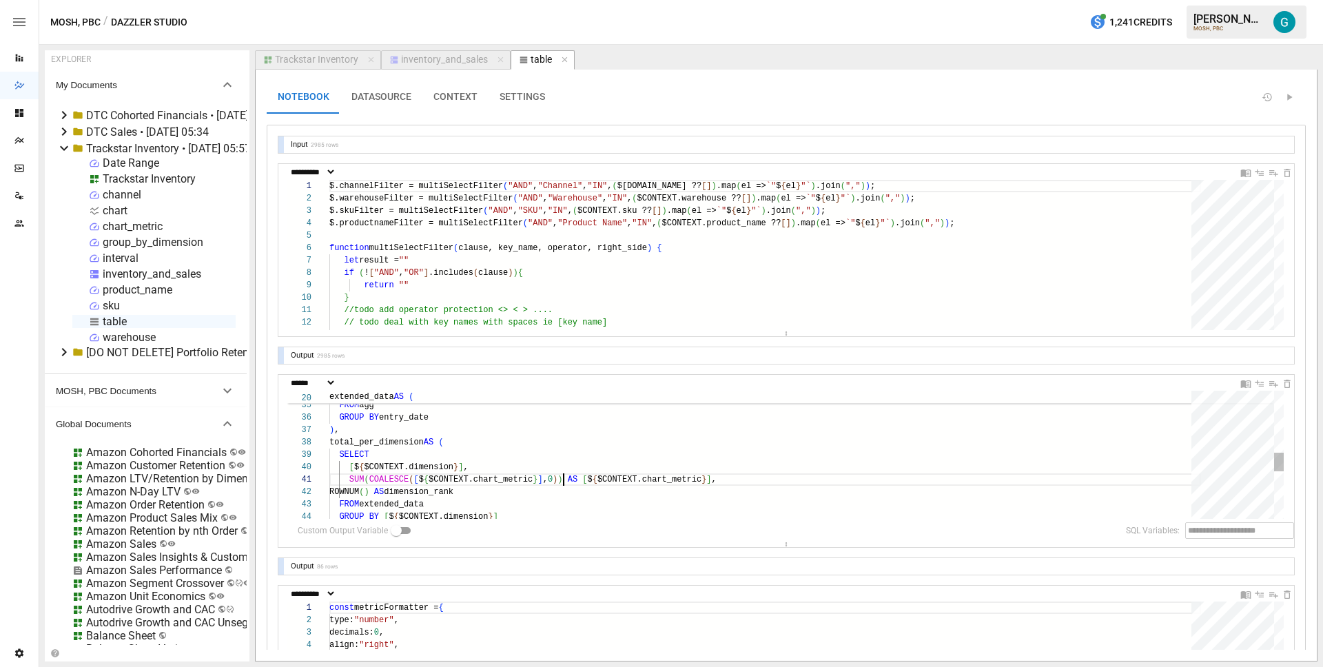
click at [564, 482] on div "SELECT [ $ { $CONTEXT.dimension } ] , SUM ( COALESCE ( [ $ { $CONTEXT.chart_met…" at bounding box center [765, 407] width 872 height 860
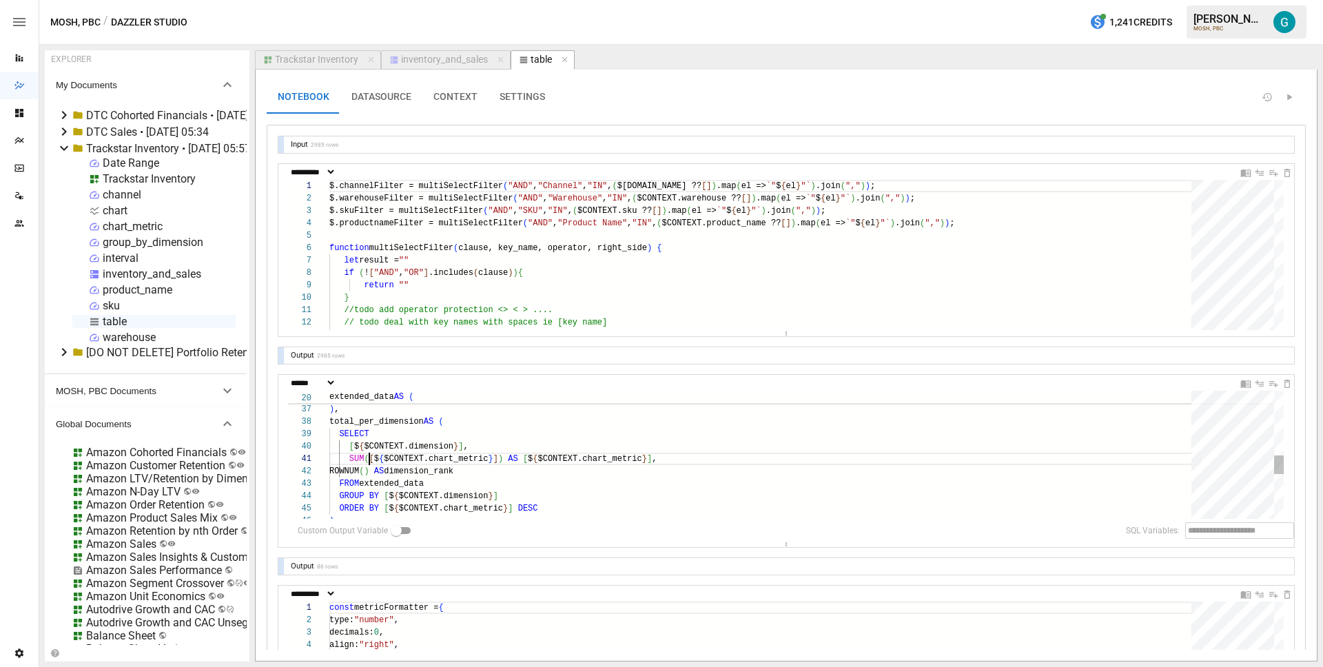
scroll to position [0, 40]
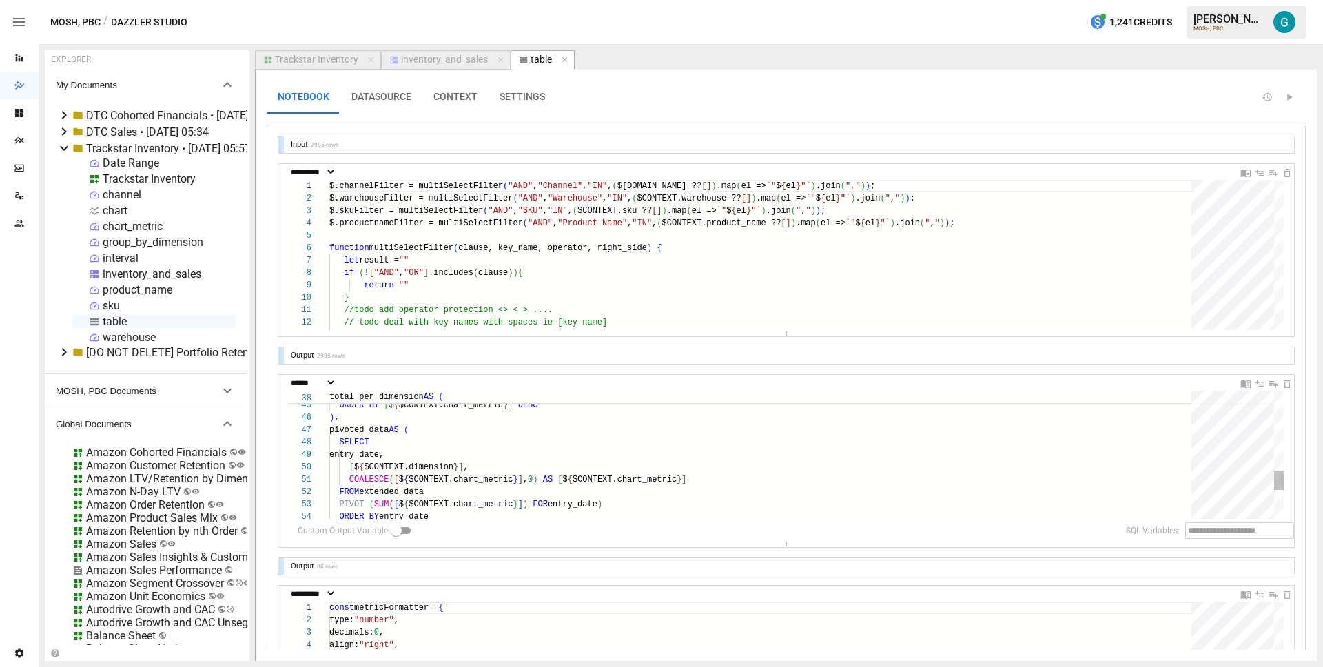
click at [398, 476] on div "GROUP BY [ $ { $CONTEXT.dimension } ] ORDER BY [ $ { $CONTEXT.chart_metric } ] …" at bounding box center [765, 283] width 872 height 860
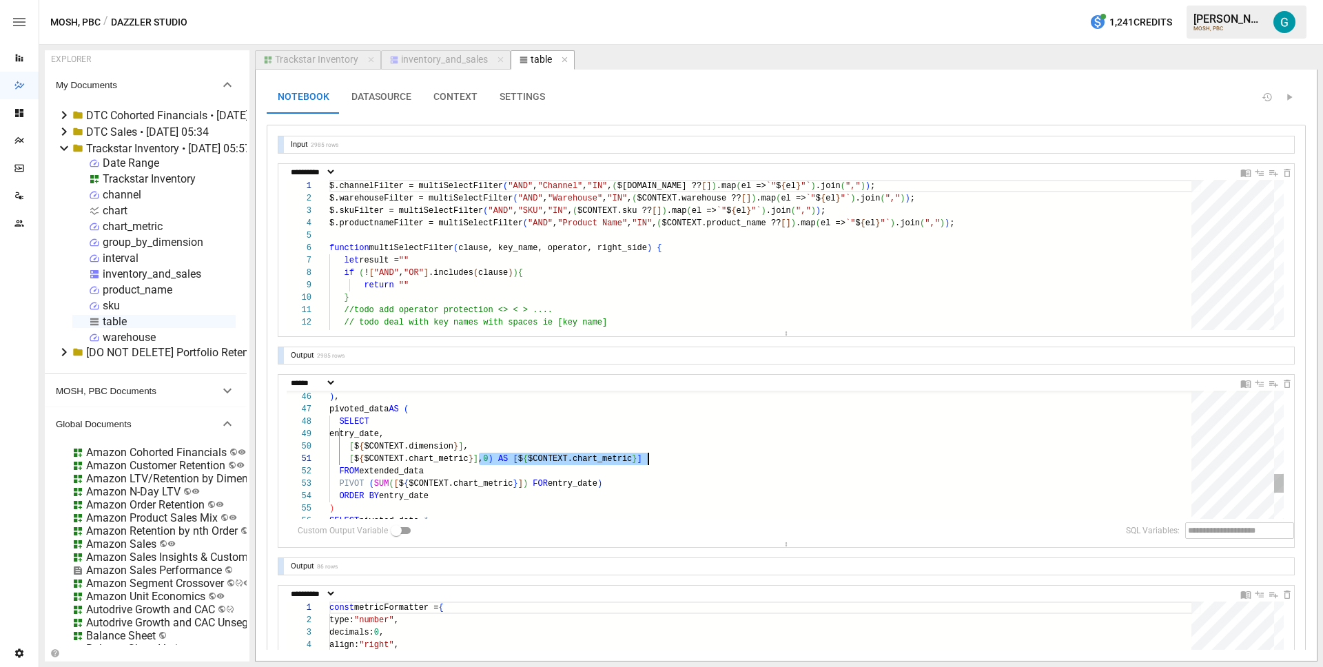
scroll to position [0, 319]
type textarea "**********"
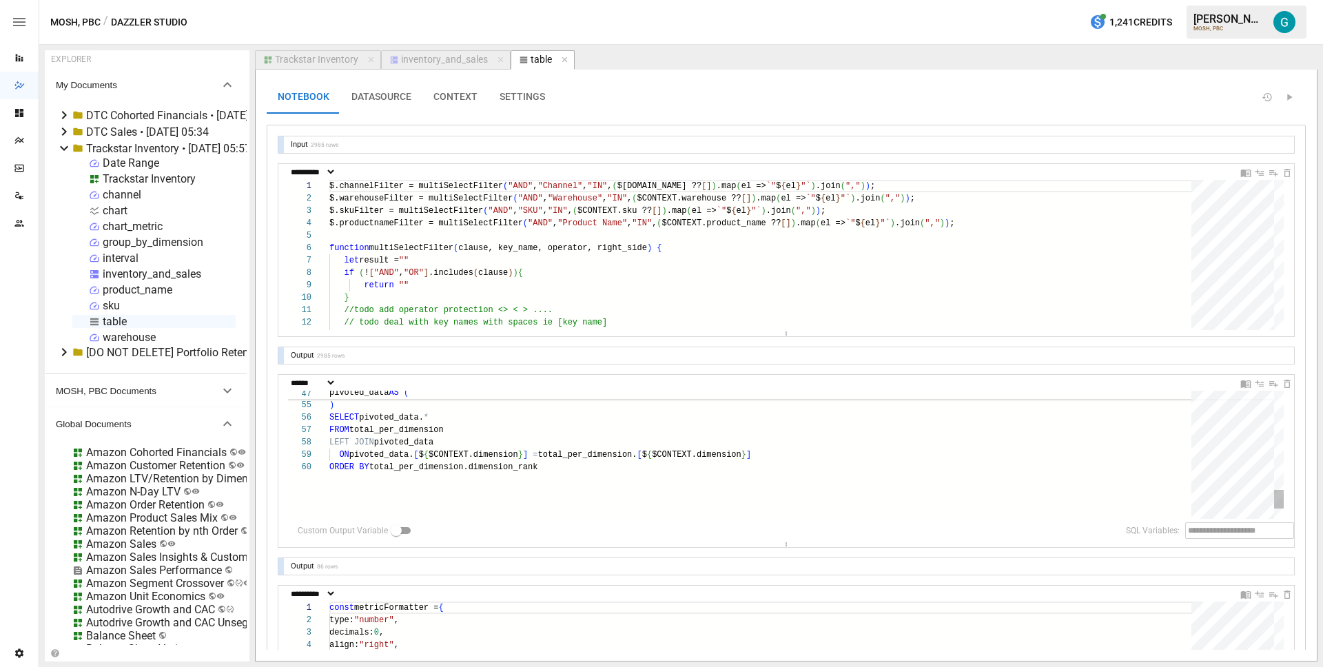
click at [508, 450] on div "ORDER BY entry_date ) SELECT pivoted_data. * FROM total_per_dimension LEFT JOIN…" at bounding box center [765, 159] width 872 height 860
click at [310, 54] on div "Trackstar Inventory" at bounding box center [316, 60] width 83 height 12
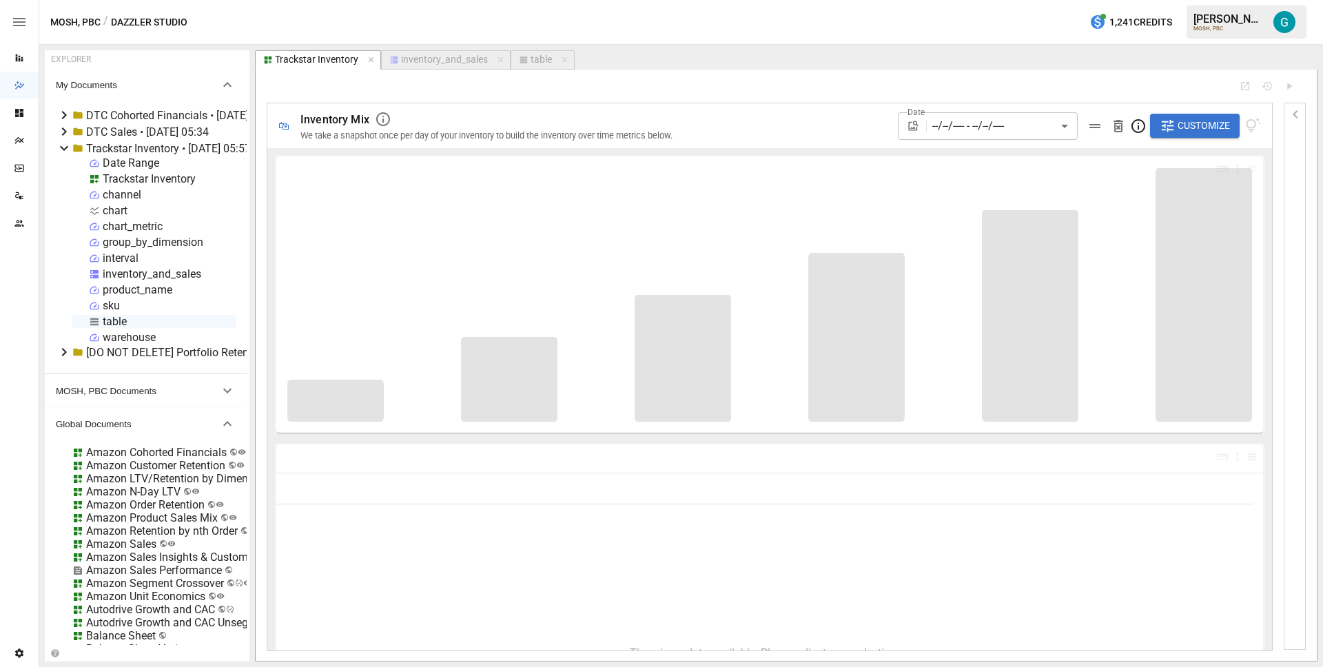
type input "**********"
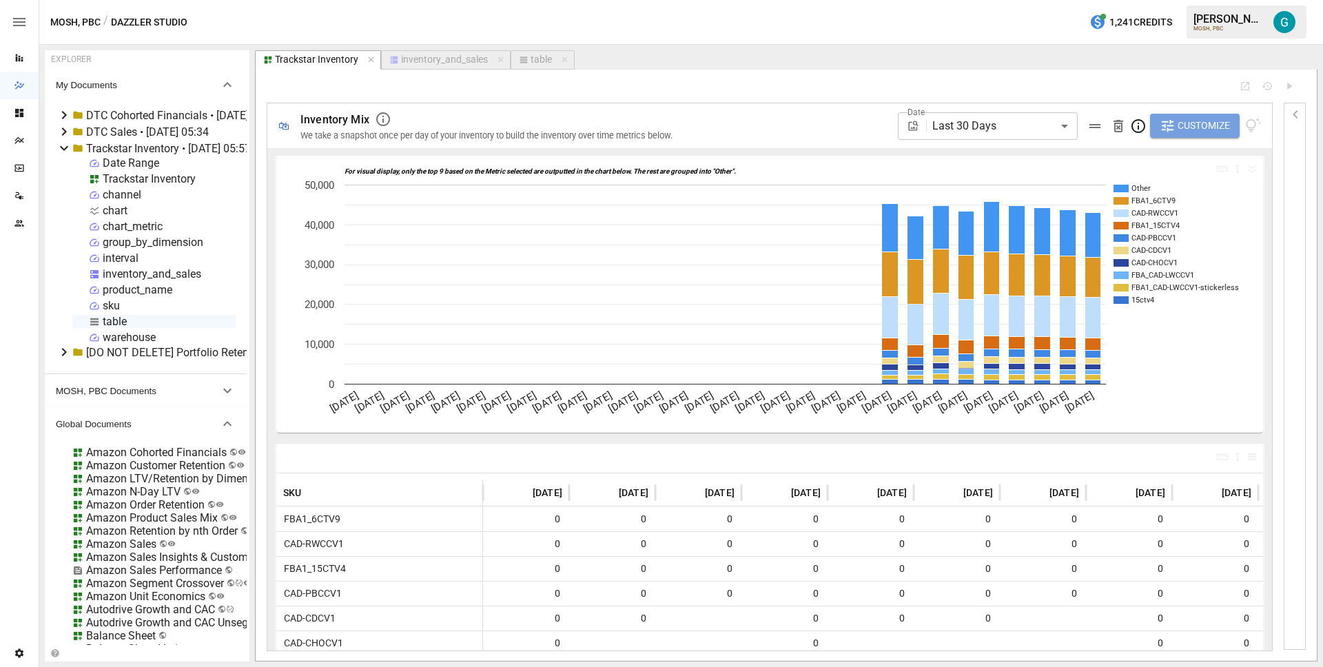
click at [1192, 125] on span "Customize" at bounding box center [1204, 125] width 52 height 17
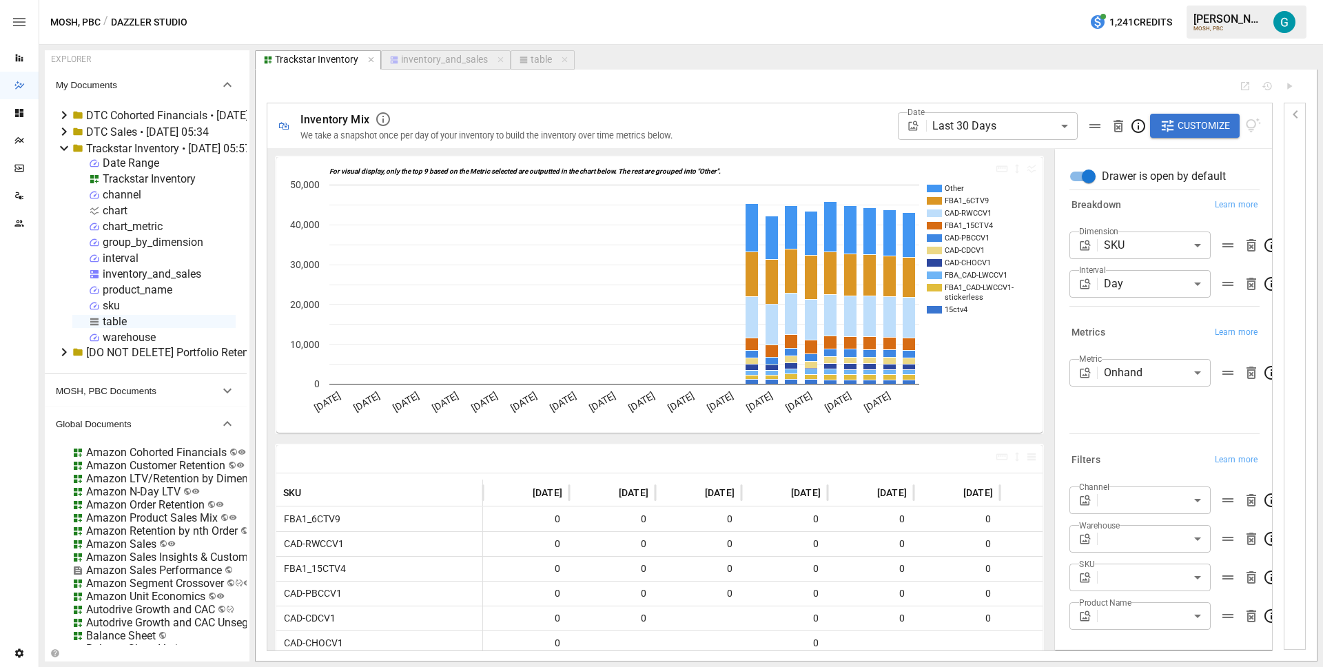
click at [1122, 394] on div "Metric Onhand ****** ​" at bounding box center [1165, 393] width 190 height 69
click at [1125, 0] on body "Reports Dazzler Studio Dashboards Plans SmartModel ™ Data Sources Team Settings…" at bounding box center [661, 0] width 1323 height 0
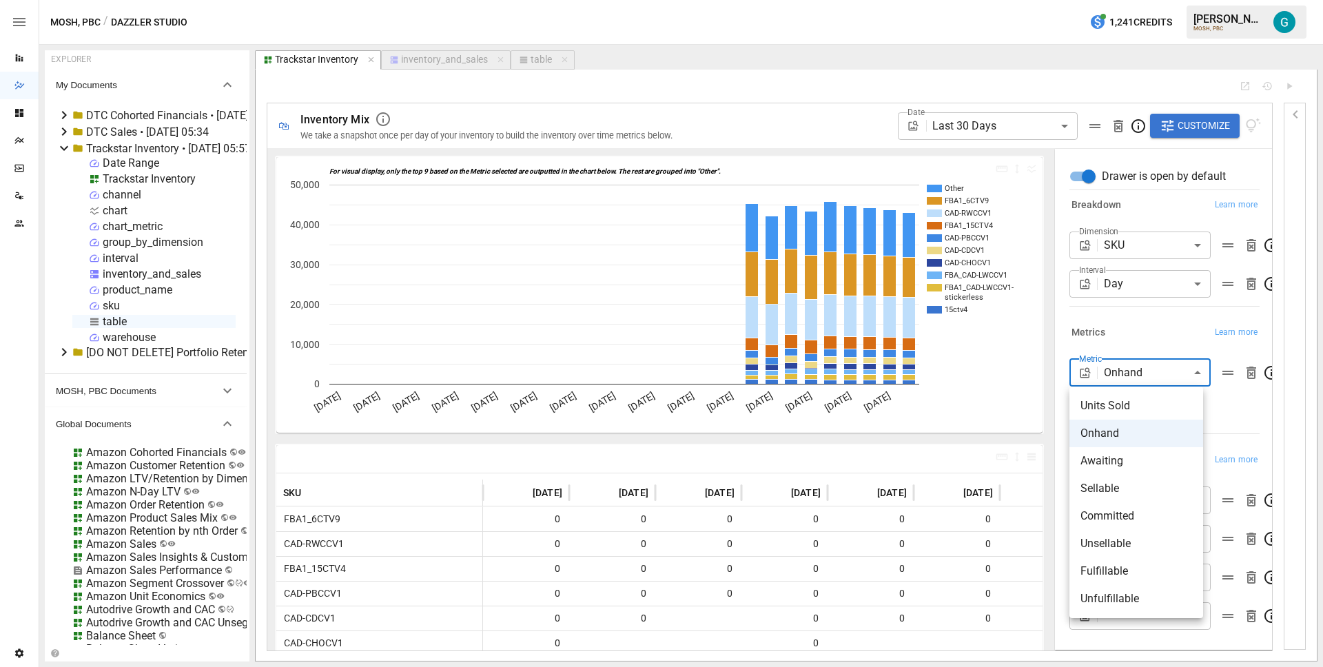
click at [1125, 405] on span "Units Sold" at bounding box center [1137, 406] width 112 height 17
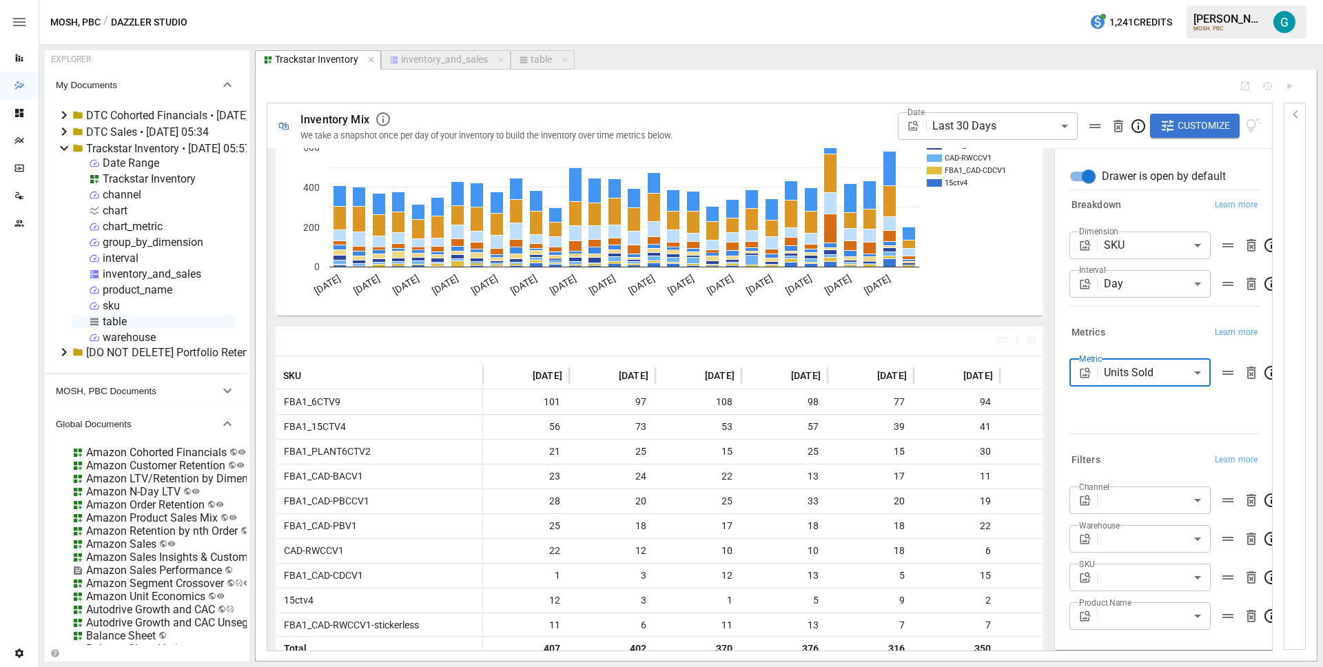
scroll to position [134, 0]
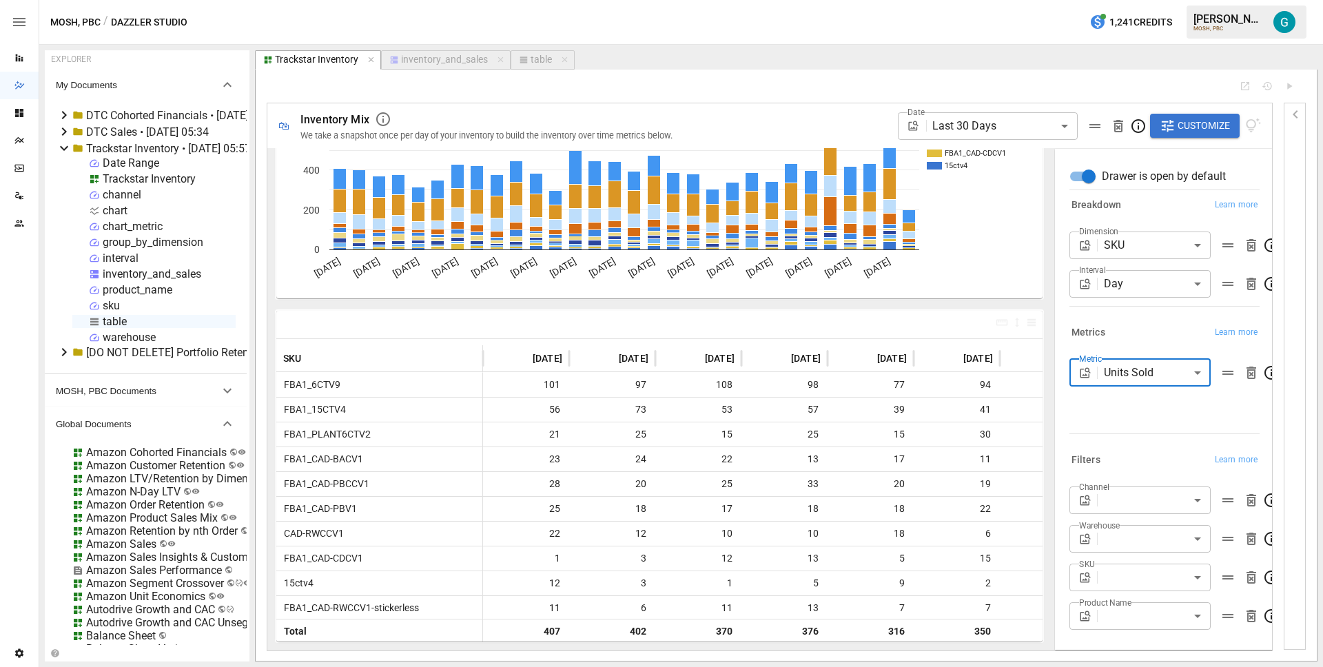
click at [1106, 0] on body "Reports Dazzler Studio Dashboards Plans SmartModel ™ Data Sources Team Settings…" at bounding box center [661, 0] width 1323 height 0
click at [1110, 430] on span "Onhand" at bounding box center [1137, 433] width 112 height 17
type input "******"
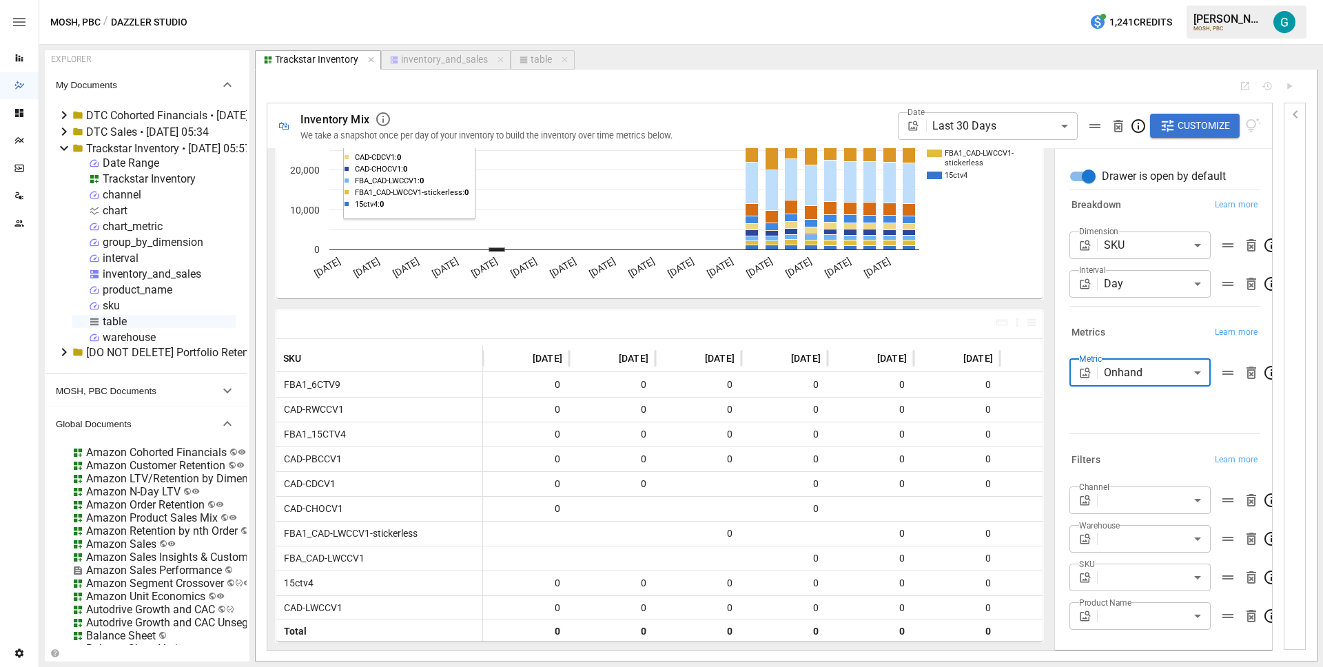
click at [541, 59] on div "table" at bounding box center [541, 60] width 21 height 12
select select "**********"
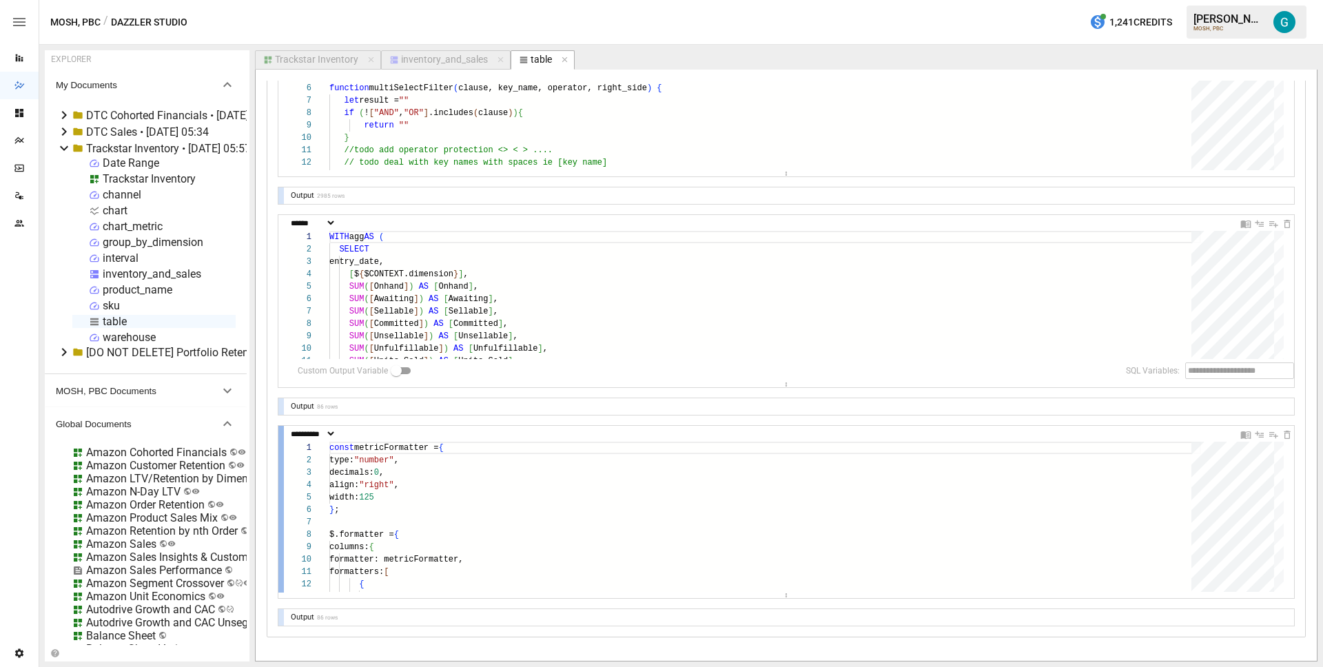
scroll to position [198, 0]
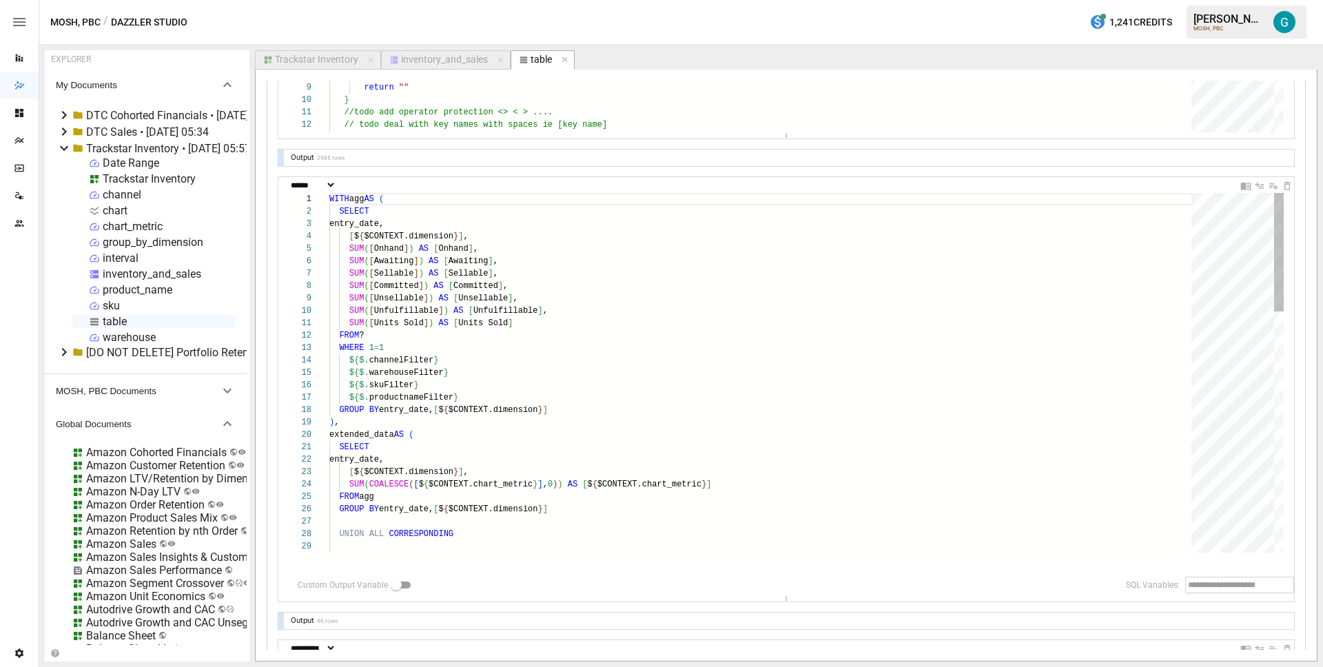
drag, startPoint x: 774, startPoint y: 345, endPoint x: 759, endPoint y: 610, distance: 265.8
click at [759, 610] on div "**********" at bounding box center [786, 389] width 1016 height 901
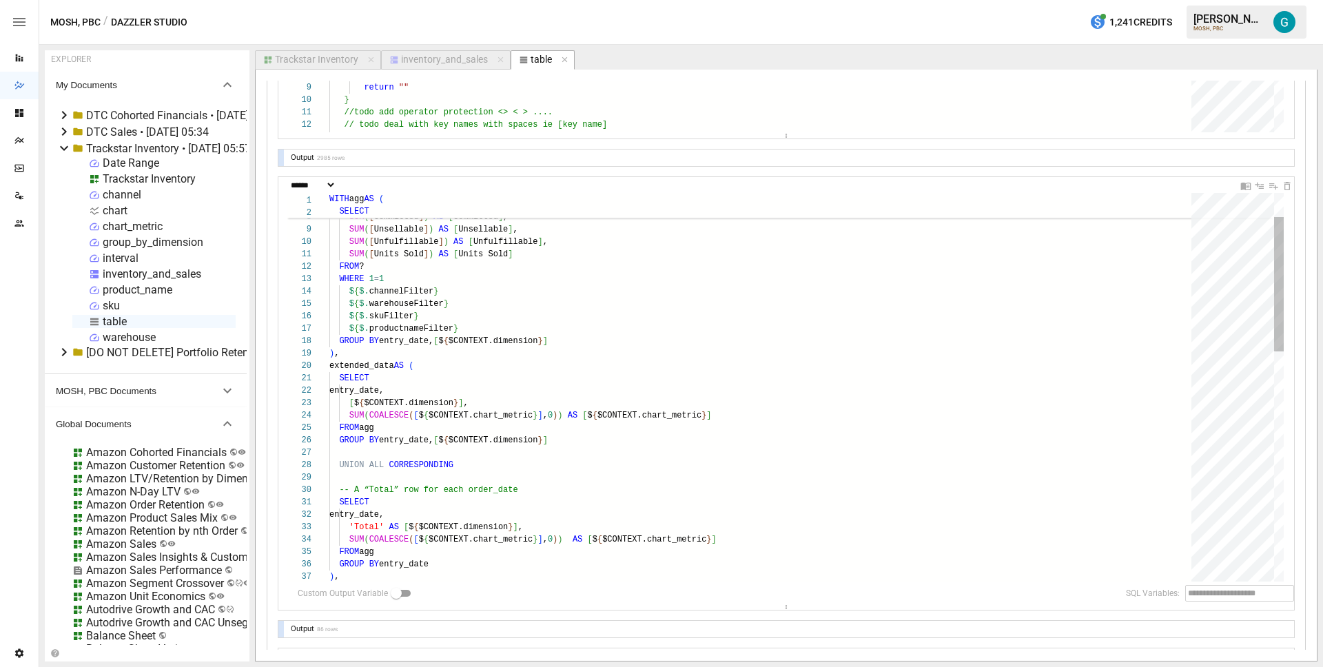
type textarea "**********"
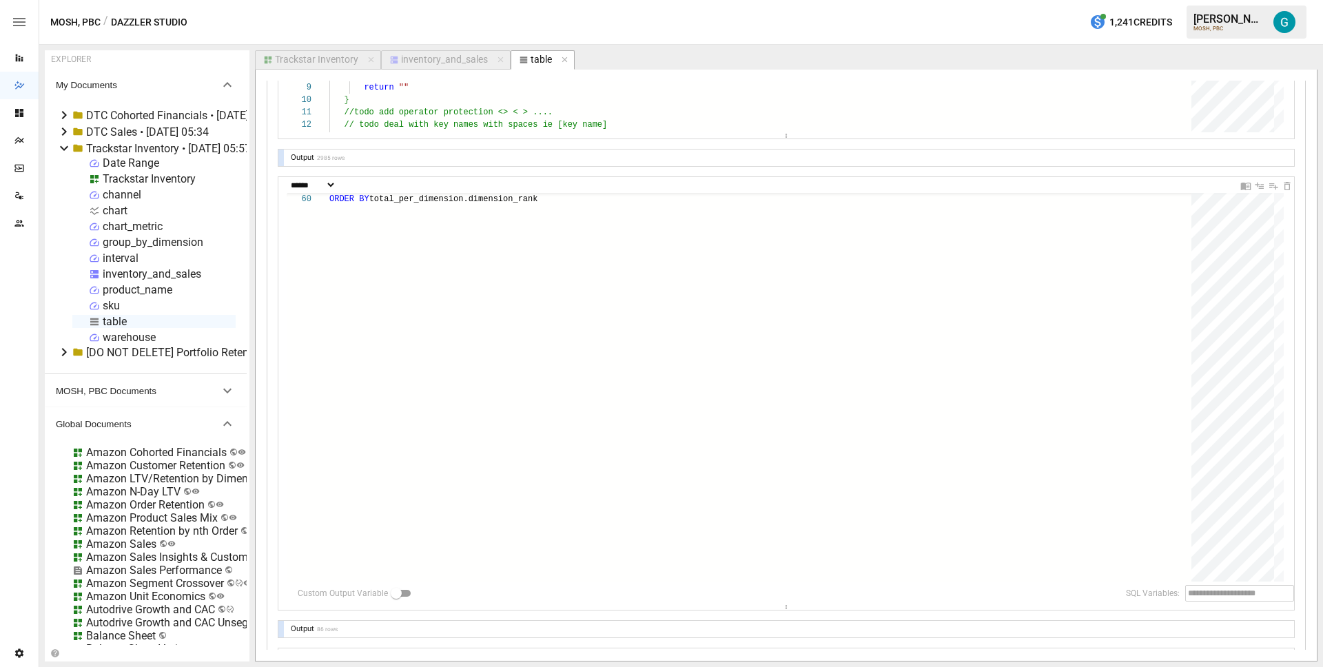
click at [328, 62] on div "Trackstar Inventory" at bounding box center [316, 60] width 83 height 12
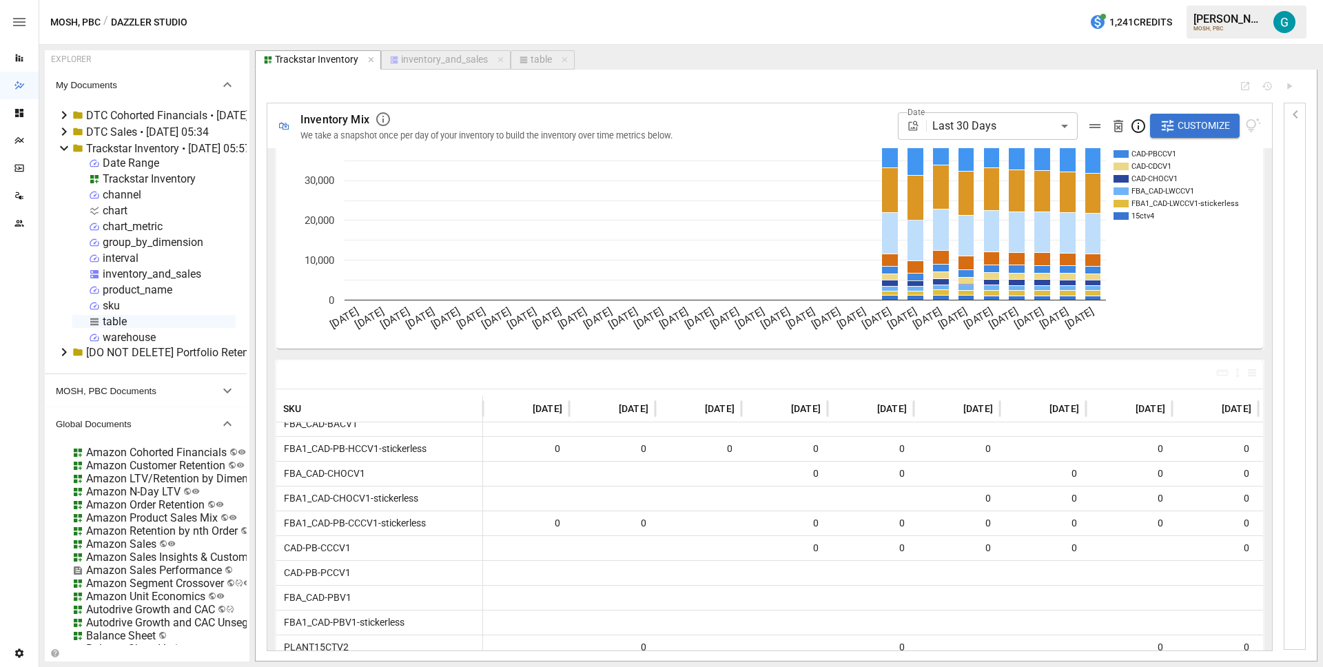
scroll to position [134, 0]
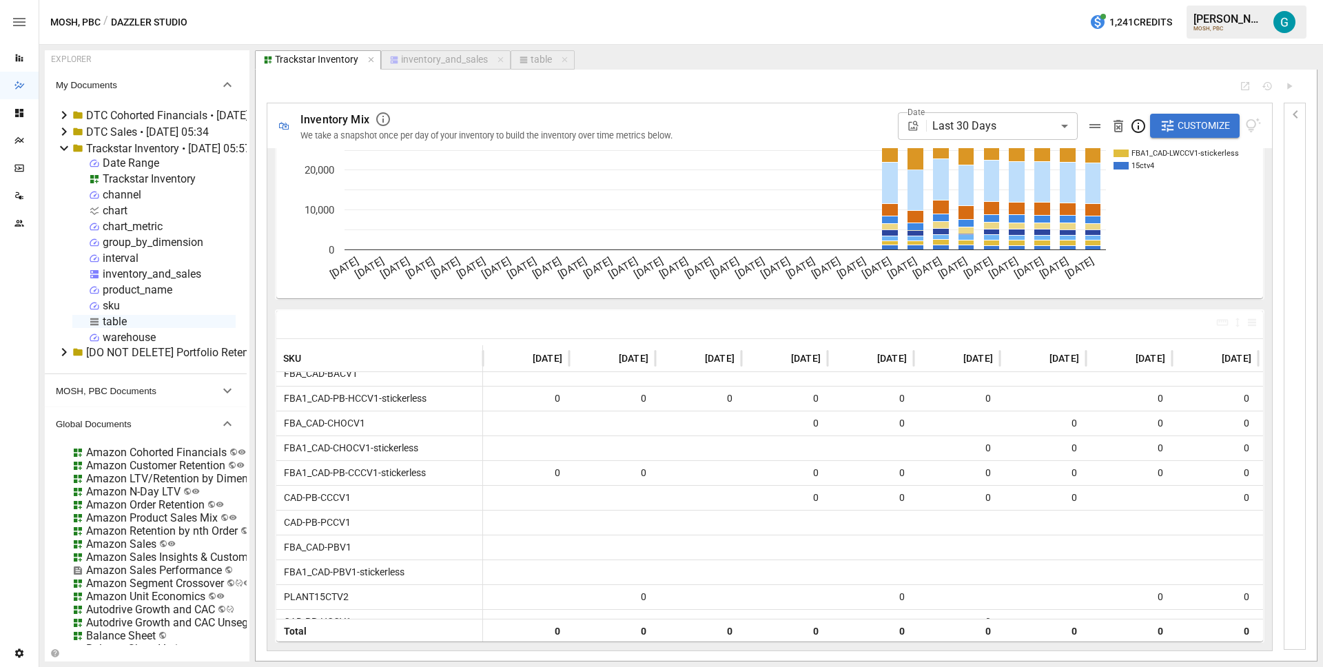
click at [537, 60] on div "table" at bounding box center [541, 60] width 21 height 12
select select "**********"
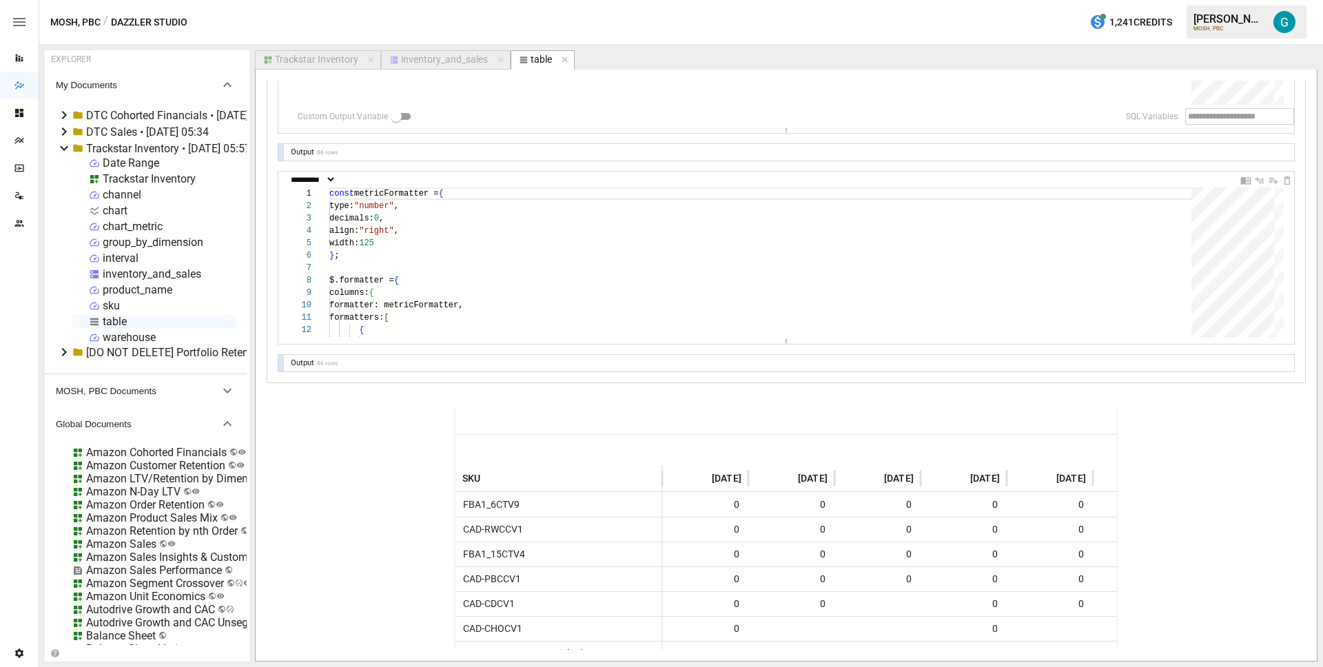
scroll to position [307, 0]
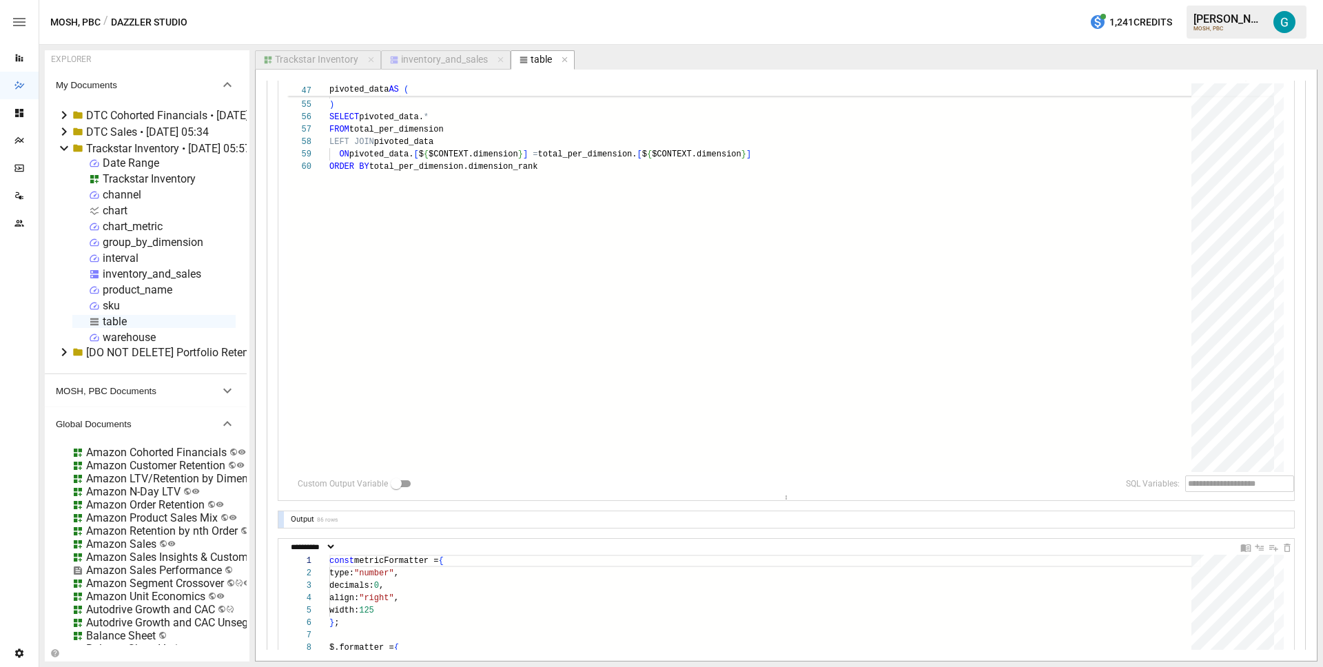
click at [321, 56] on div "Trackstar Inventory" at bounding box center [316, 60] width 83 height 12
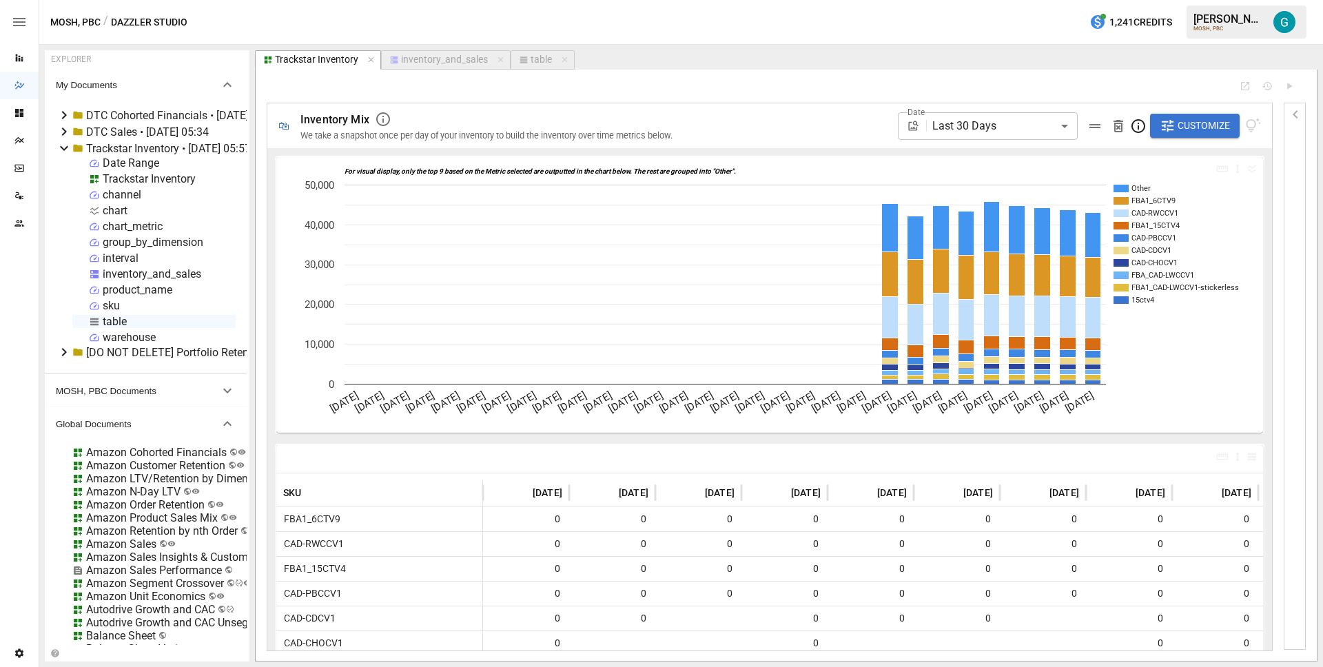
click at [1295, 118] on icon "button" at bounding box center [1295, 114] width 17 height 17
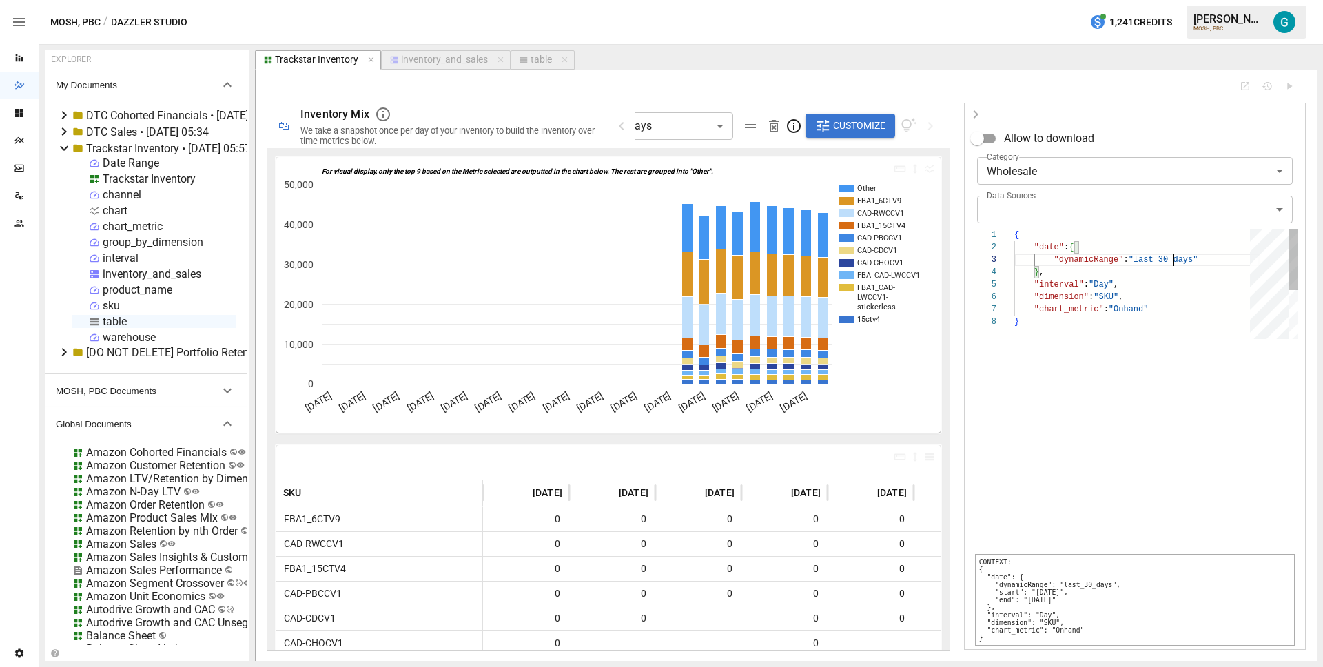
scroll to position [25, 150]
drag, startPoint x: 1175, startPoint y: 258, endPoint x: 1165, endPoint y: 260, distance: 9.7
click at [1165, 260] on div "{ "date" : { "dynamicRange" : "last_30_days" } , "interval" : "Day" , "dimensio…" at bounding box center [1136, 327] width 245 height 197
type textarea "**********"
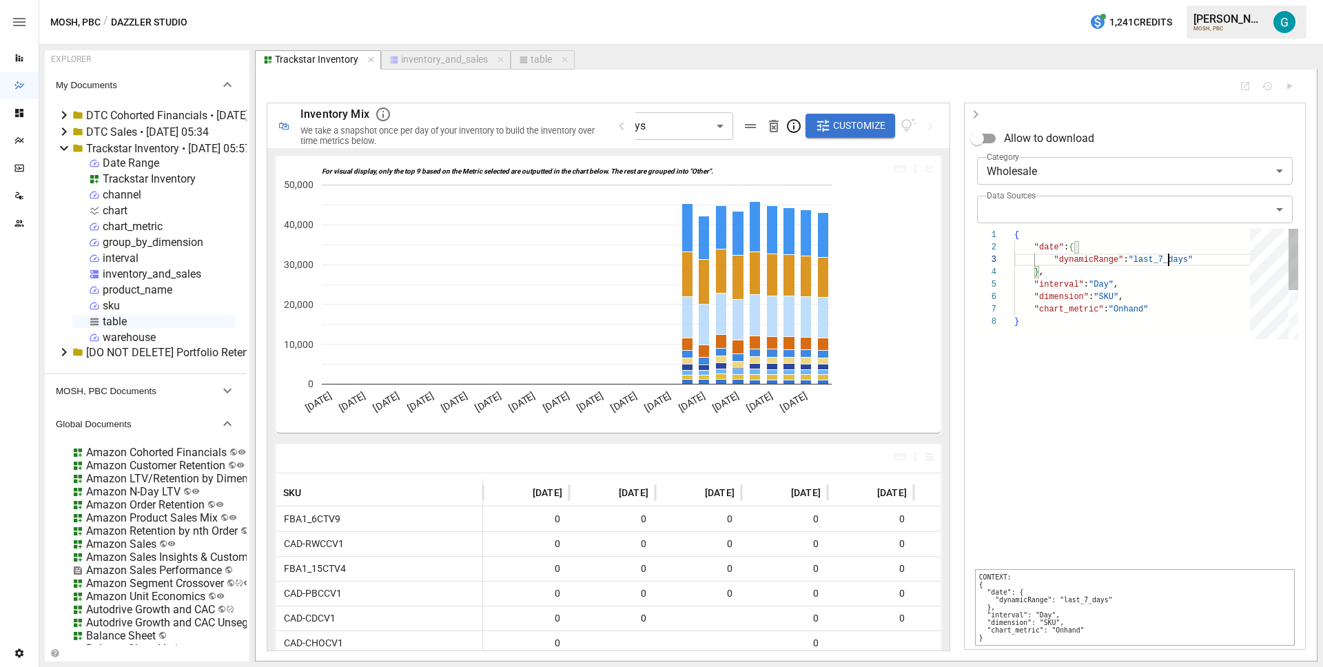
type input "**********"
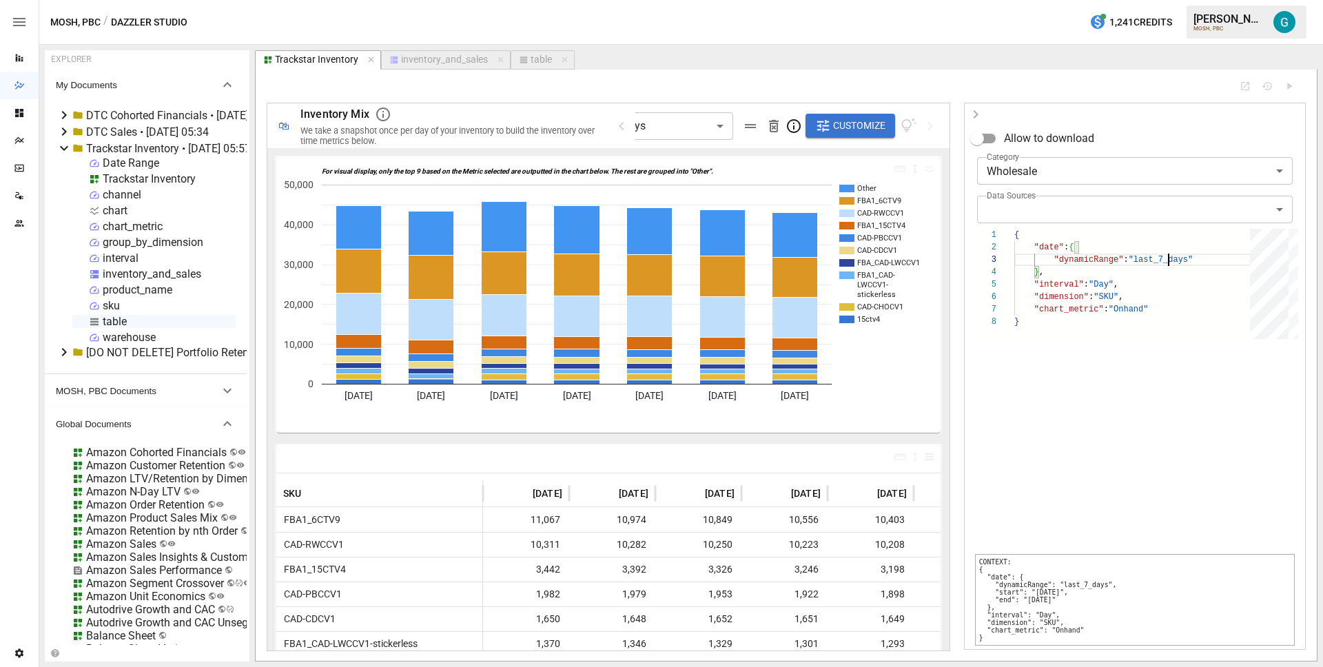
type textarea "**********"
click at [137, 178] on div "Trackstar Inventory" at bounding box center [149, 178] width 93 height 13
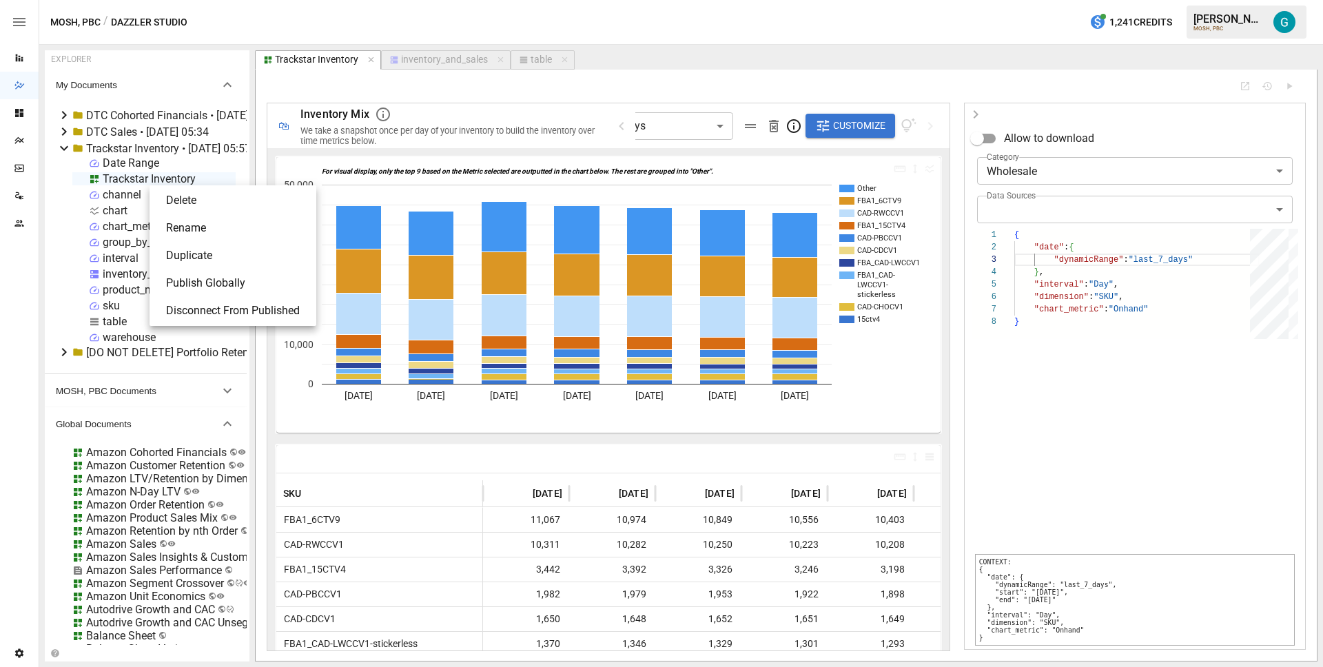
click at [203, 276] on li "Publish Globally" at bounding box center [233, 283] width 156 height 28
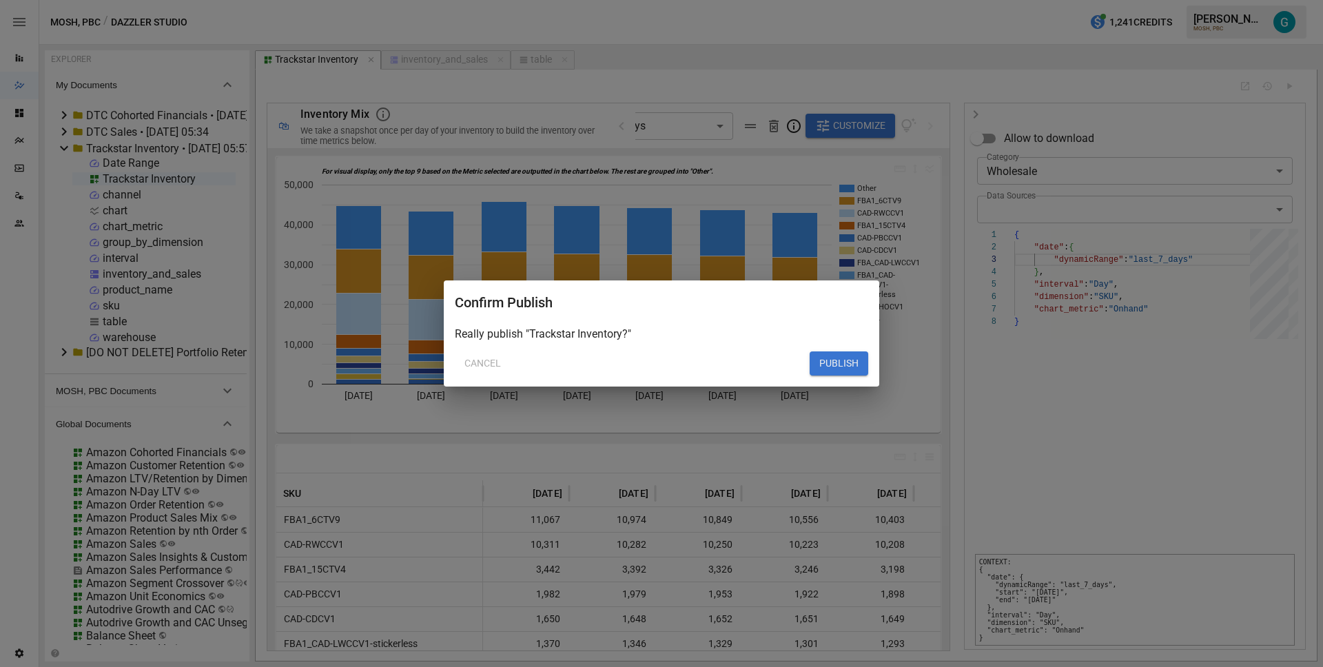
click at [833, 363] on button "PUBLISH" at bounding box center [839, 363] width 59 height 25
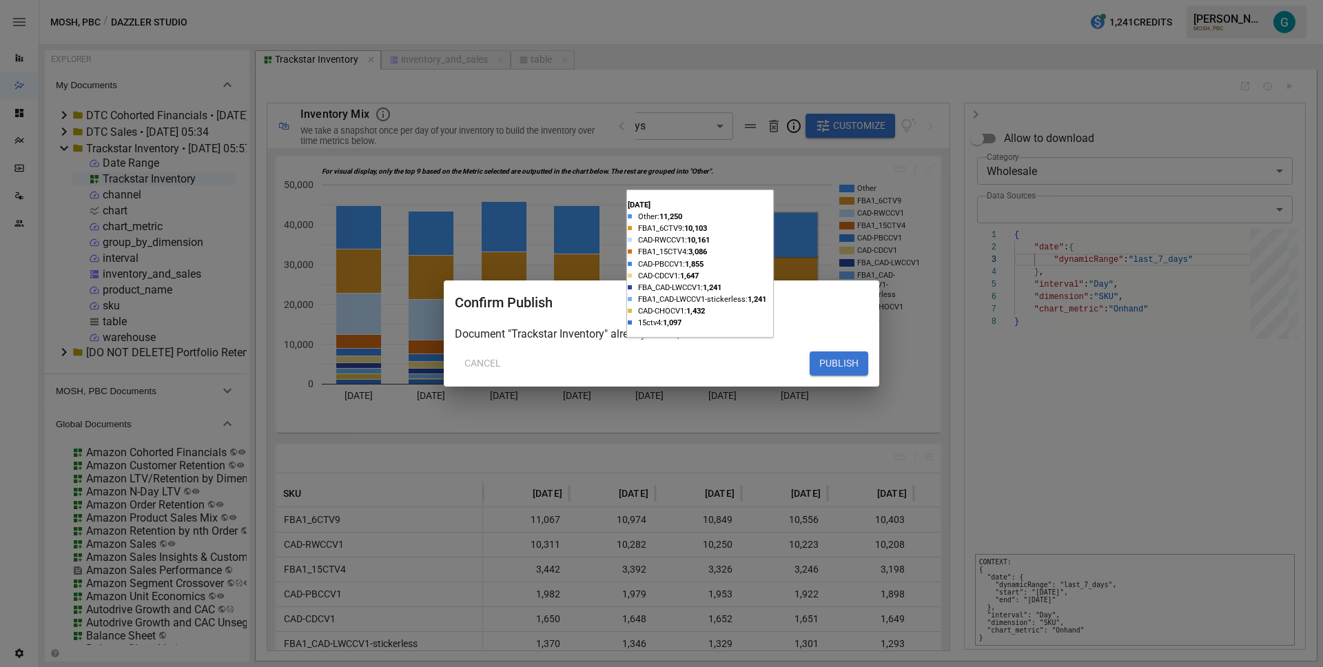
click at [845, 373] on button "PUBLISH" at bounding box center [839, 363] width 59 height 25
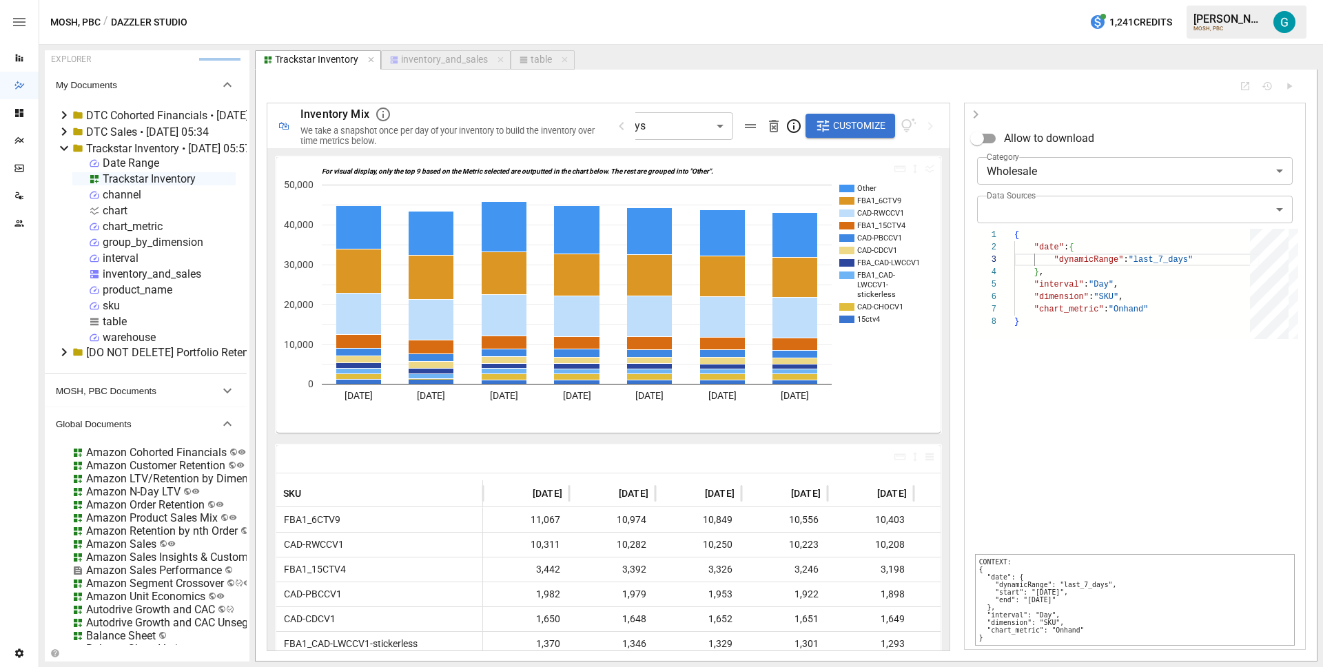
click at [981, 113] on icon "button" at bounding box center [976, 114] width 17 height 17
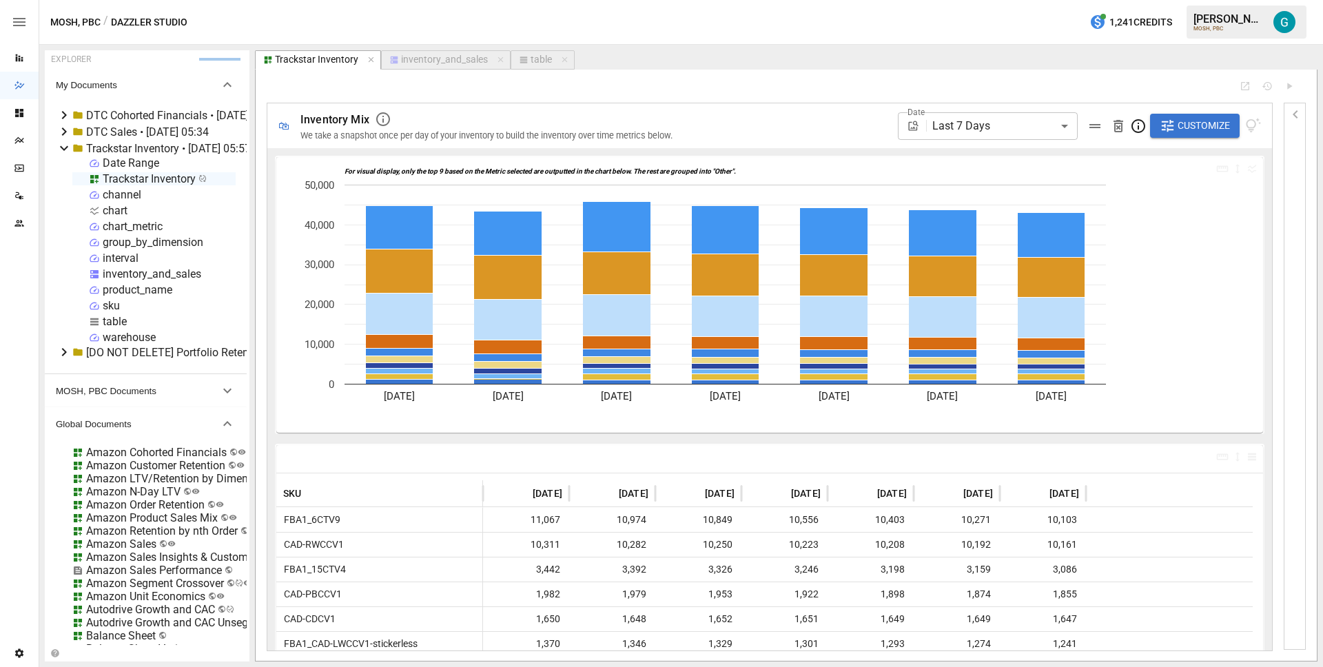
click at [1190, 119] on span "Customize" at bounding box center [1204, 125] width 52 height 17
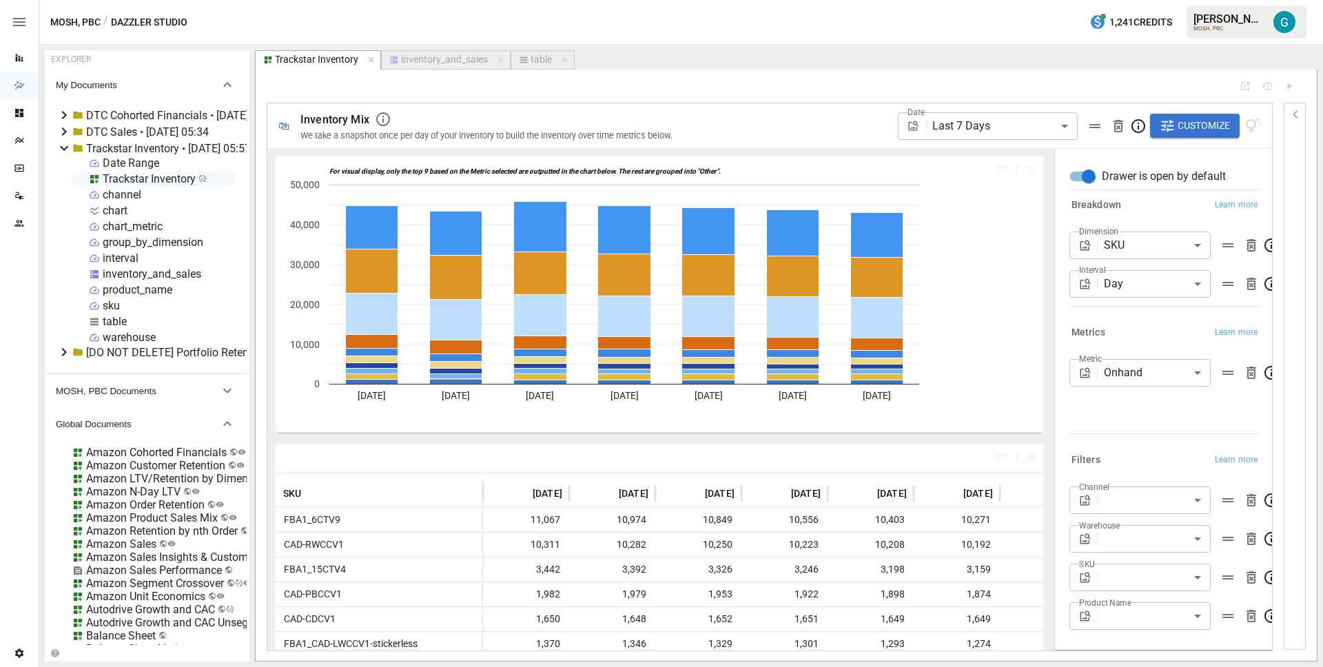
click at [1243, 288] on icon "button" at bounding box center [1251, 284] width 17 height 17
click at [1164, 0] on body "Reports Dazzler Studio Dashboards Plans SmartModel ™ Data Sources Team Settings…" at bounding box center [661, 0] width 1323 height 0
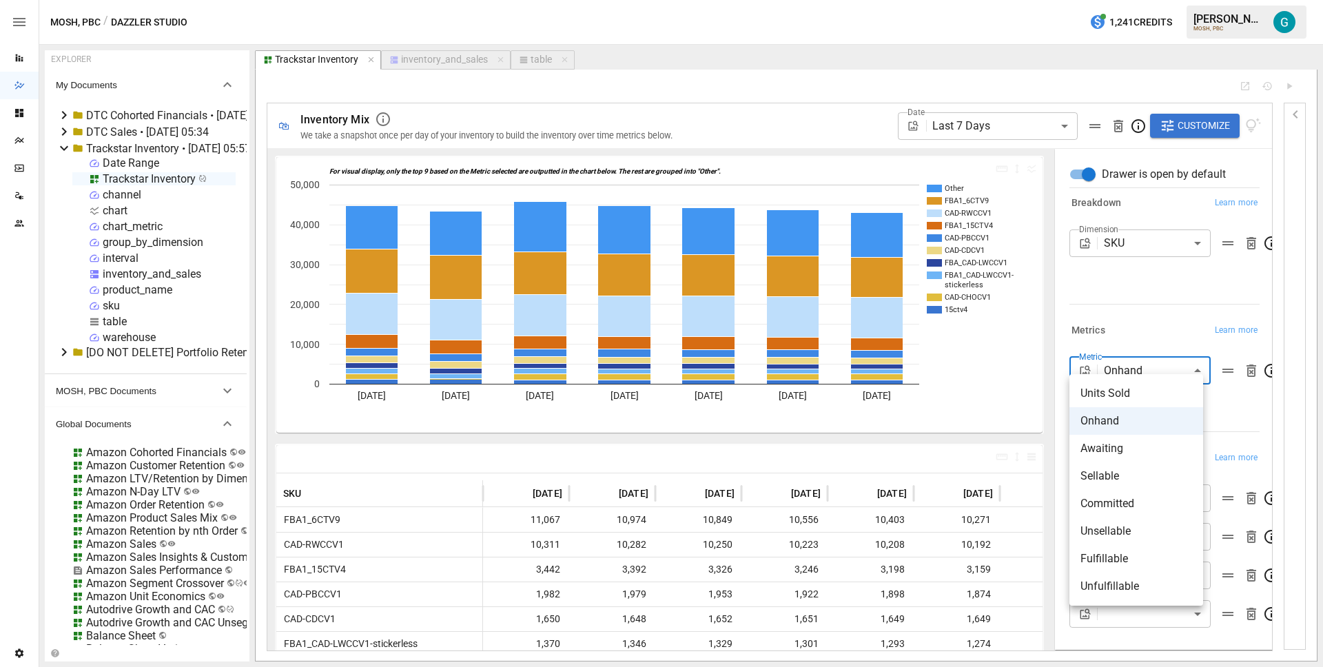
click at [1145, 398] on span "Units Sold" at bounding box center [1137, 393] width 112 height 17
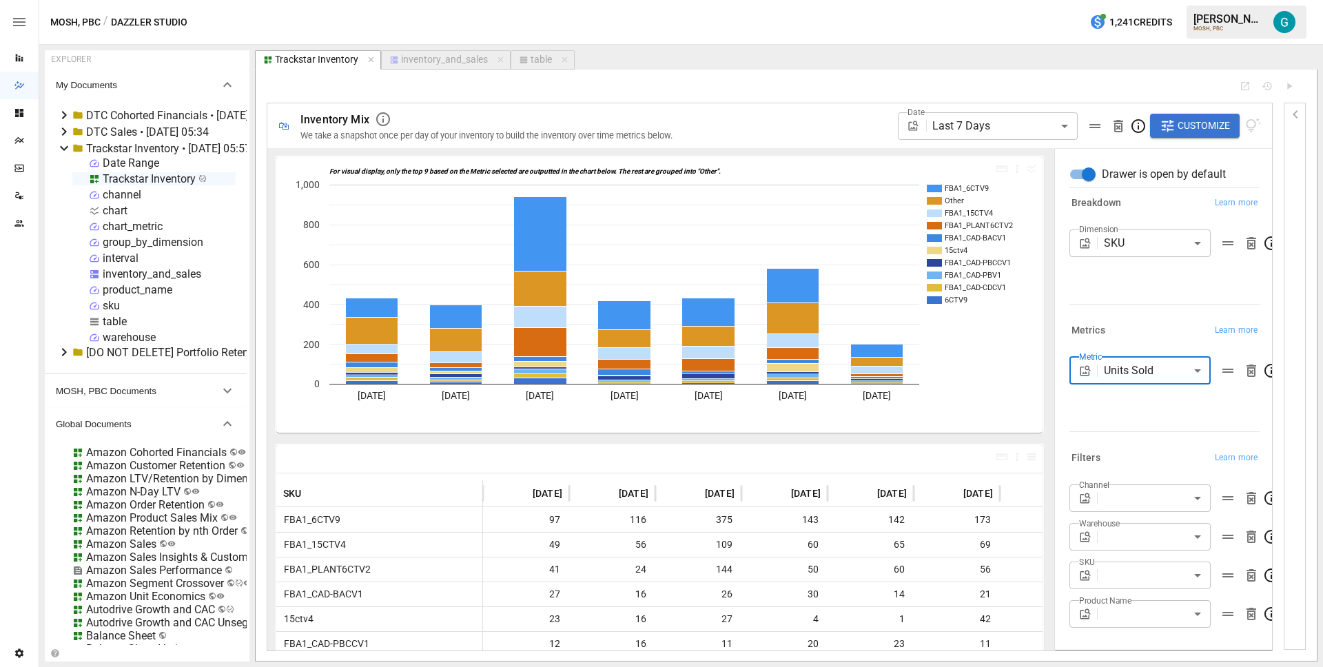
click at [1139, 0] on body "Reports Dazzler Studio Dashboards Plans SmartModel ™ Data Sources Team Settings…" at bounding box center [661, 0] width 1323 height 0
click at [1139, 422] on span "Onhand" at bounding box center [1137, 421] width 112 height 17
type input "******"
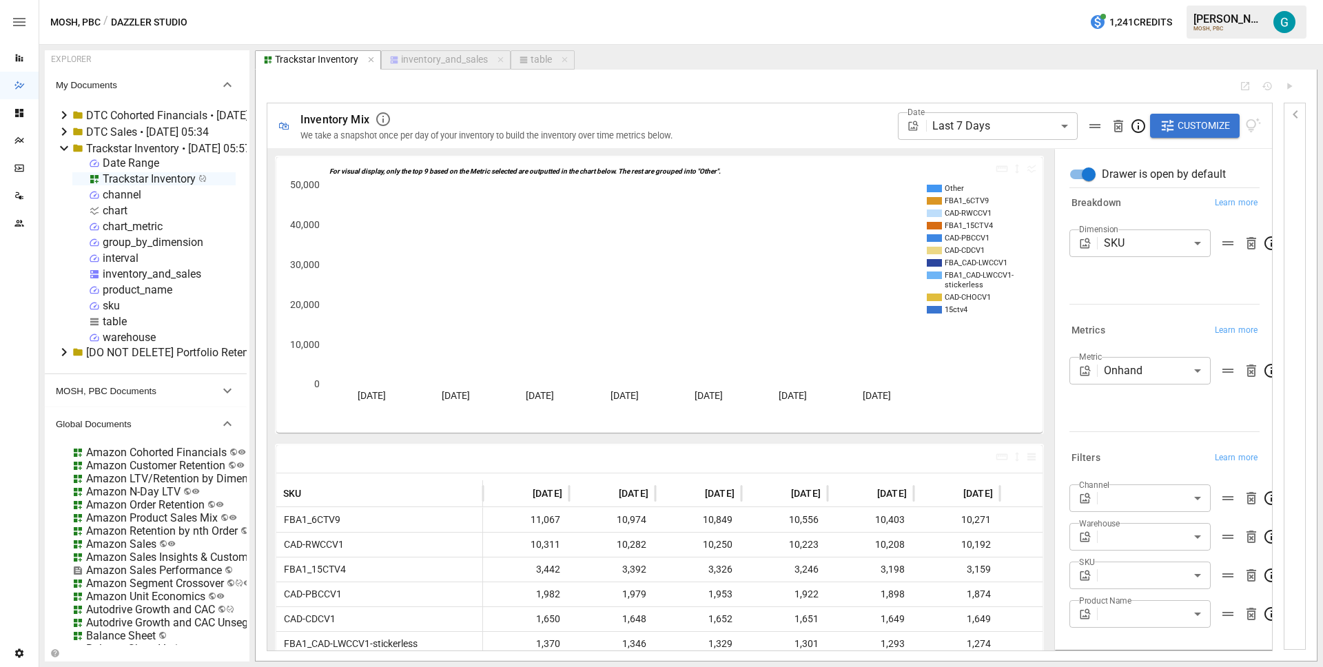
click at [161, 178] on div "Trackstar Inventory" at bounding box center [149, 178] width 93 height 13
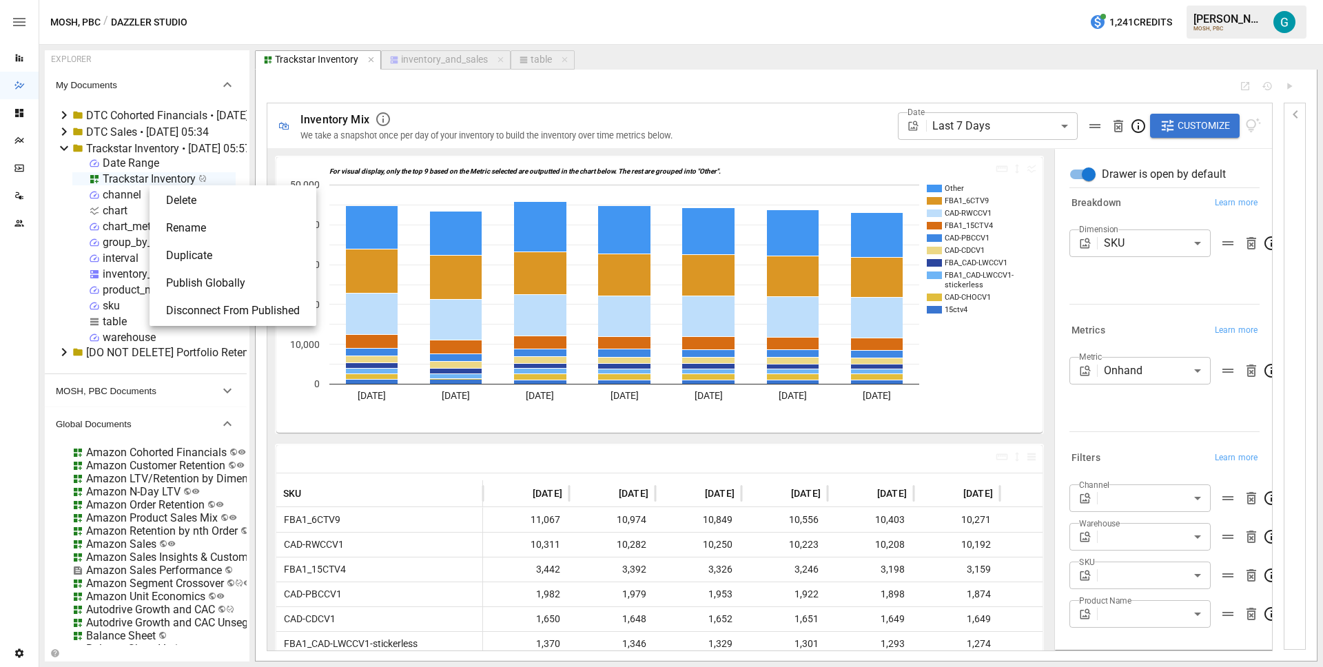
click at [252, 275] on li "Publish Globally" at bounding box center [233, 283] width 156 height 28
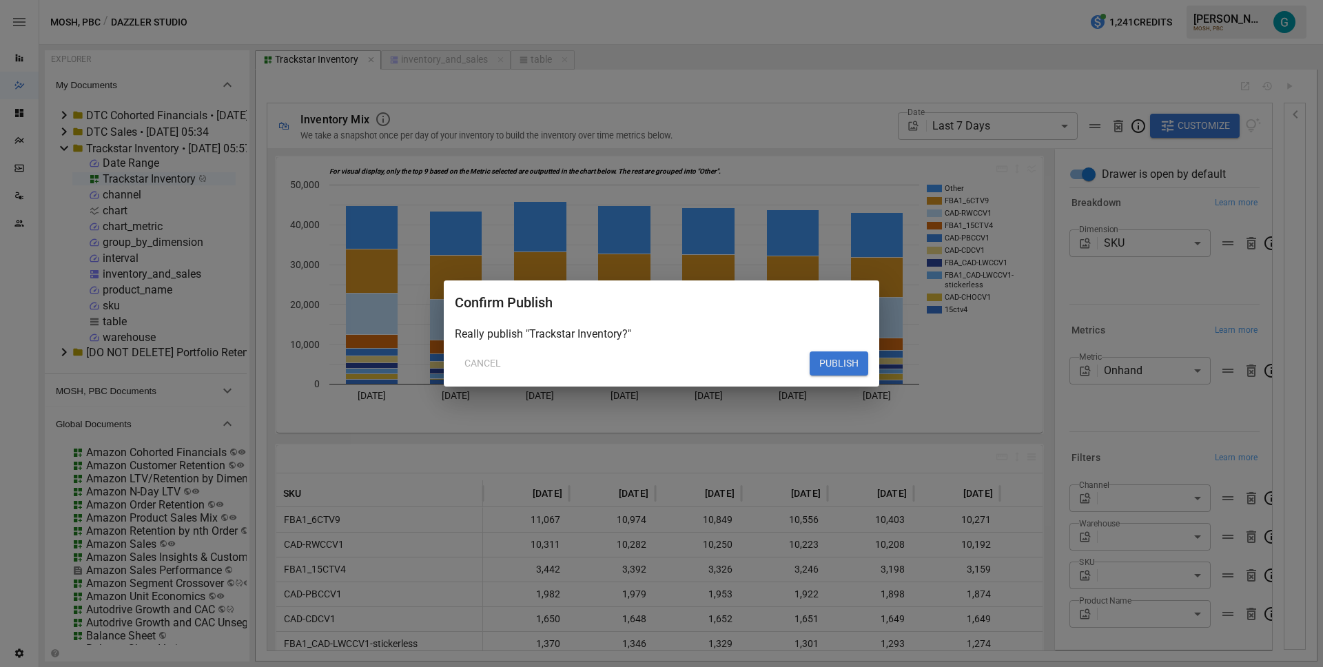
click at [833, 366] on button "PUBLISH" at bounding box center [839, 363] width 59 height 25
click at [843, 367] on button "PUBLISH" at bounding box center [839, 363] width 59 height 25
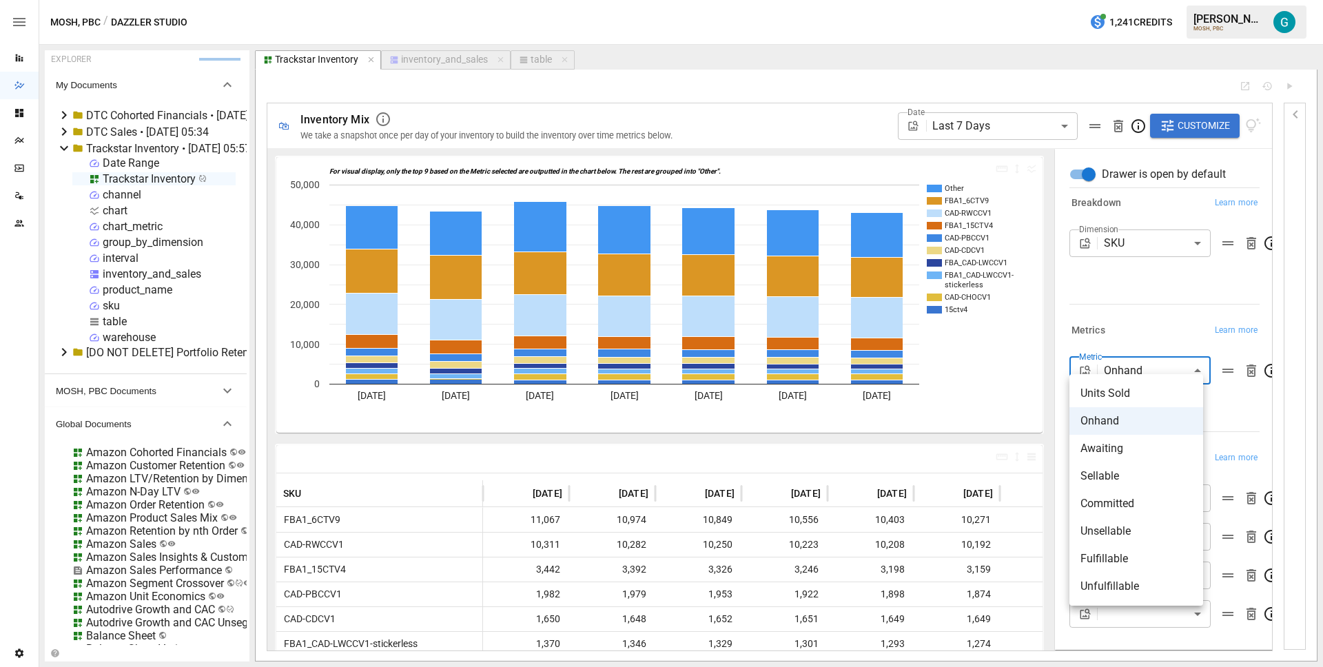
click at [1158, 0] on body "Reports Dazzler Studio Dashboards Plans SmartModel ™ Data Sources Team Settings…" at bounding box center [661, 0] width 1323 height 0
click at [1128, 298] on div at bounding box center [661, 333] width 1323 height 667
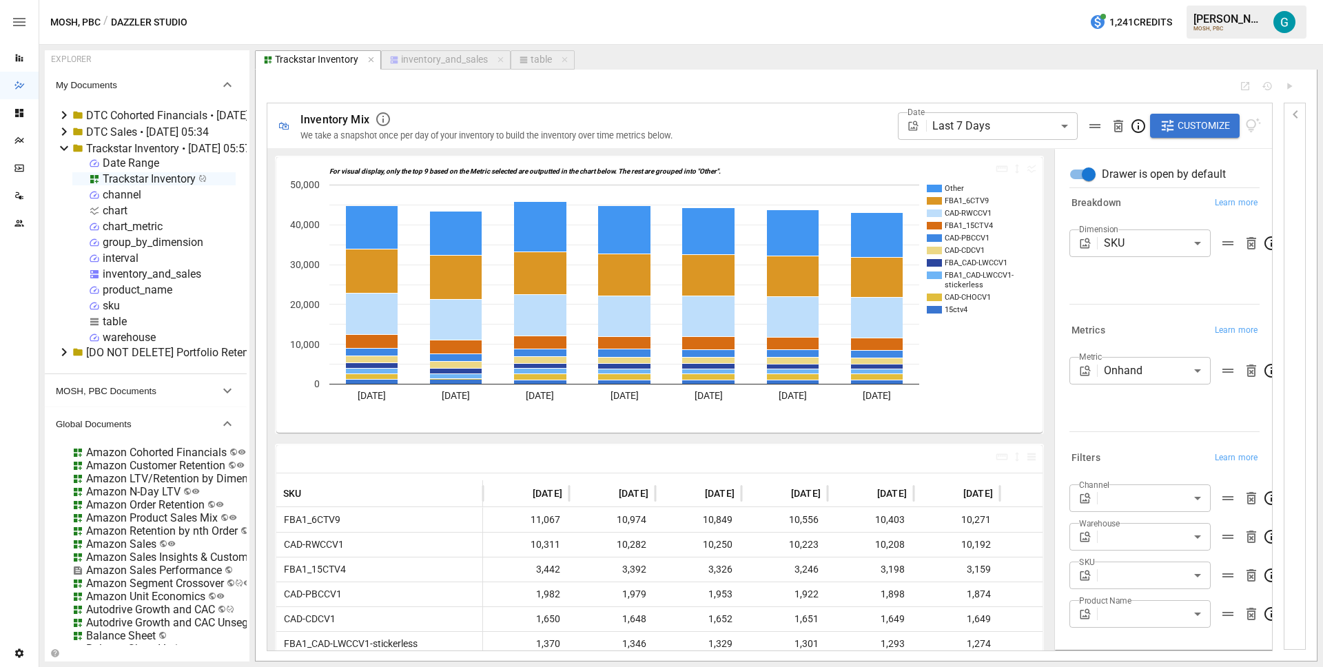
click at [1128, 298] on div "Breakdown Learn more Dimension SKU *** ​" at bounding box center [1162, 251] width 196 height 127
click at [132, 277] on div "inventory_and_sales" at bounding box center [152, 273] width 99 height 13
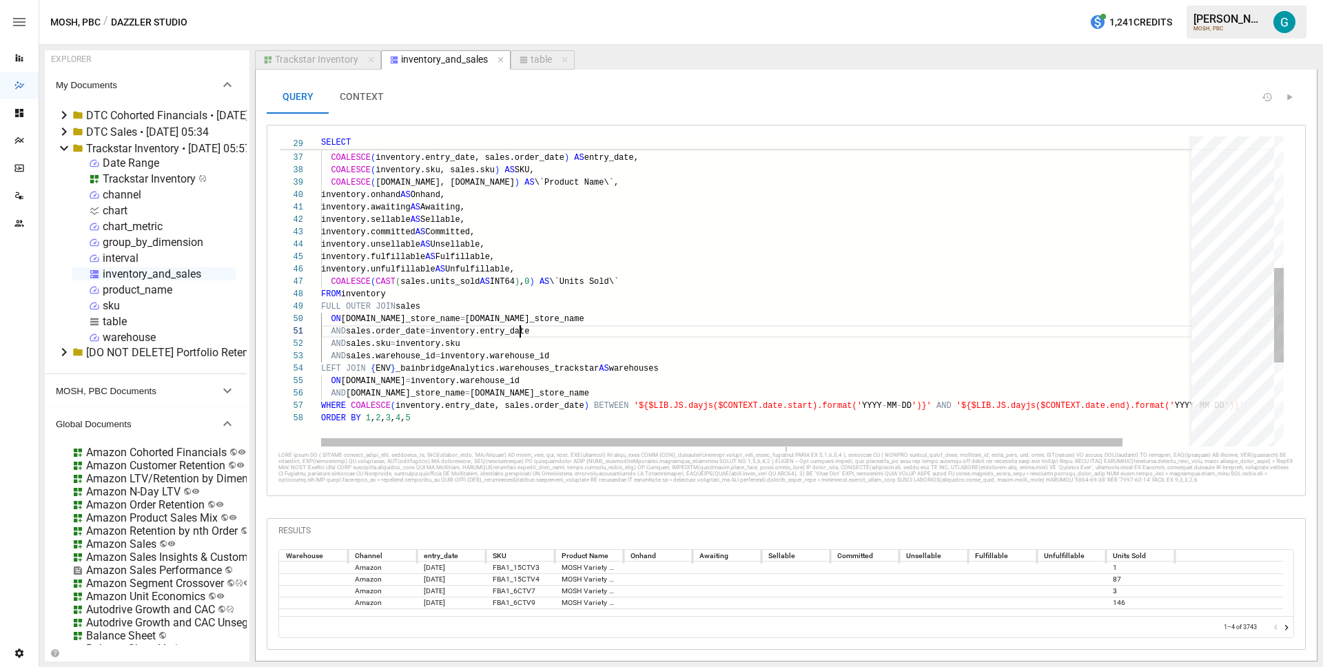
click at [522, 337] on div "COALESCE ( inventory.sku, sales.sku ) AS SKU, COALESCE ( [DOMAIN_NAME], [DOMAIN…" at bounding box center [798, 213] width 955 height 1017
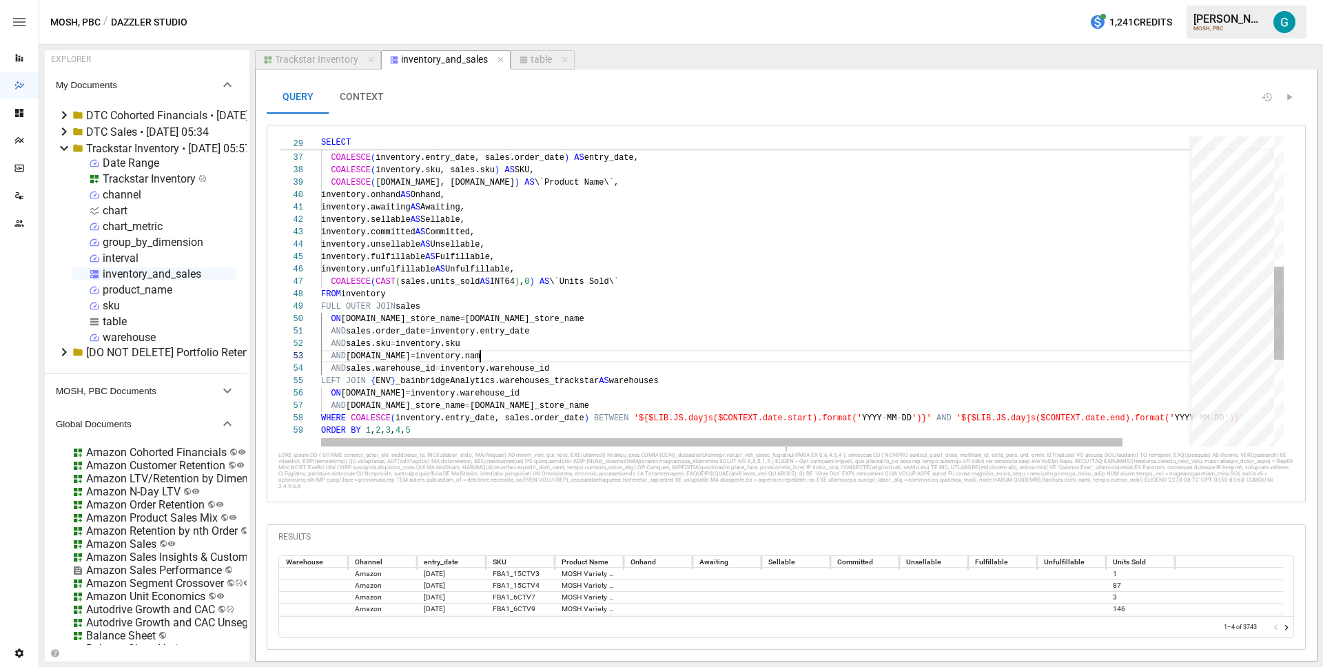
scroll to position [25, 164]
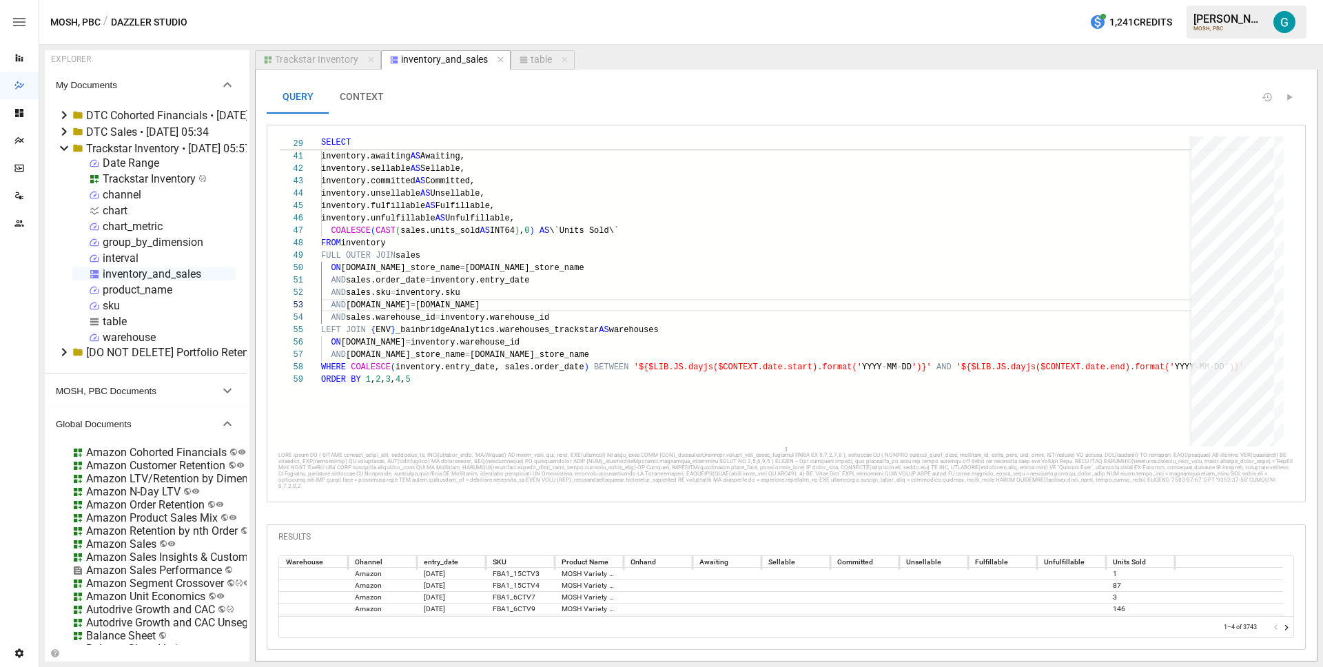
type textarea "**********"
click at [131, 178] on div "Trackstar Inventory" at bounding box center [149, 178] width 93 height 13
click at [227, 278] on li "Publish Globally" at bounding box center [233, 283] width 156 height 28
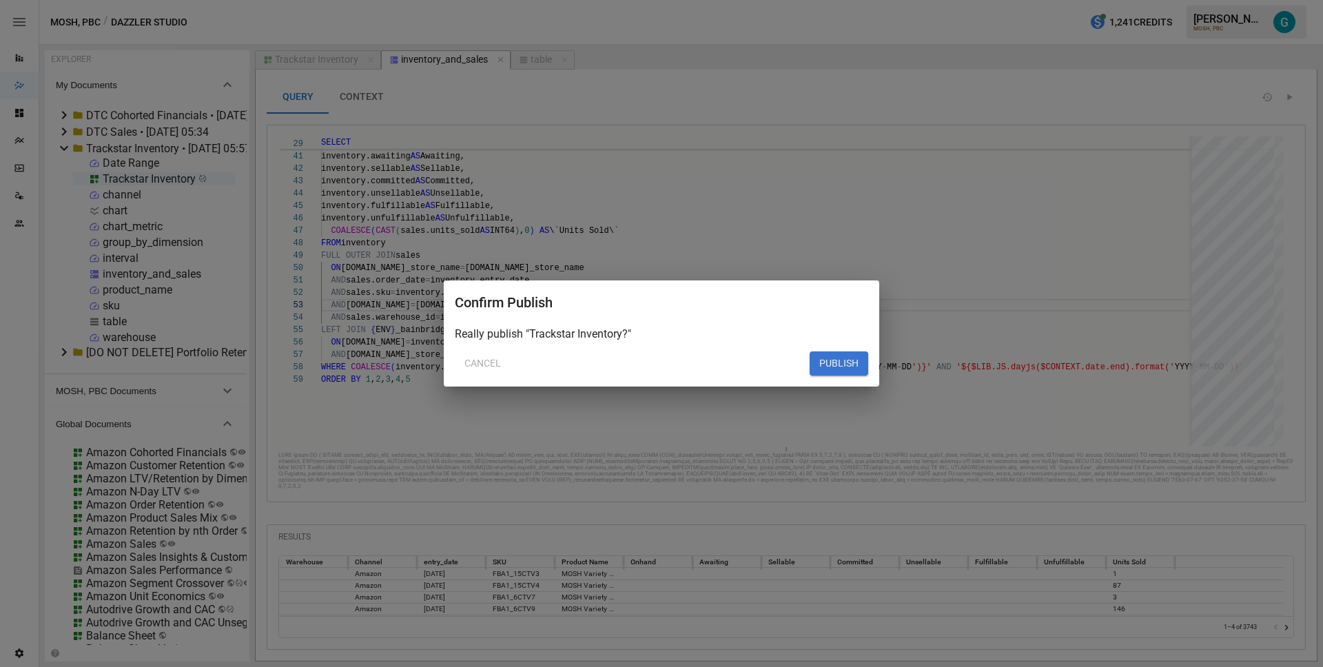
click at [823, 363] on button "PUBLISH" at bounding box center [839, 363] width 59 height 25
